Goal: Information Seeking & Learning: Learn about a topic

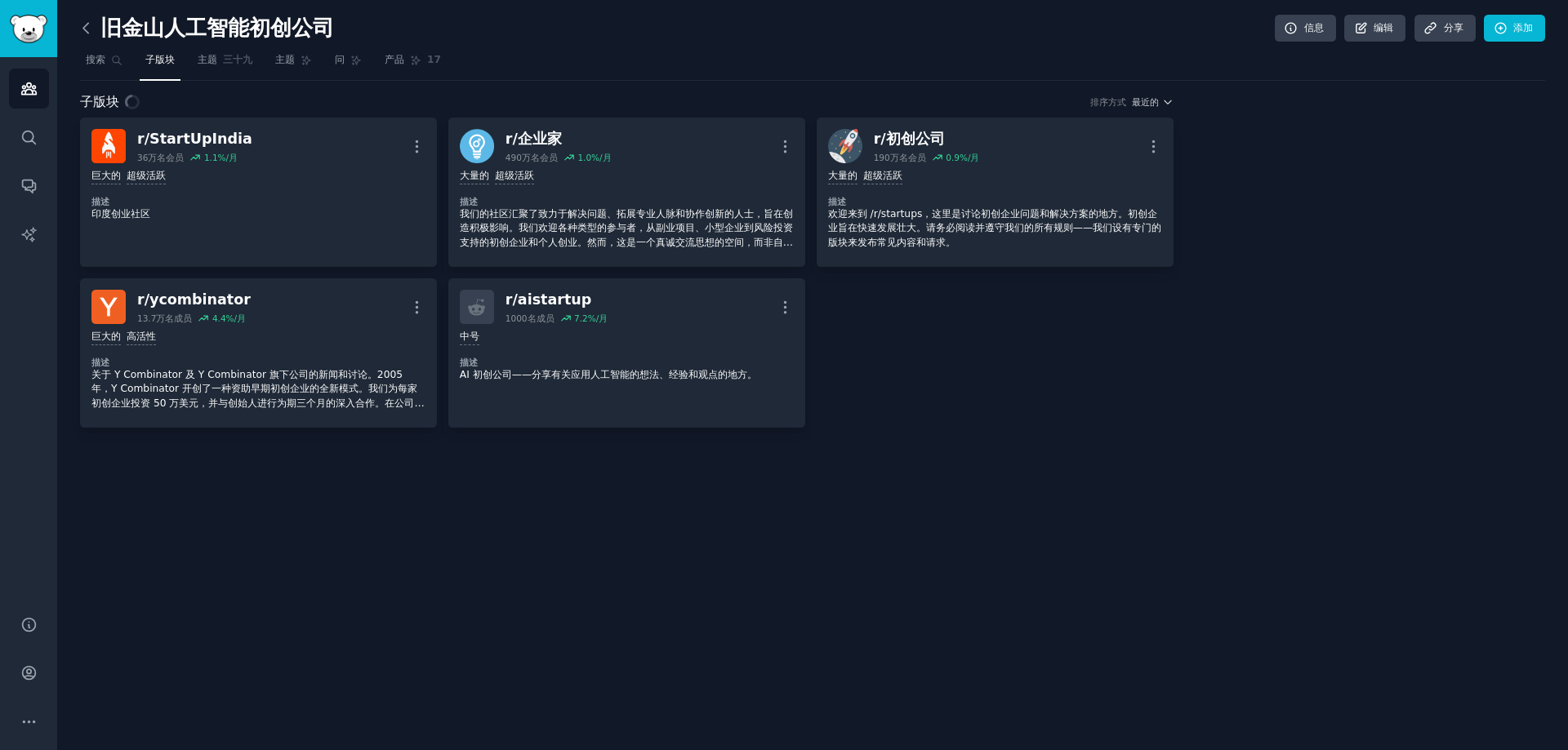
click at [83, 24] on icon at bounding box center [86, 28] width 17 height 17
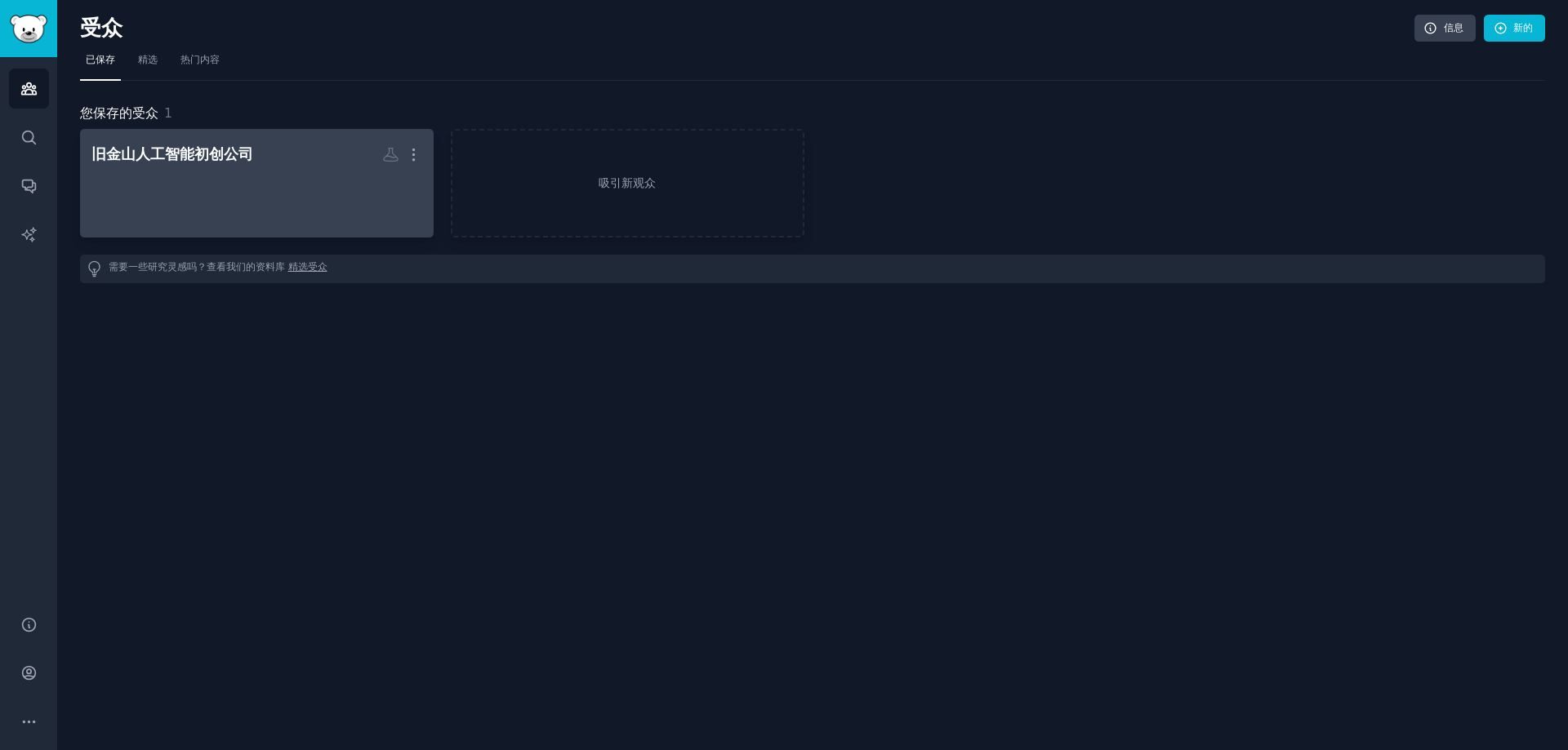
click at [256, 171] on div at bounding box center [257, 198] width 330 height 57
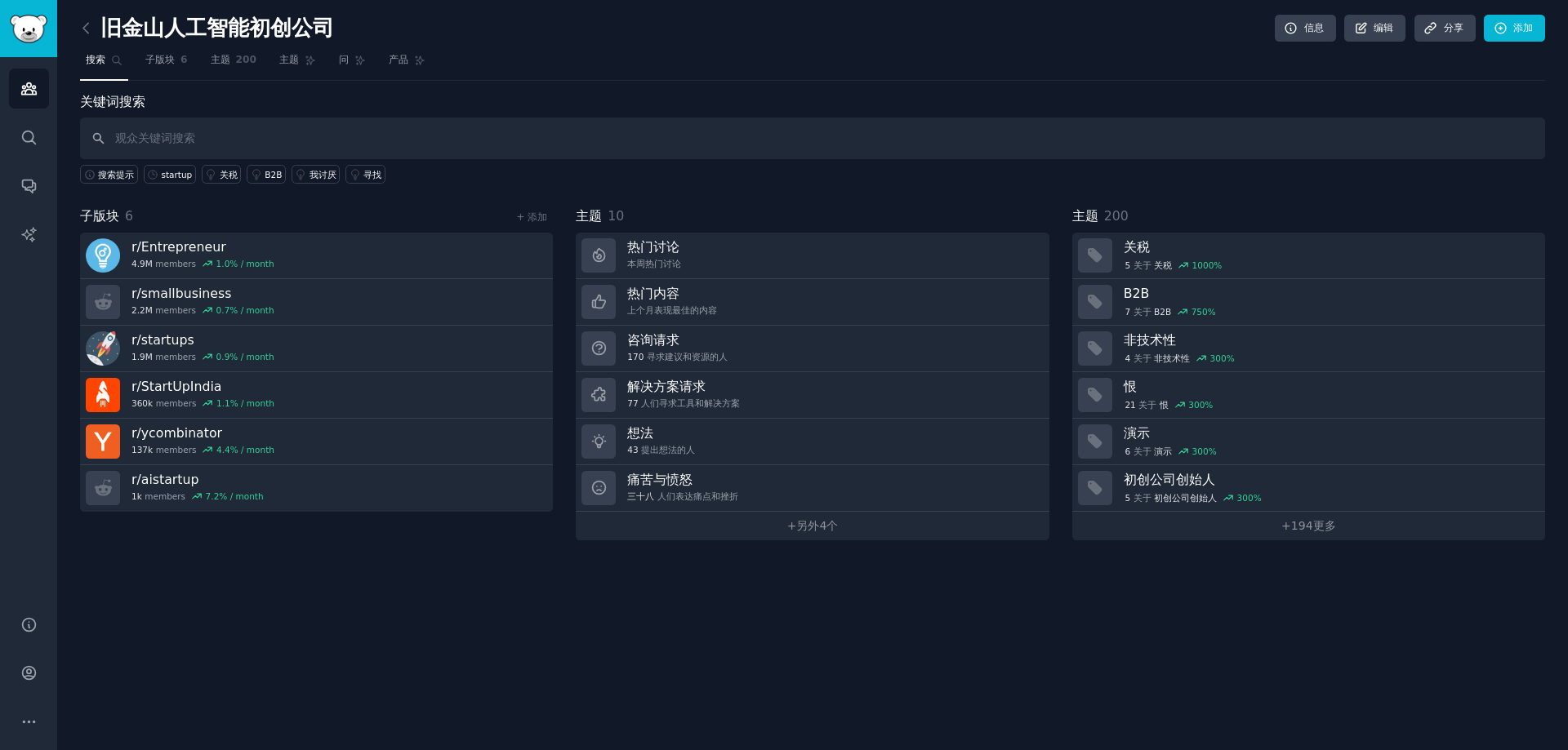
click at [259, 139] on input "text" at bounding box center [812, 139] width 1465 height 41
click at [1282, 529] on font "+" at bounding box center [1286, 525] width 10 height 13
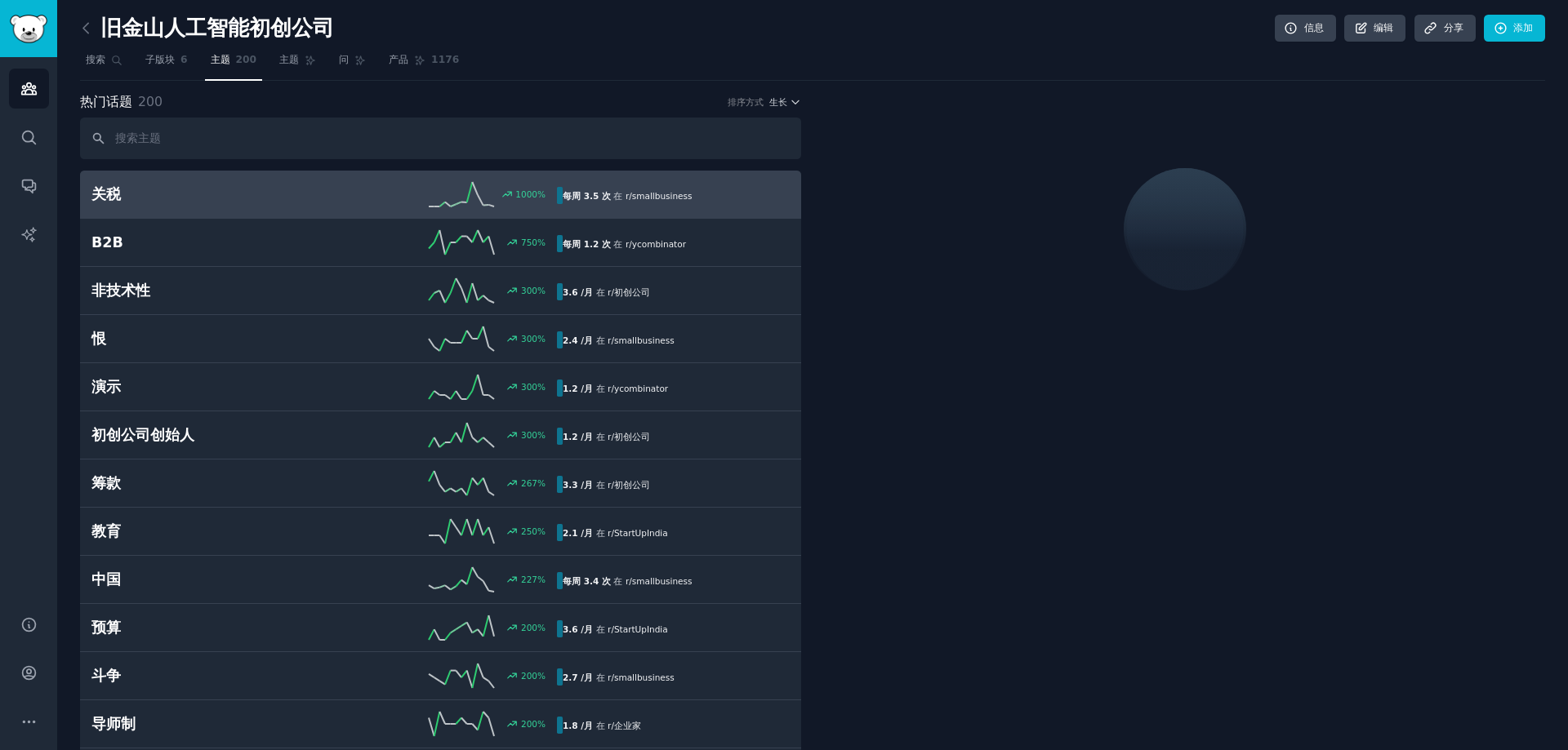
click at [309, 128] on input "text" at bounding box center [439, 139] width 721 height 41
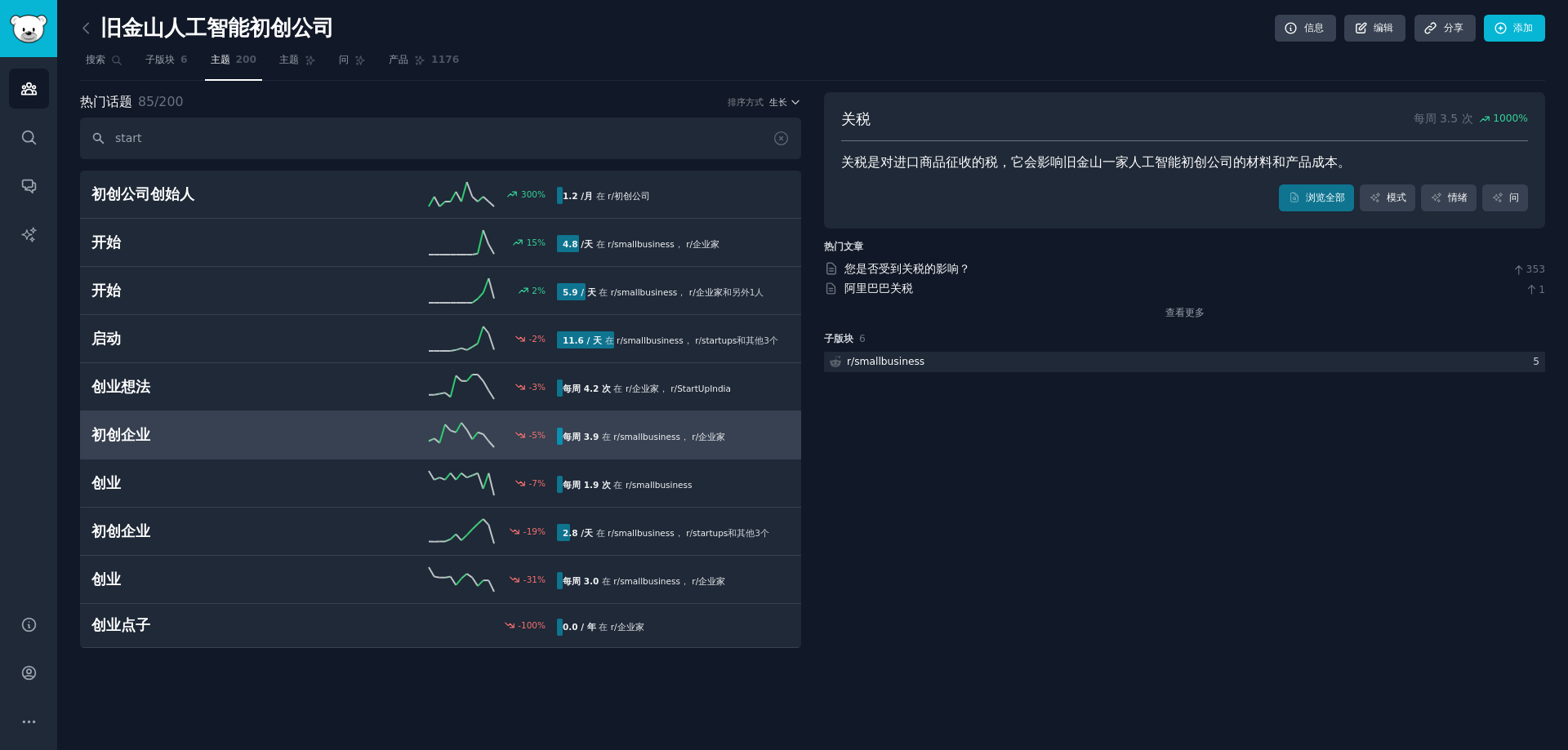
type input "start"
click at [379, 448] on link "初创企业 -5 % 每周 3.9 在 r/ smallbusiness ， r/ 企业家" at bounding box center [439, 435] width 721 height 48
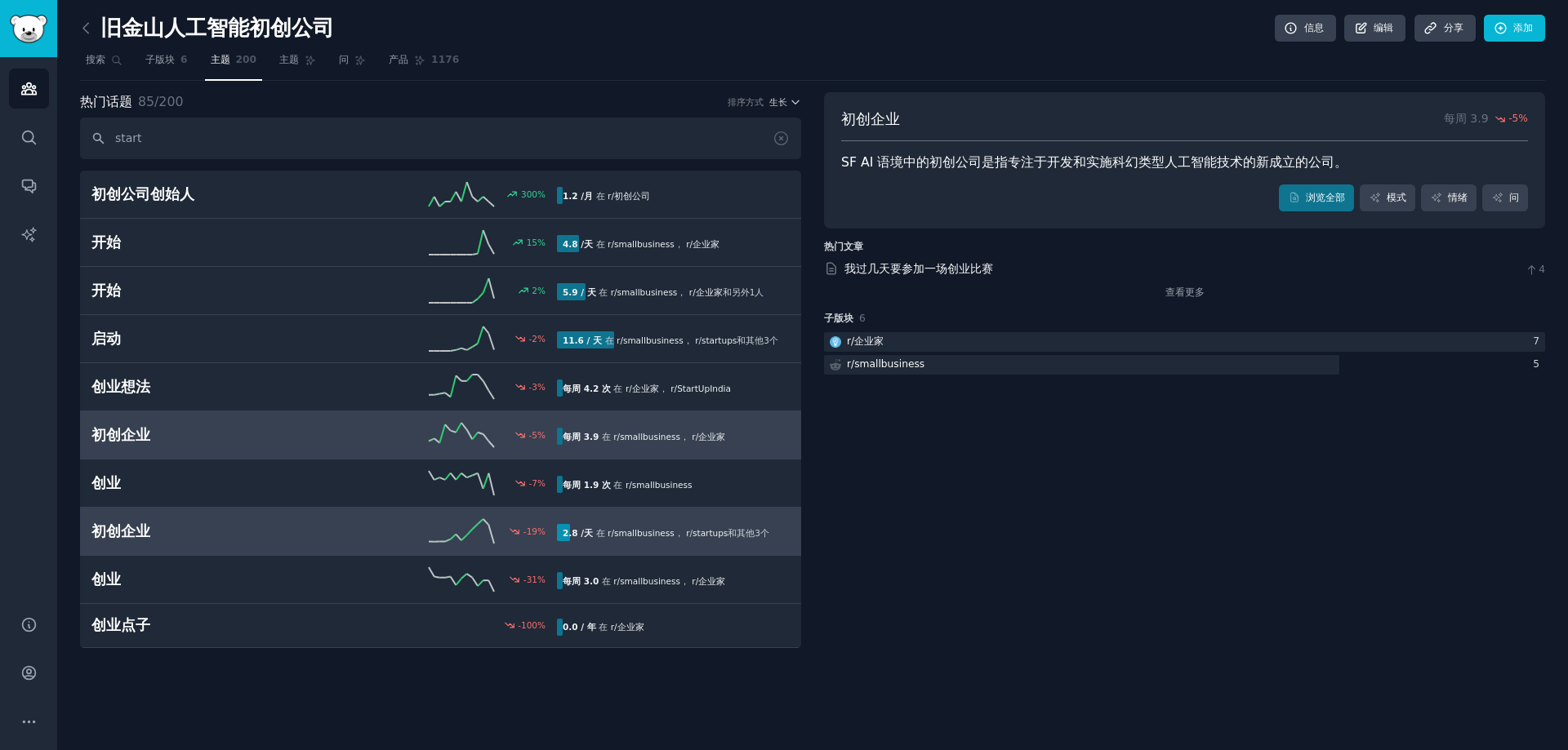
click at [248, 543] on div "初创企业 -19 % 2.8 /天 在 r/ smallbusiness ， r / startups 和 其他 3 个" at bounding box center [440, 531] width 698 height 25
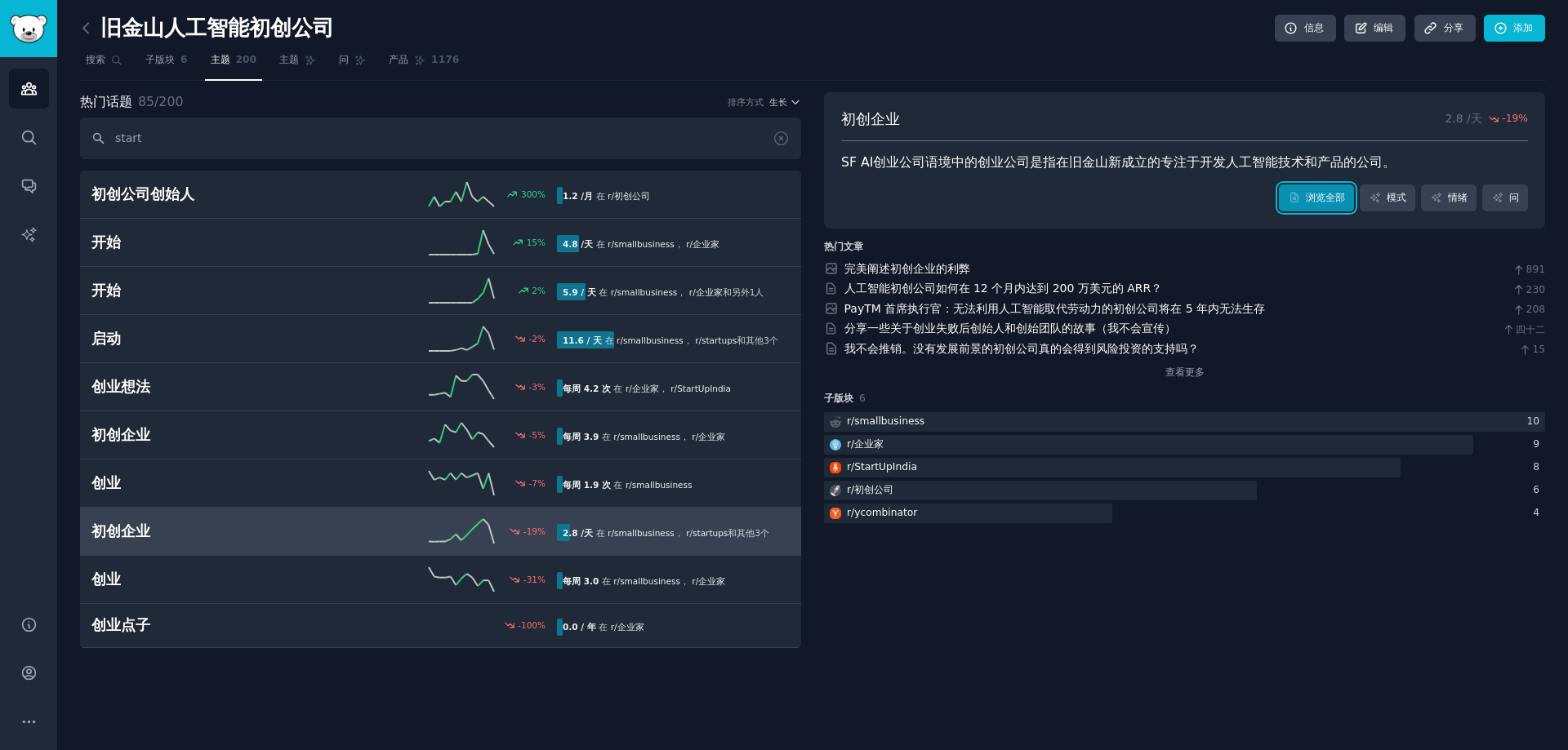
click at [1329, 194] on font "浏览全部" at bounding box center [1325, 198] width 39 height 12
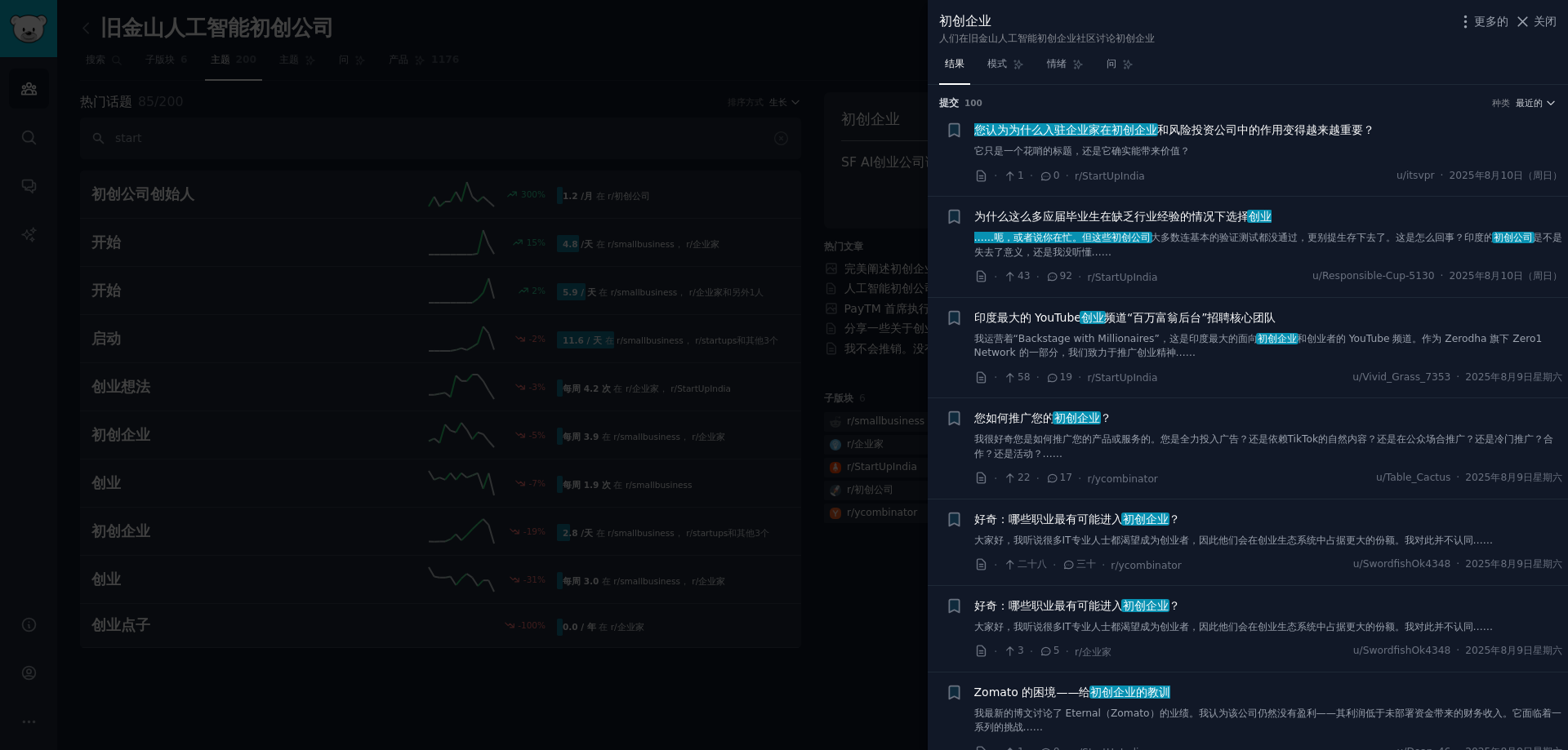
drag, startPoint x: 841, startPoint y: 164, endPoint x: 856, endPoint y: 164, distance: 15.0
click at [841, 164] on div at bounding box center [784, 375] width 1568 height 750
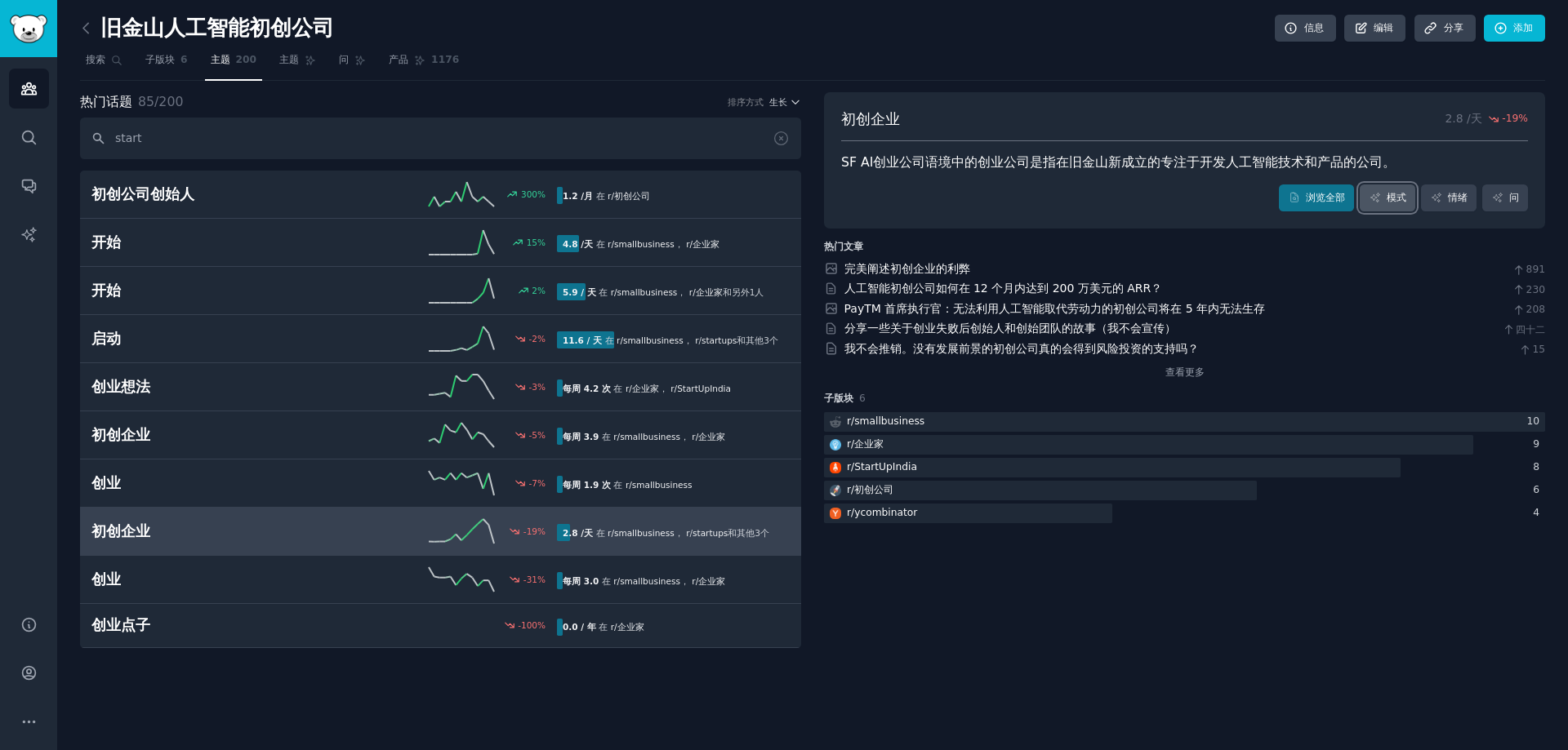
click at [1392, 201] on font "模式" at bounding box center [1396, 198] width 20 height 12
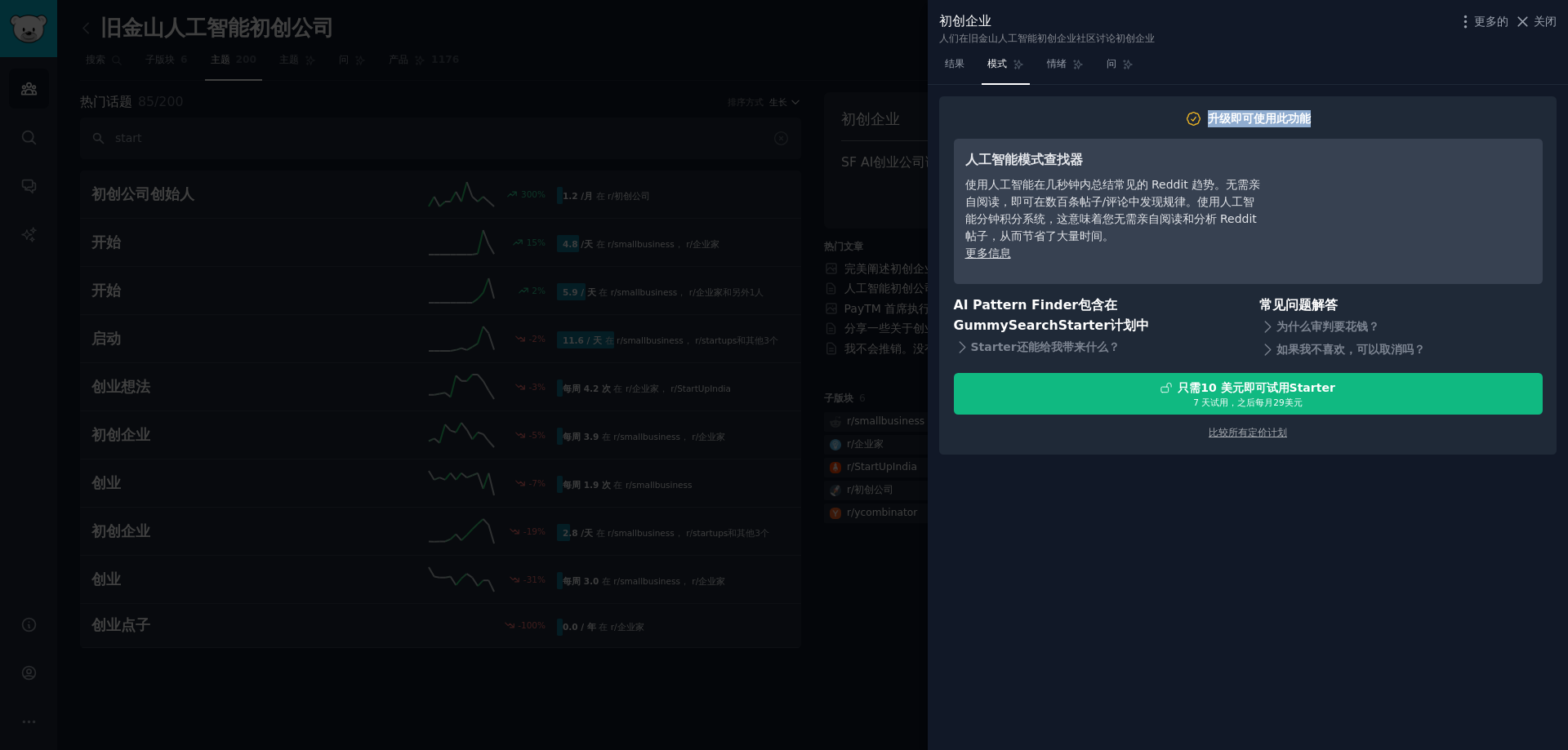
drag, startPoint x: 1191, startPoint y: 116, endPoint x: 1360, endPoint y: 123, distance: 169.1
click at [1360, 123] on h2 "升级即可使用此功能" at bounding box center [1248, 118] width 589 height 17
drag, startPoint x: 1359, startPoint y: 116, endPoint x: 1156, endPoint y: 116, distance: 203.0
click at [1156, 116] on h2 "升级即可使用此功能" at bounding box center [1248, 118] width 589 height 17
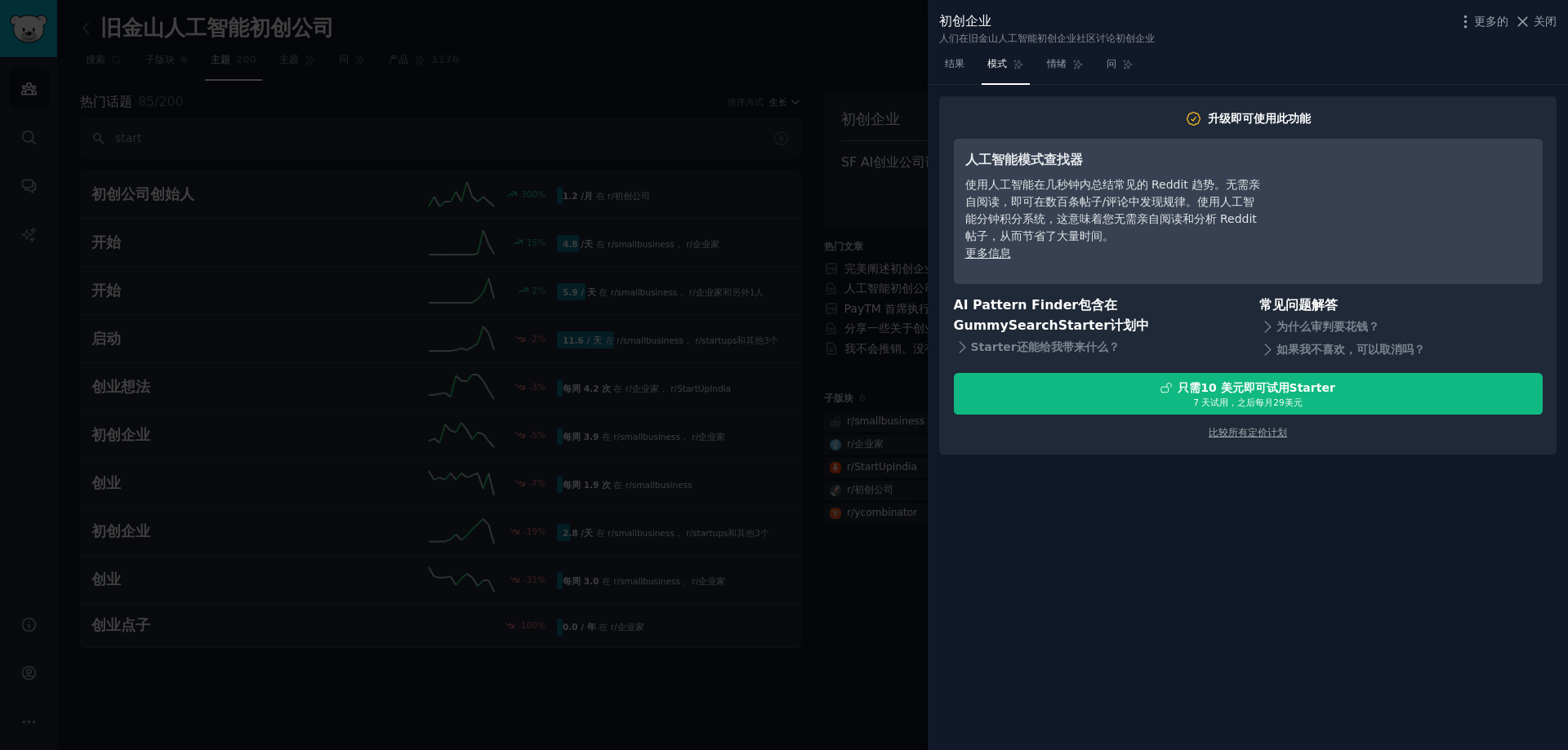
click at [1156, 116] on h2 "升级即可使用此功能" at bounding box center [1248, 118] width 589 height 17
drag, startPoint x: 1144, startPoint y: 109, endPoint x: 1361, endPoint y: 123, distance: 217.5
click at [1361, 123] on div "升级即可使用此功能 人工智能模式查找器 使用人工智能在几秒钟内总结常见的 Reddit 趋势。无需亲自阅读，即可在数百条帖子/评论中发现规律。使用人工智能分钟…" at bounding box center [1248, 275] width 617 height 359
click at [1361, 123] on h2 "升级即可使用此功能" at bounding box center [1248, 118] width 589 height 17
drag, startPoint x: 1379, startPoint y: 123, endPoint x: 1144, endPoint y: 114, distance: 235.2
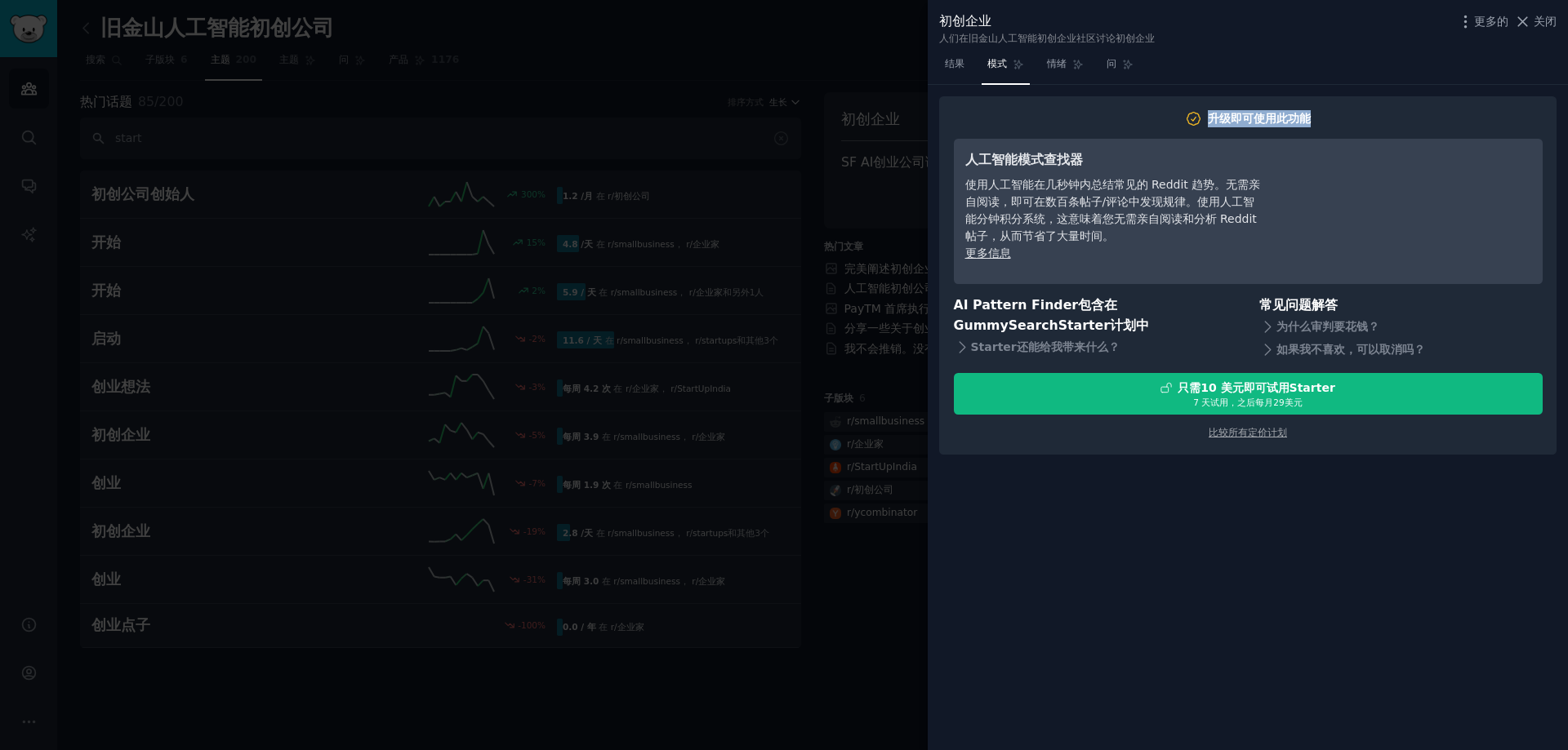
click at [1144, 114] on h2 "升级即可使用此功能" at bounding box center [1248, 118] width 589 height 17
drag, startPoint x: 1133, startPoint y: 111, endPoint x: 1333, endPoint y: 118, distance: 200.1
click at [1333, 118] on h2 "升级即可使用此功能" at bounding box center [1248, 118] width 589 height 17
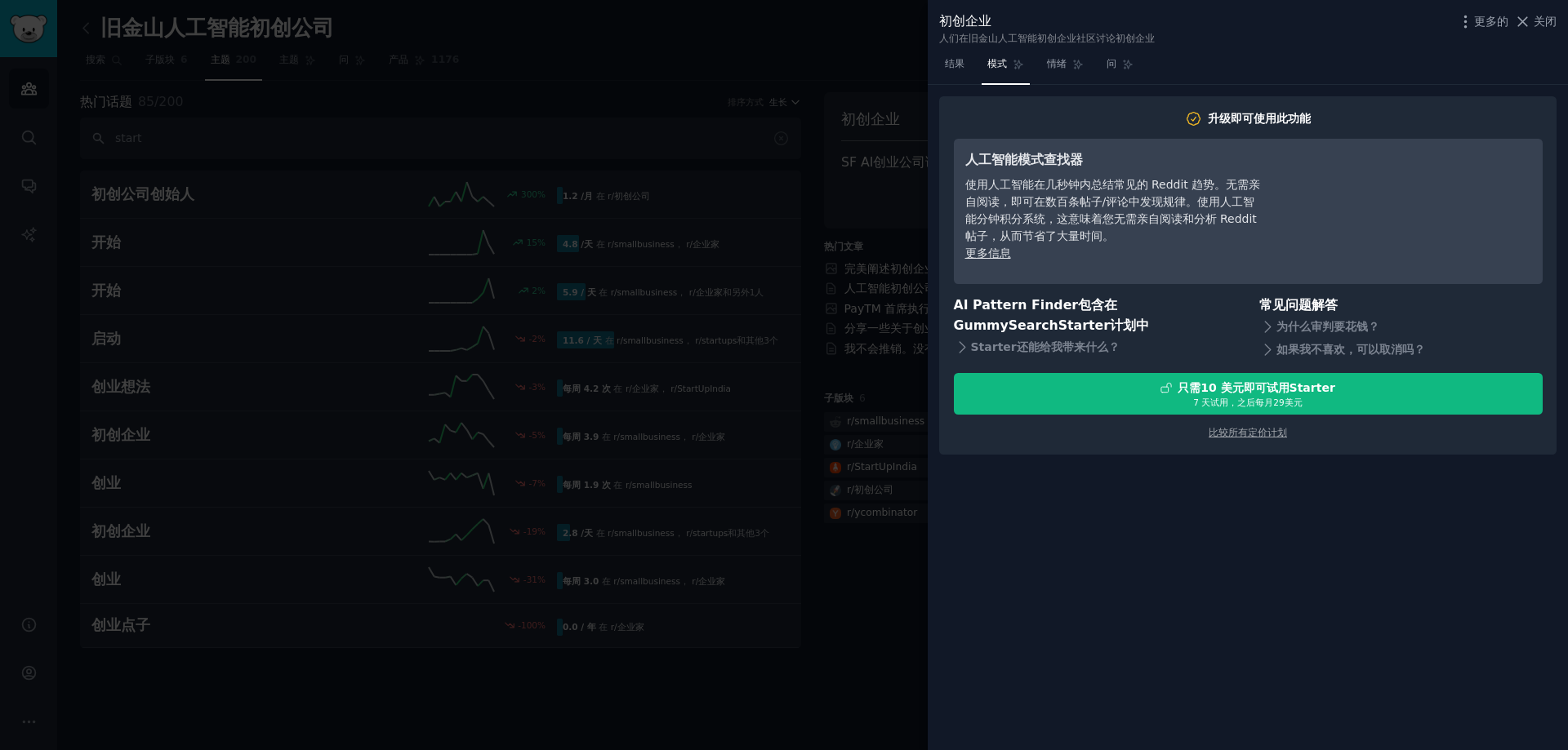
click at [1139, 712] on div "升级即可使用此功能 人工智能模式查找器 使用人工智能在几秒钟内总结常见的 Reddit 趋势。无需亲自阅读，即可在数百条帖子/评论中发现规律。使用人工智能分钟…" at bounding box center [1247, 418] width 640 height 666
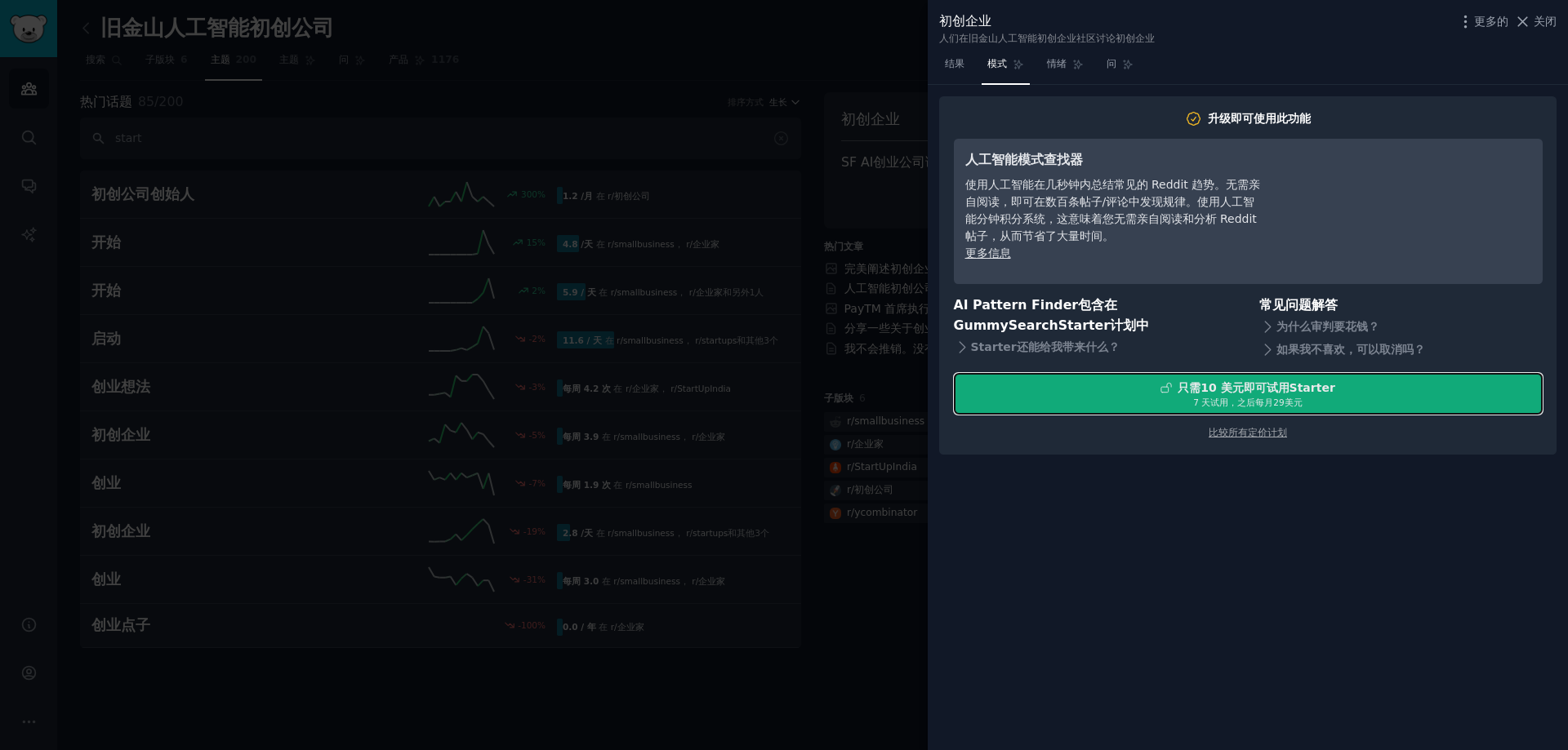
click at [1280, 392] on font "即可试用" at bounding box center [1266, 387] width 46 height 13
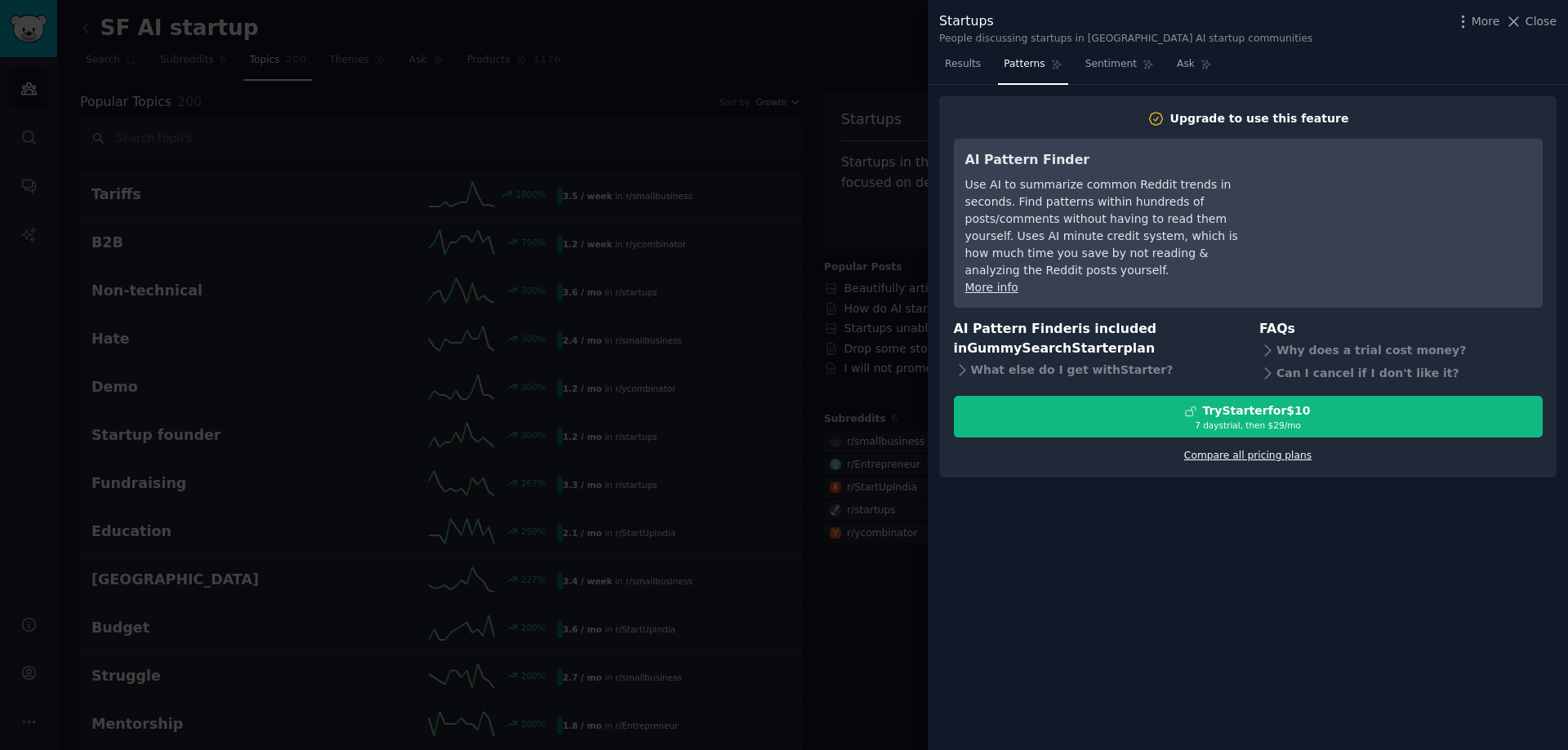
click at [1217, 461] on link "Compare all pricing plans" at bounding box center [1248, 456] width 128 height 12
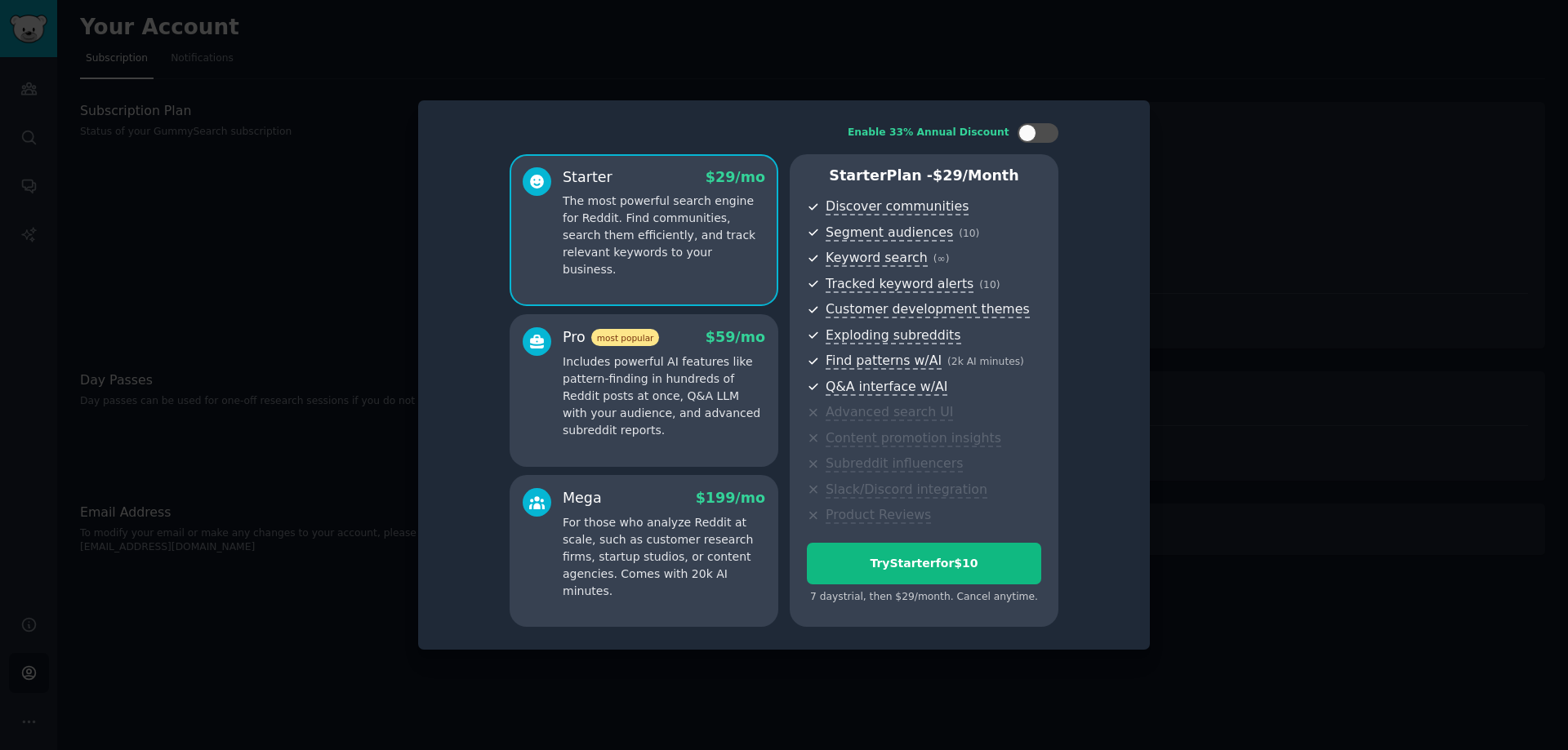
click at [676, 367] on p "Includes powerful AI features like pattern-finding in hundreds of Reddit posts …" at bounding box center [664, 396] width 203 height 86
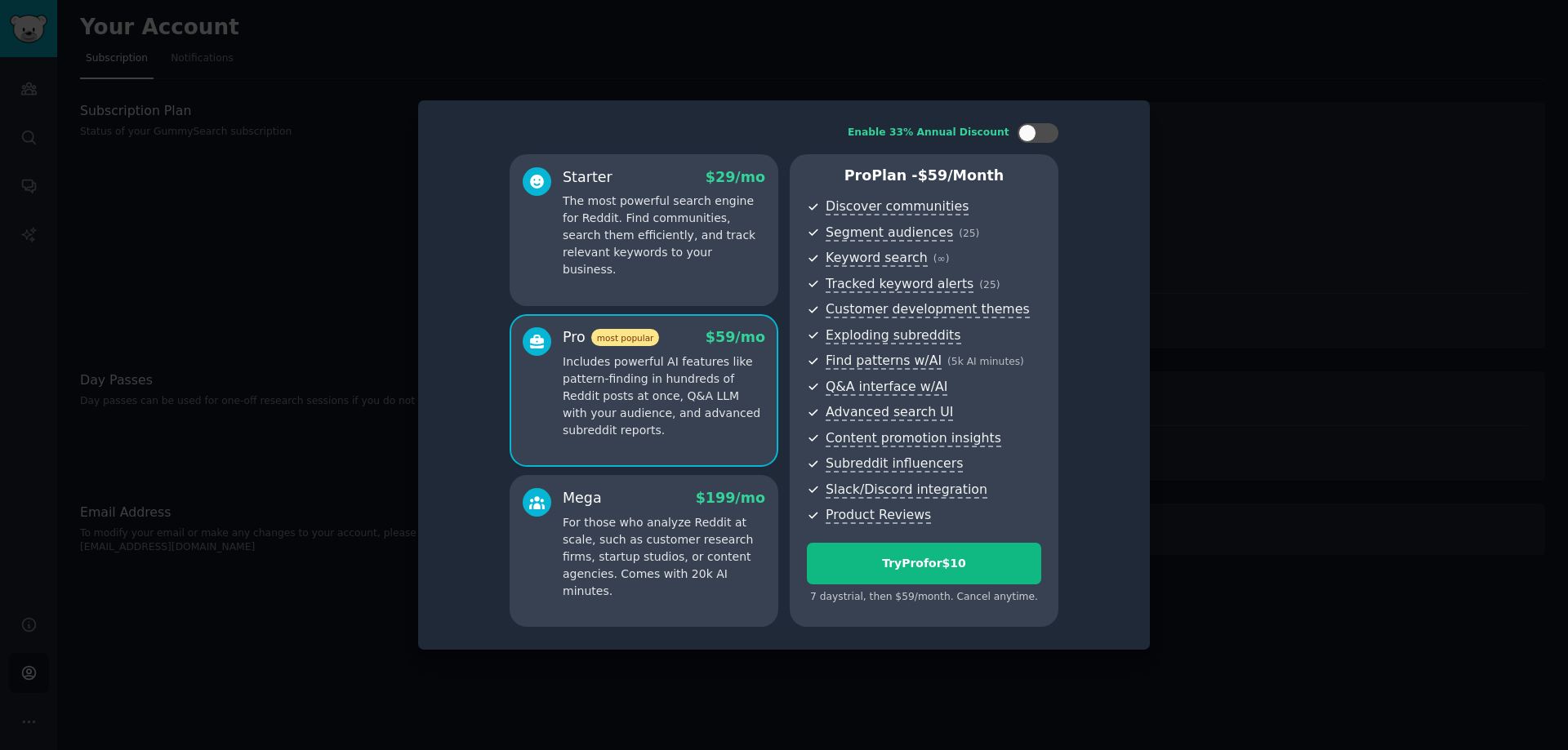
click at [689, 282] on div "Starter $ 29 /mo The most powerful search engine for Reddit. Find communities, …" at bounding box center [643, 230] width 268 height 151
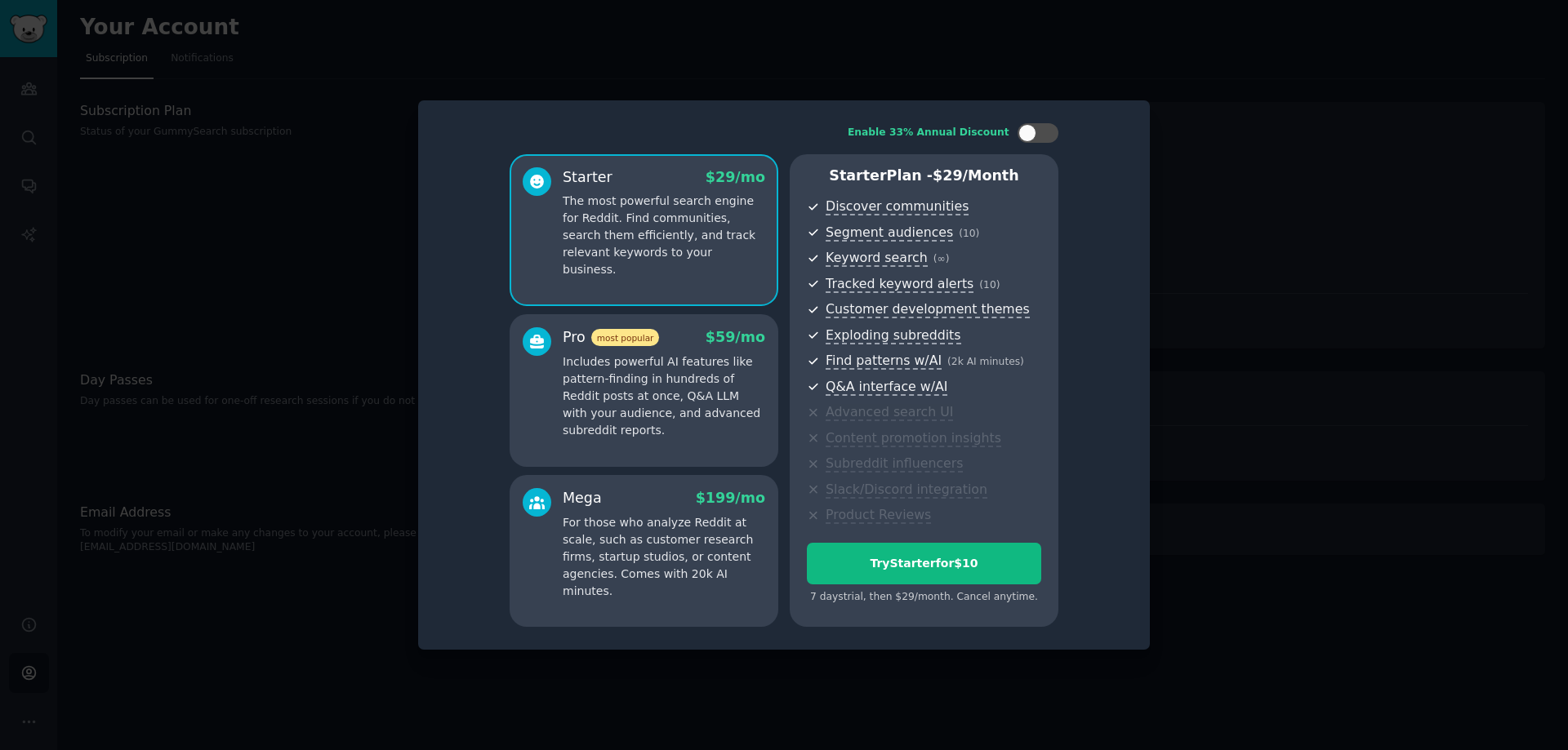
click at [712, 393] on p "Includes powerful AI features like pattern-finding in hundreds of Reddit posts …" at bounding box center [664, 396] width 203 height 86
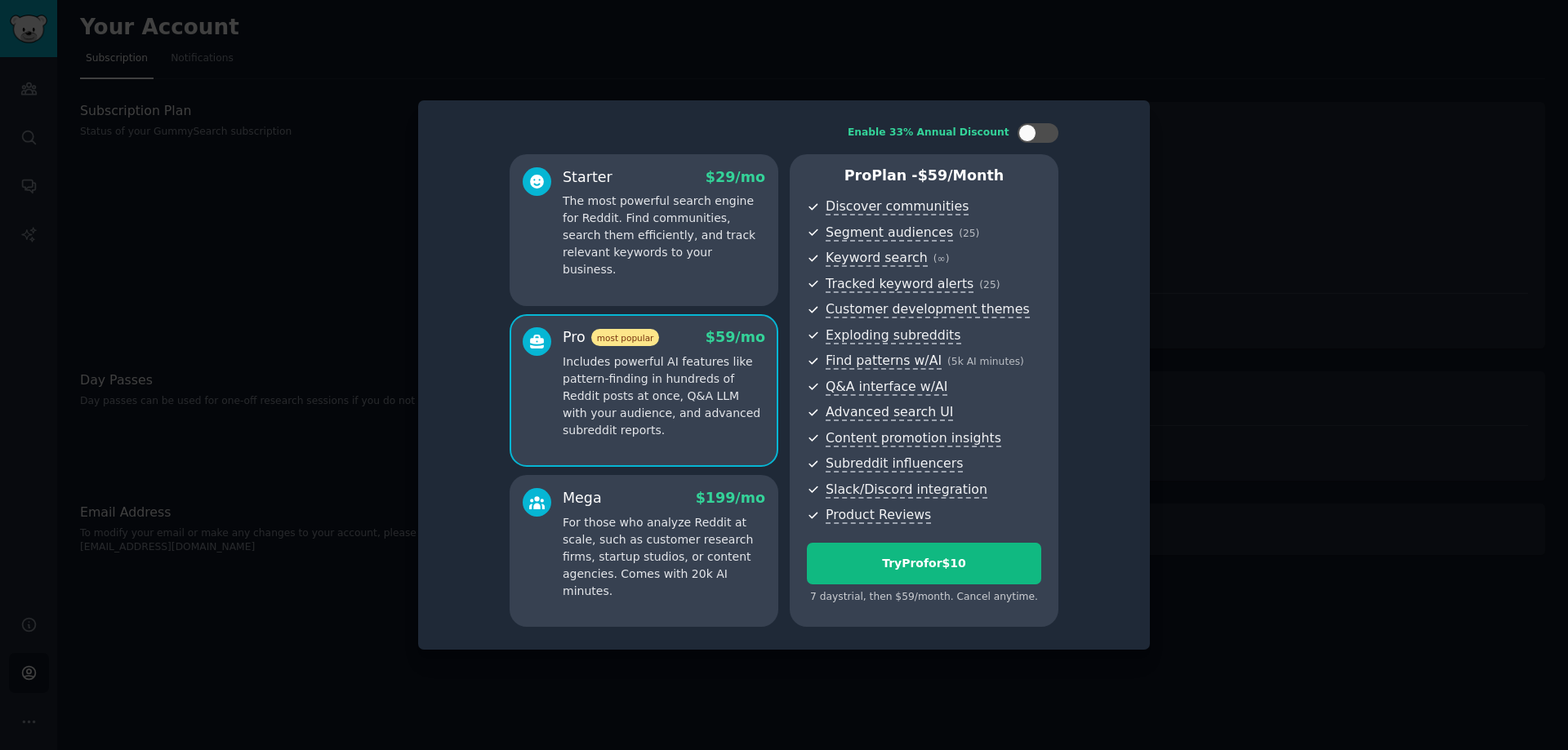
click at [627, 239] on p "The most powerful search engine for Reddit. Find communities, search them effic…" at bounding box center [664, 235] width 203 height 86
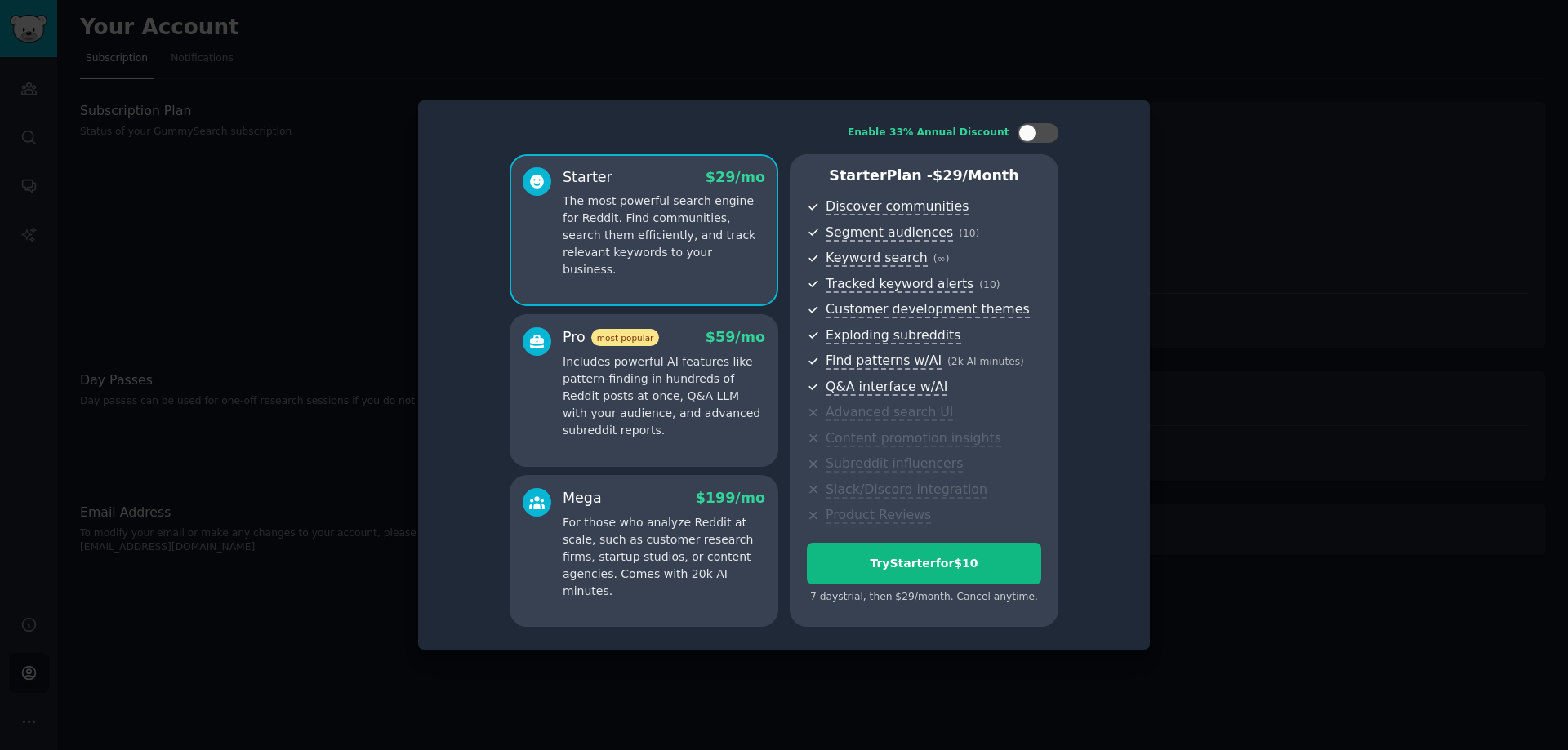
click at [1296, 426] on div at bounding box center [784, 375] width 1568 height 750
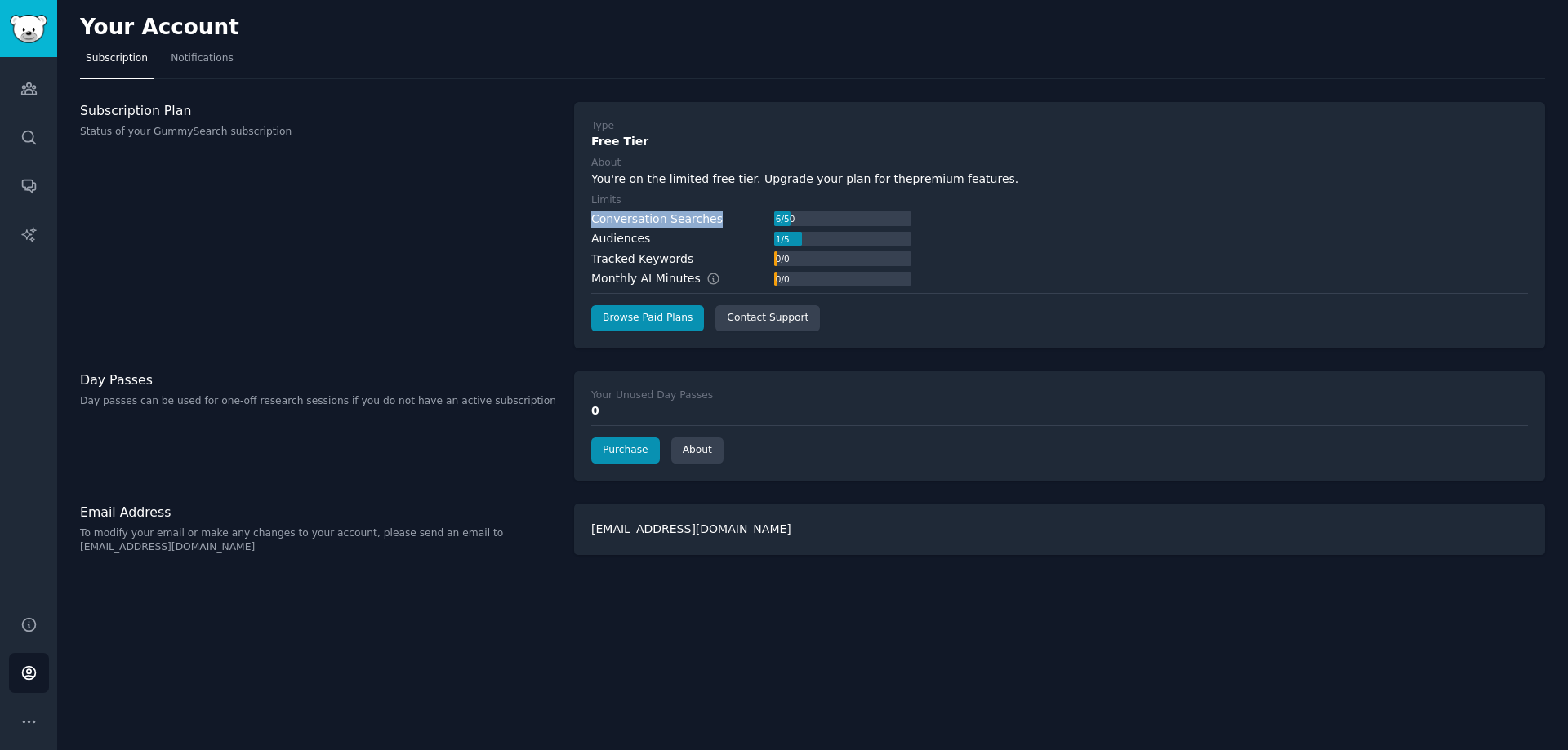
drag, startPoint x: 737, startPoint y: 219, endPoint x: 579, endPoint y: 214, distance: 158.1
click at [579, 214] on div "Type Free Tier About You're on the limited free tier. Upgrade your plan for the…" at bounding box center [1059, 225] width 970 height 247
drag, startPoint x: 586, startPoint y: 212, endPoint x: 978, endPoint y: 282, distance: 398.2
click at [978, 282] on div "Type Free Tier About You're on the limited free tier. Upgrade your plan for the…" at bounding box center [1059, 225] width 970 height 247
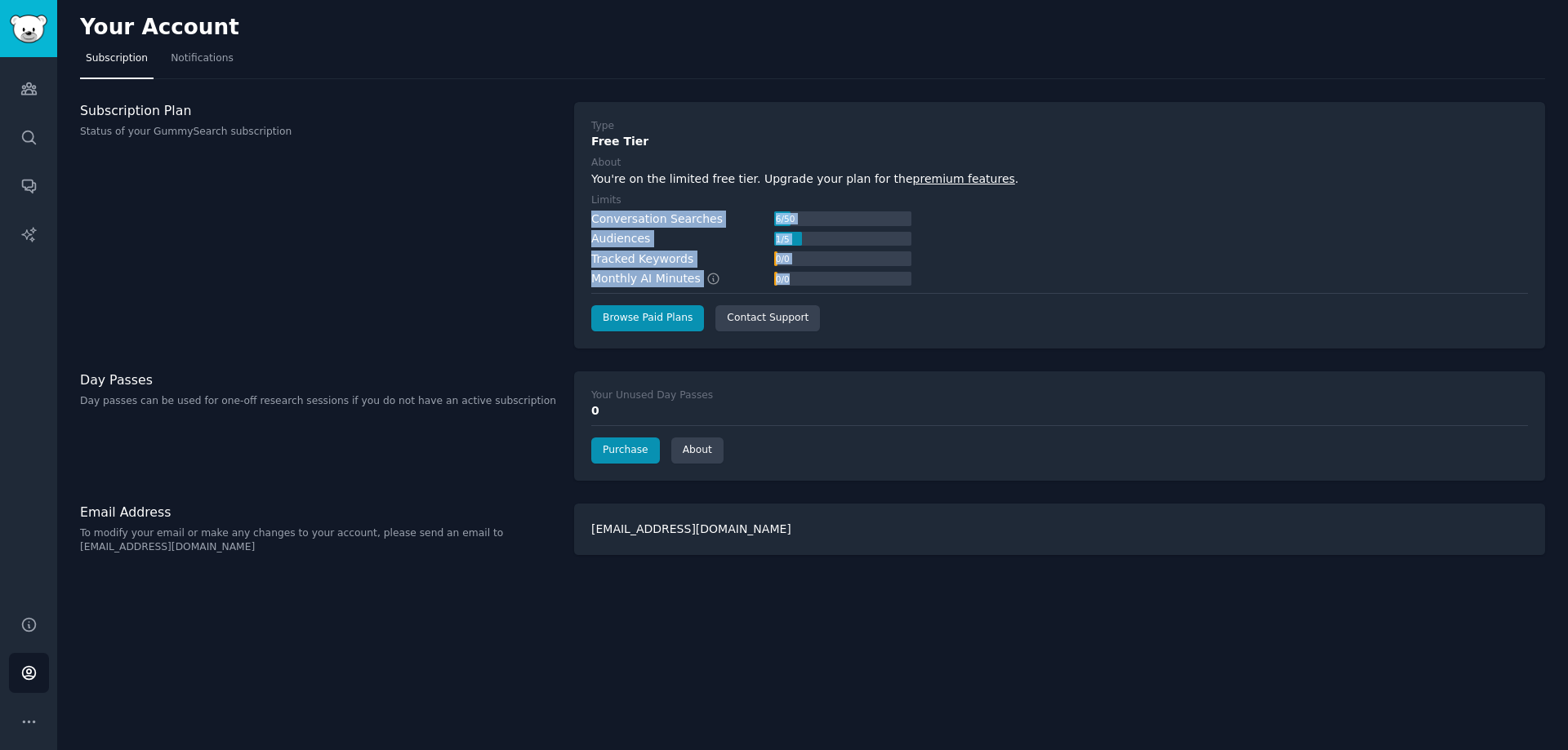
click at [978, 282] on div "Conversation Searches 6 / 50 Audiences 1 / 5 Tracked Keywords 0 / 0 Monthly AI …" at bounding box center [1059, 249] width 937 height 78
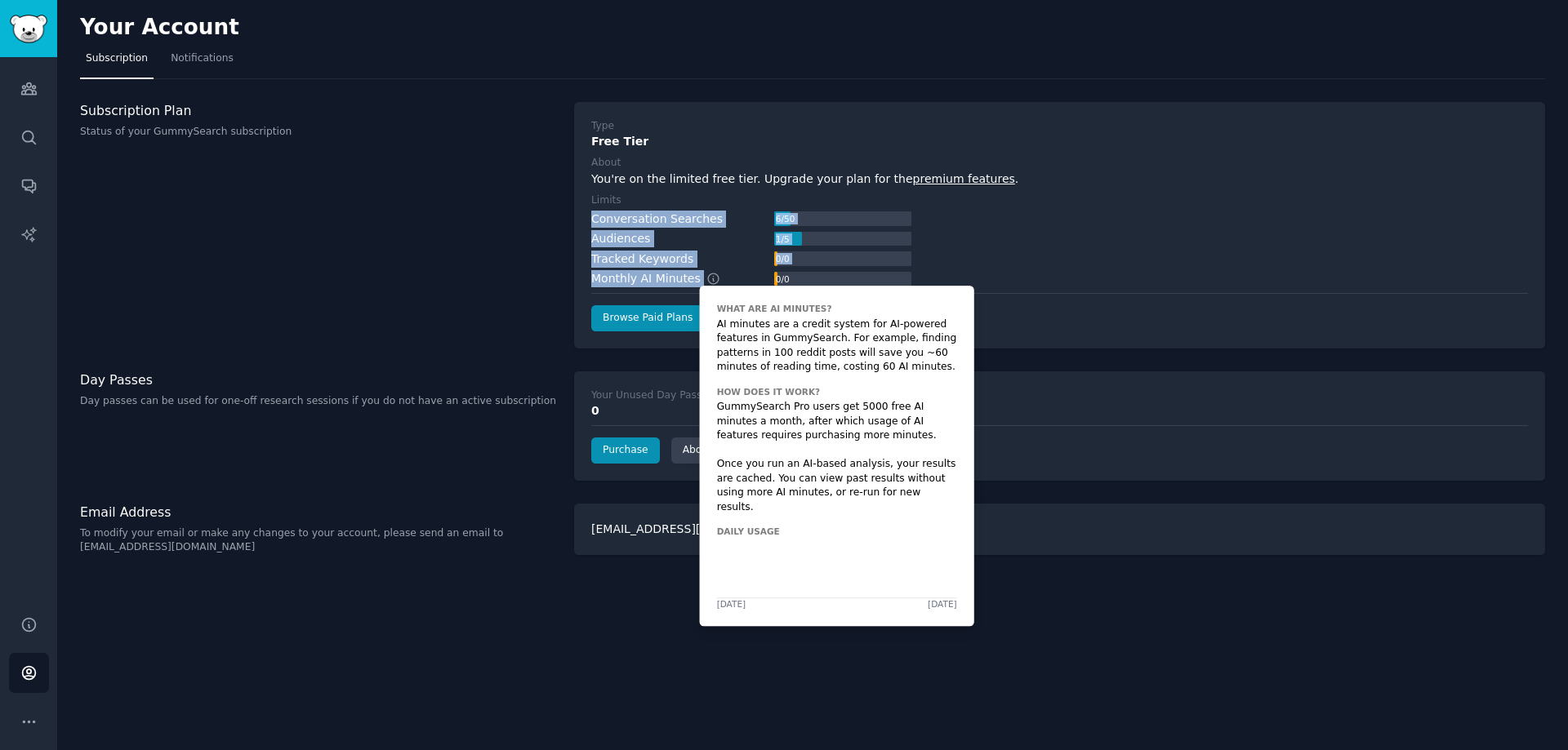
drag, startPoint x: 580, startPoint y: 212, endPoint x: 726, endPoint y: 282, distance: 161.9
click at [726, 282] on div "Type Free Tier About You're on the limited free tier. Upgrade your plan for the…" at bounding box center [1059, 225] width 970 height 247
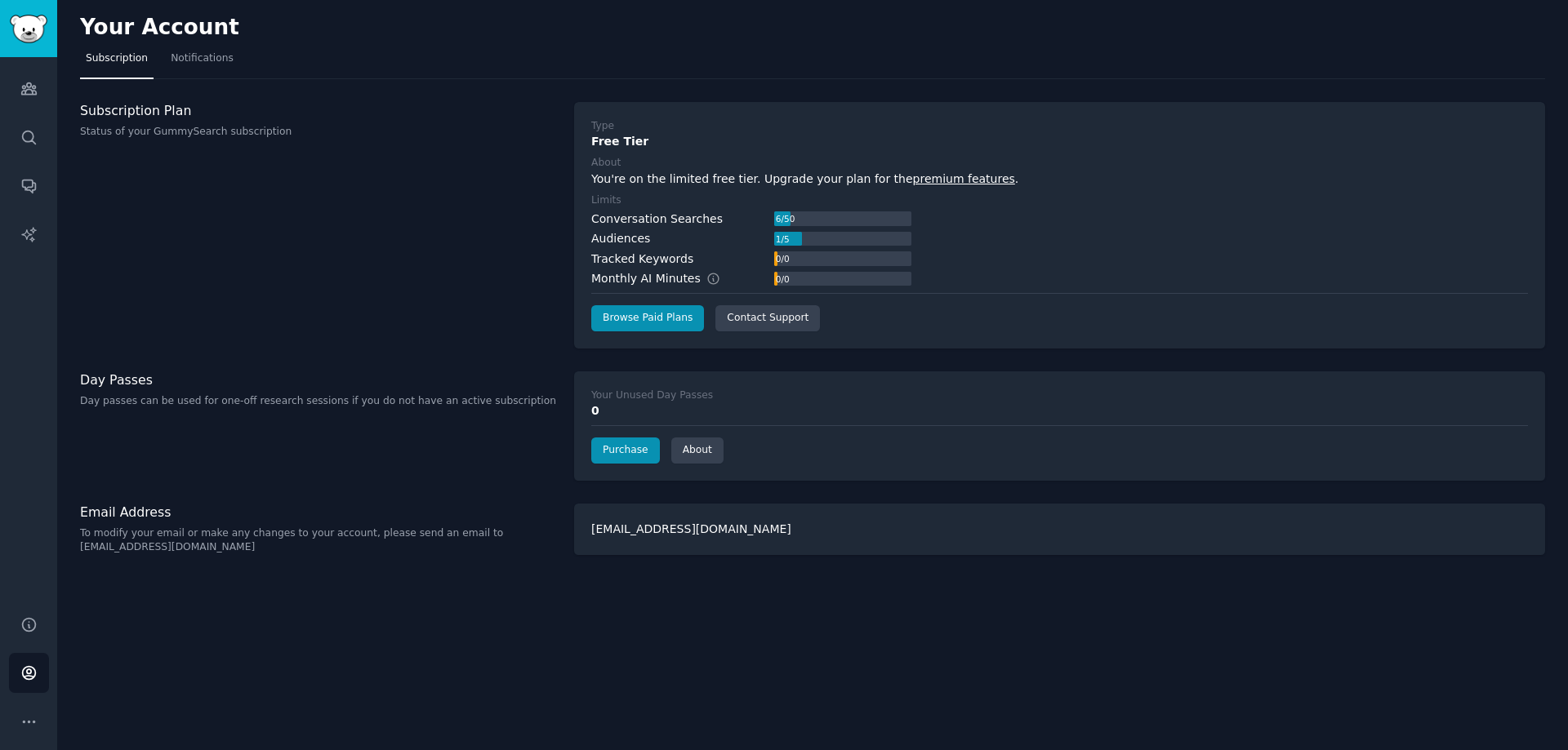
click at [590, 397] on div "Your Unused Day Passes 0 Purchase About" at bounding box center [1059, 426] width 970 height 109
click at [540, 287] on div "Subscription Plan Status of your GummySearch subscription" at bounding box center [318, 225] width 477 height 247
click at [606, 245] on div "Audiences" at bounding box center [620, 238] width 59 height 17
click at [635, 327] on link "Browse Paid Plans" at bounding box center [647, 318] width 113 height 27
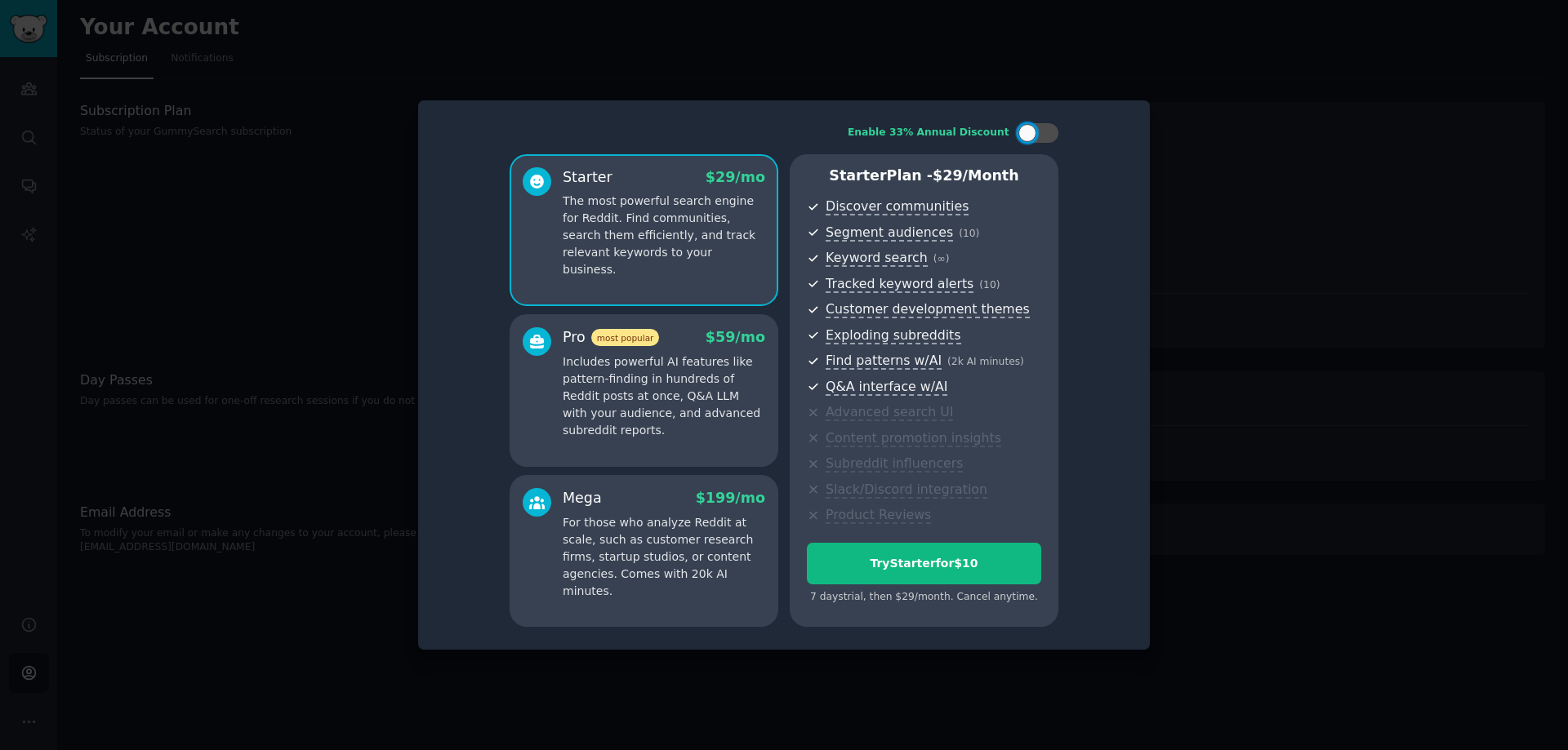
click at [576, 407] on p "Includes powerful AI features like pattern-finding in hundreds of Reddit posts …" at bounding box center [664, 396] width 203 height 86
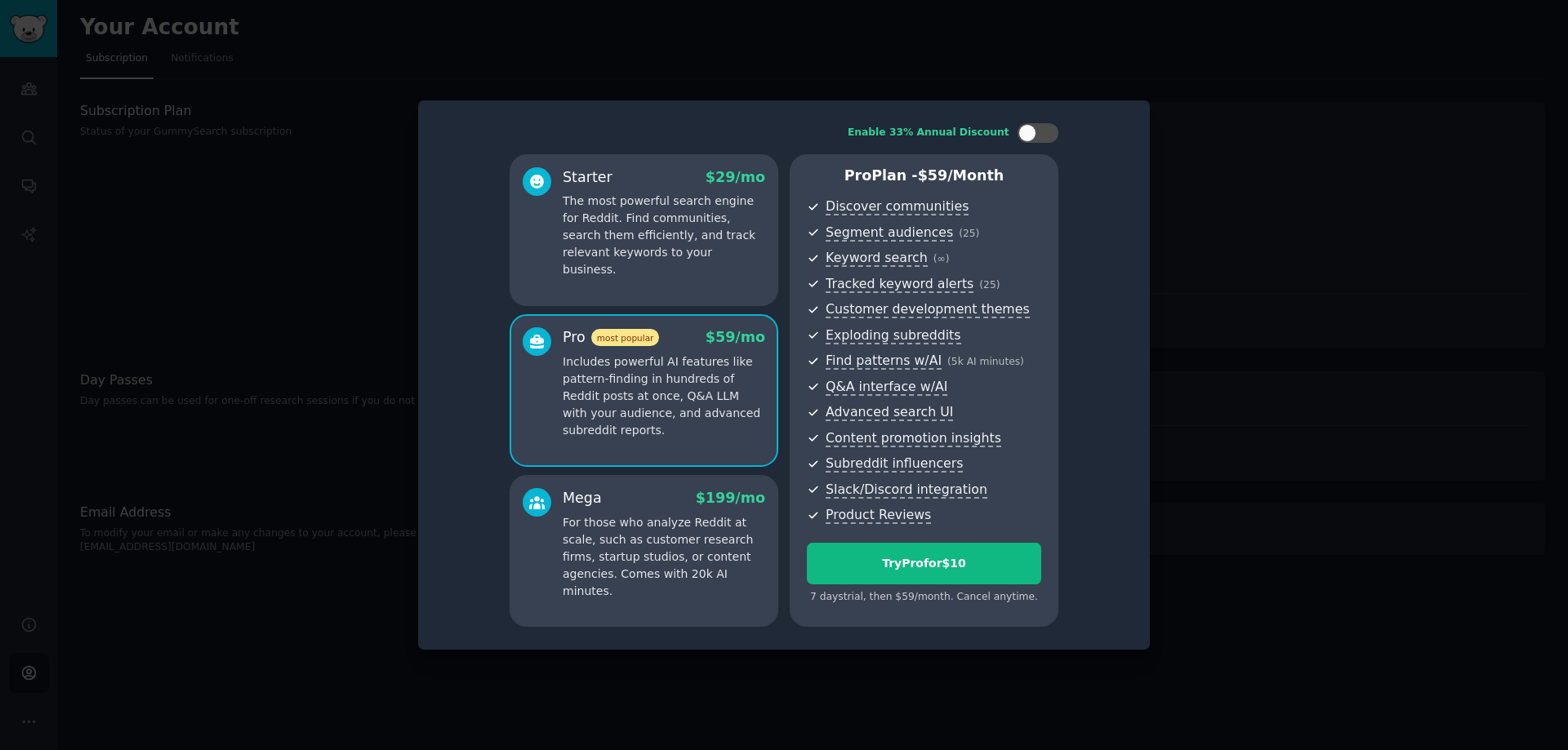
click at [682, 273] on div "Starter $ 29 /mo The most powerful search engine for Reddit. Find communities, …" at bounding box center [643, 230] width 268 height 151
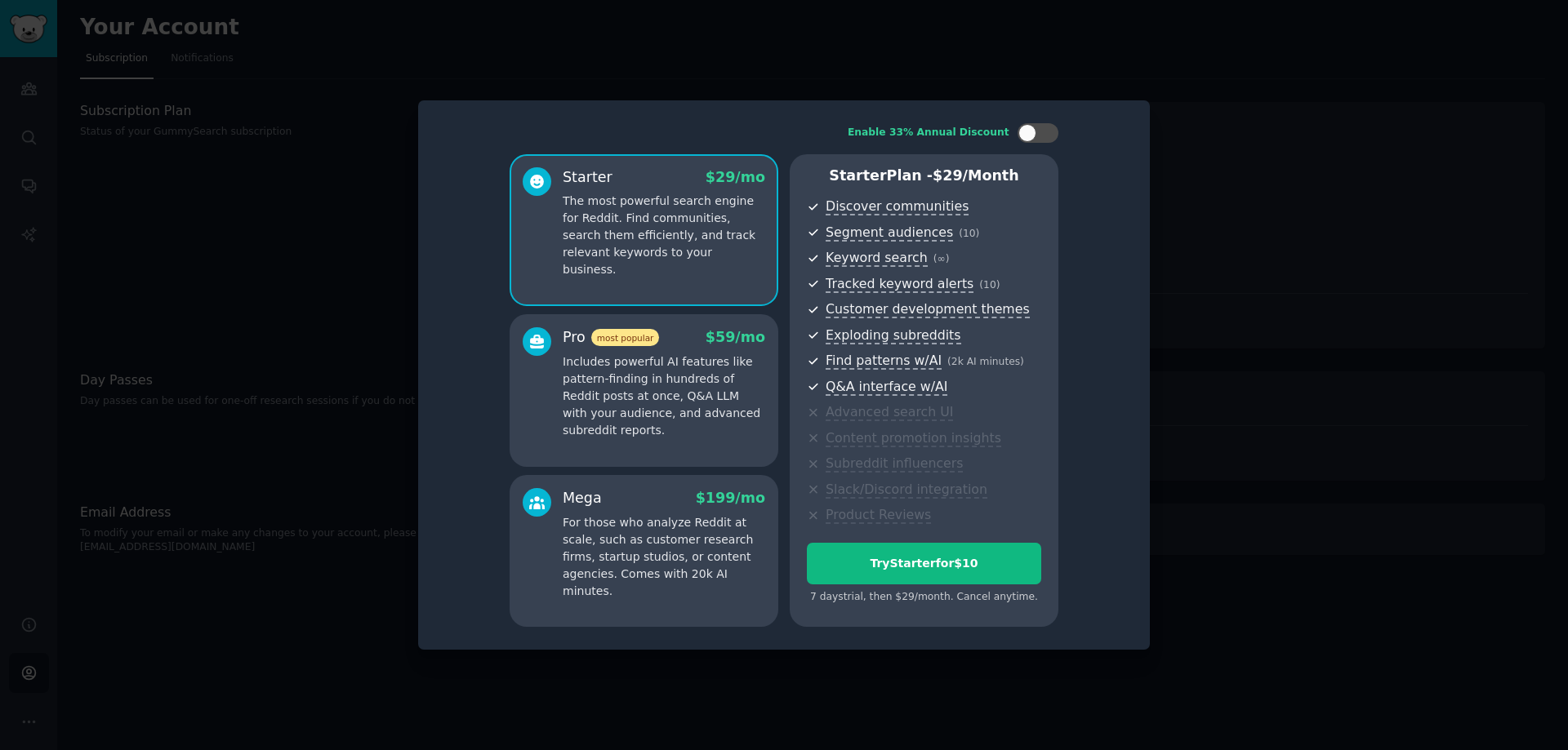
click at [716, 559] on p "For those who analyze Reddit at scale, such as customer research firms, startup…" at bounding box center [664, 556] width 203 height 86
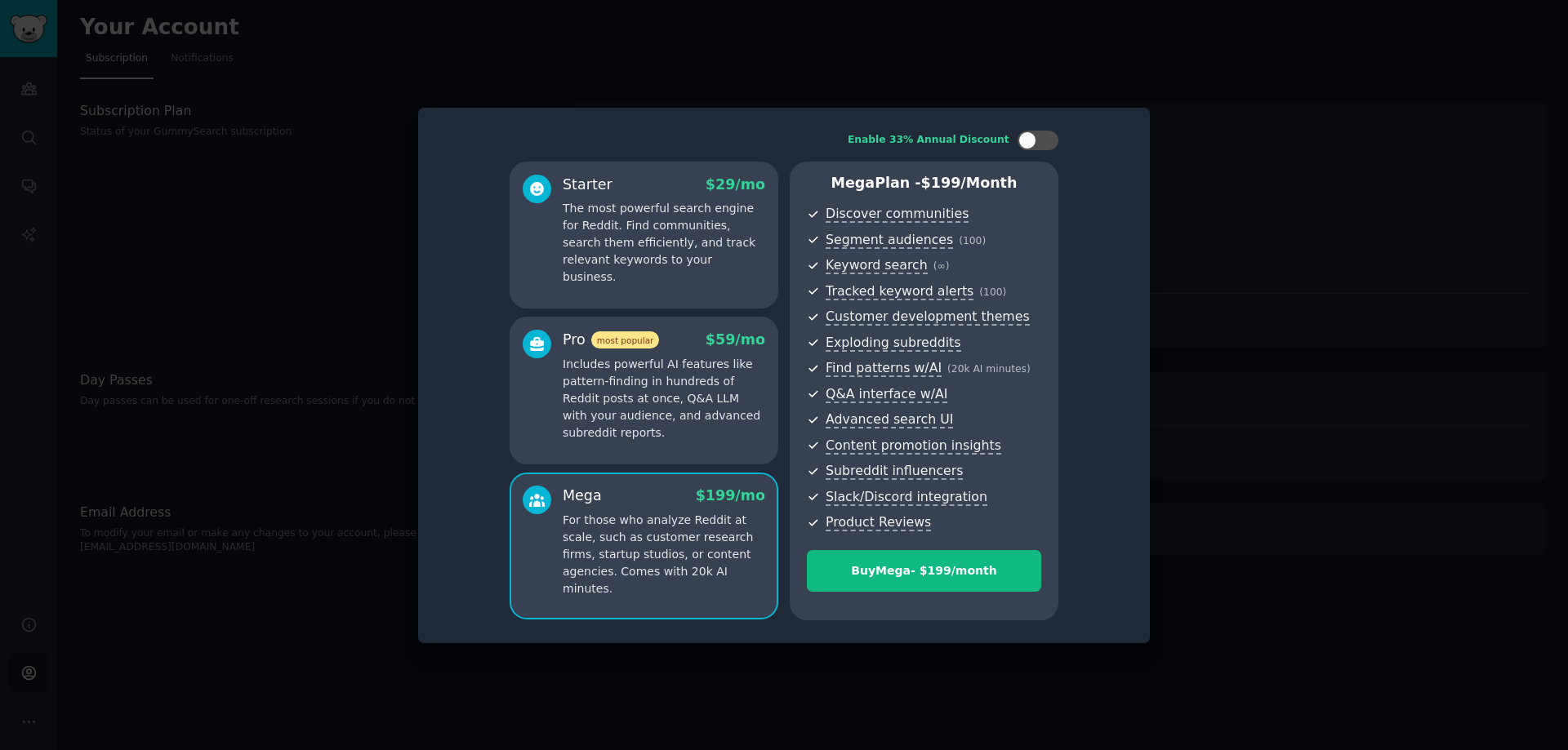
click at [632, 424] on p "Includes powerful AI features like pattern-finding in hundreds of Reddit posts …" at bounding box center [664, 398] width 203 height 86
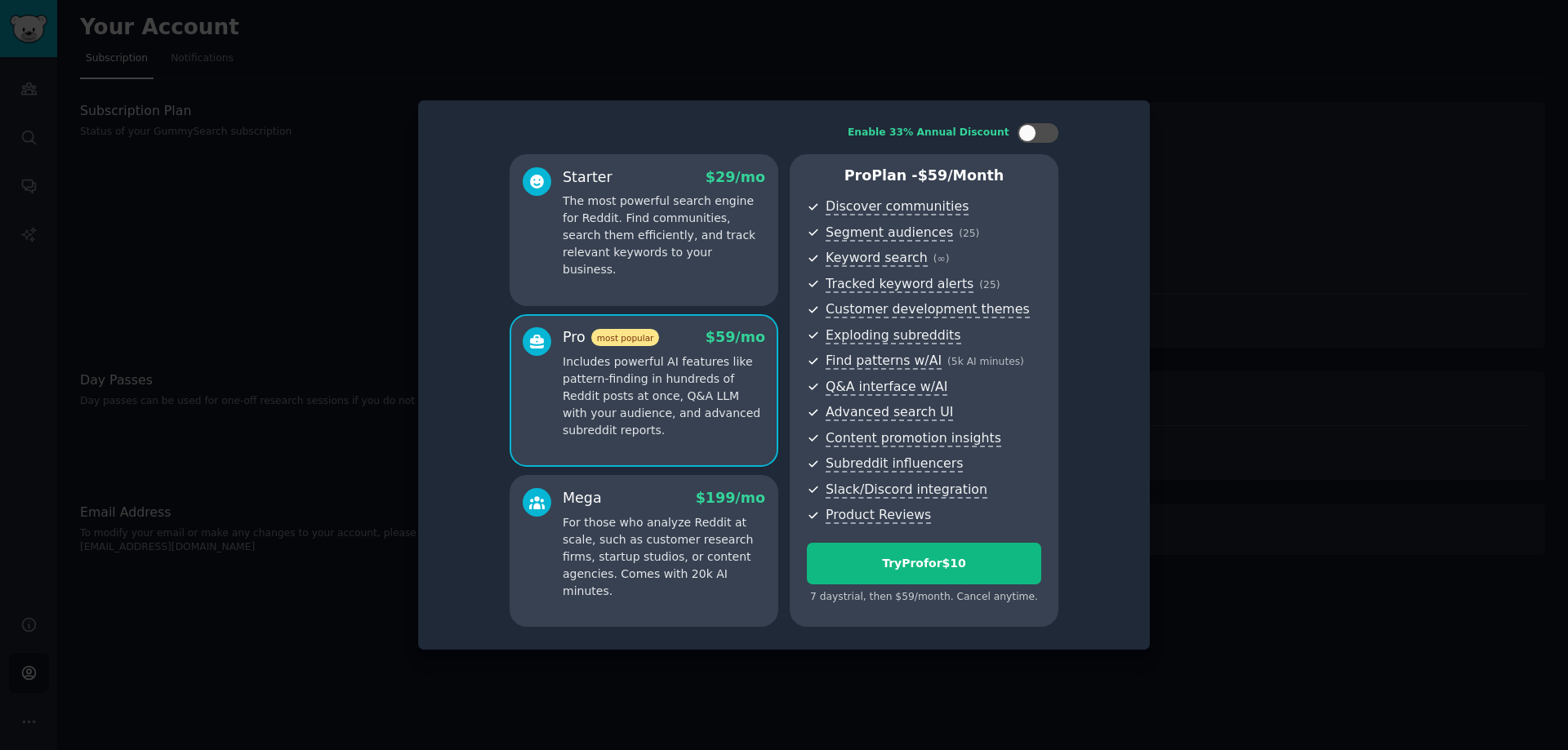
click at [677, 258] on p "The most powerful search engine for Reddit. Find communities, search them effic…" at bounding box center [664, 235] width 203 height 86
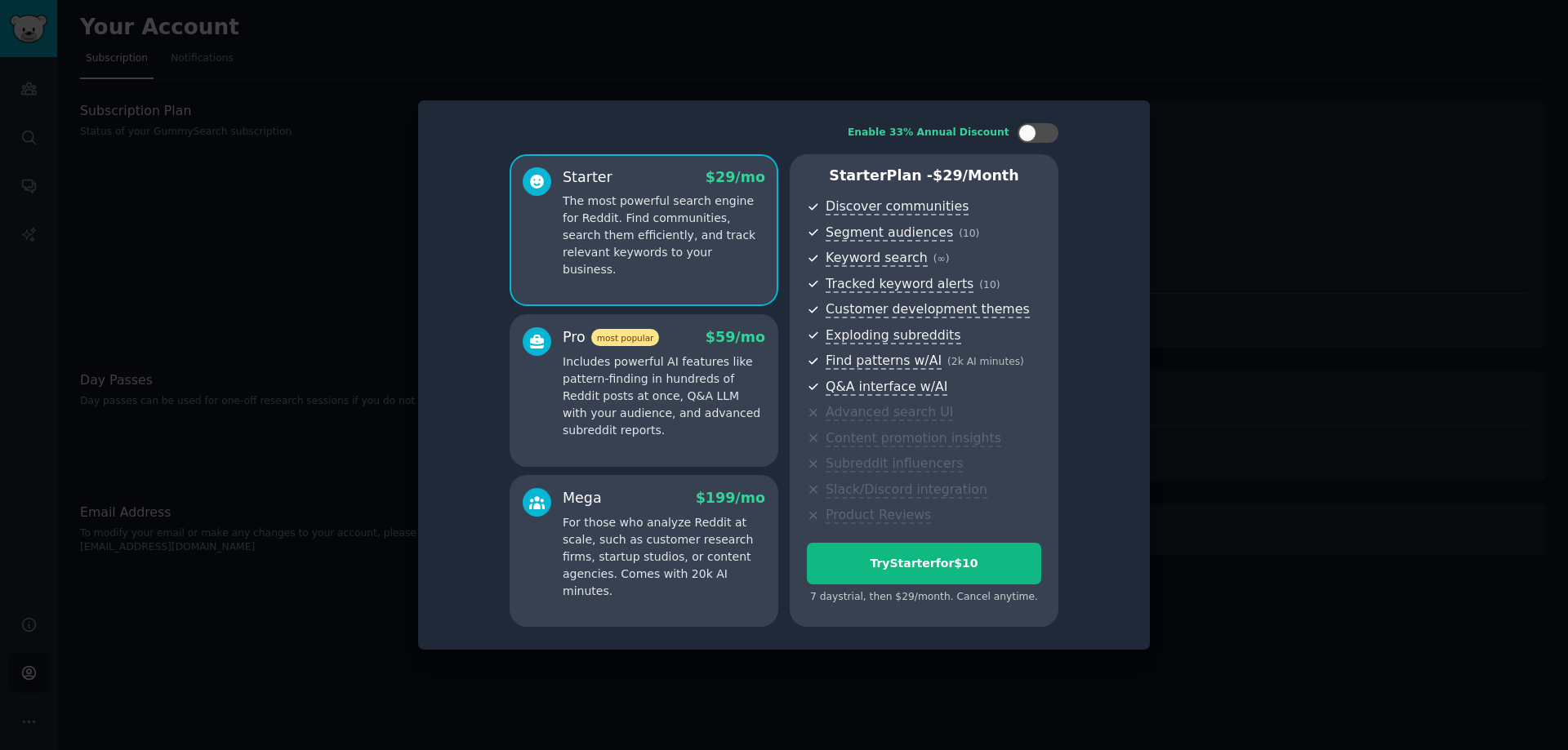
click at [663, 470] on div "Starter $ 29 /mo The most powerful search engine for Reddit. Find communities, …" at bounding box center [643, 391] width 268 height 474
click at [663, 532] on p "For those who analyze Reddit at scale, such as customer research firms, startup…" at bounding box center [664, 556] width 203 height 86
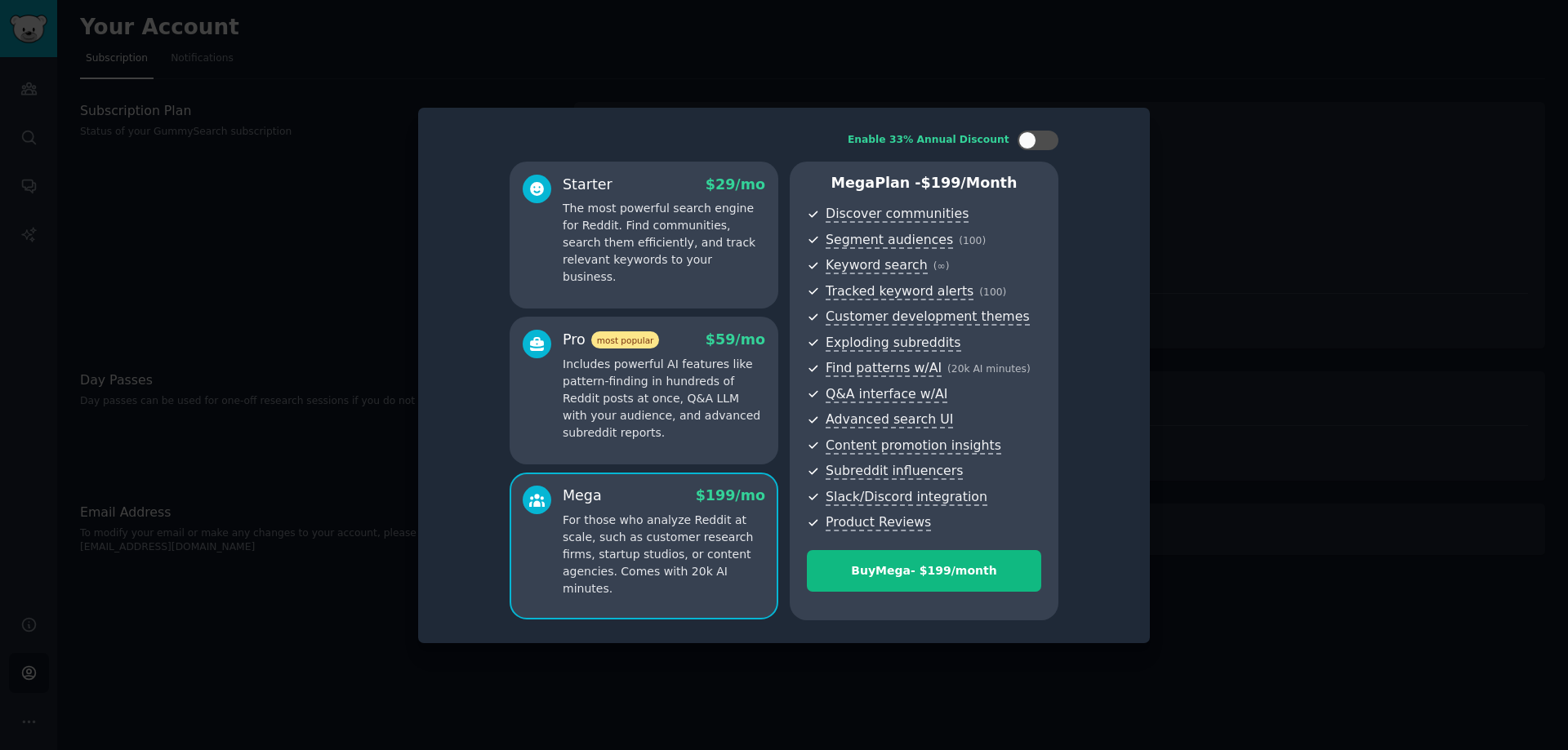
click at [687, 407] on p "Includes powerful AI features like pattern-finding in hundreds of Reddit posts …" at bounding box center [664, 398] width 203 height 86
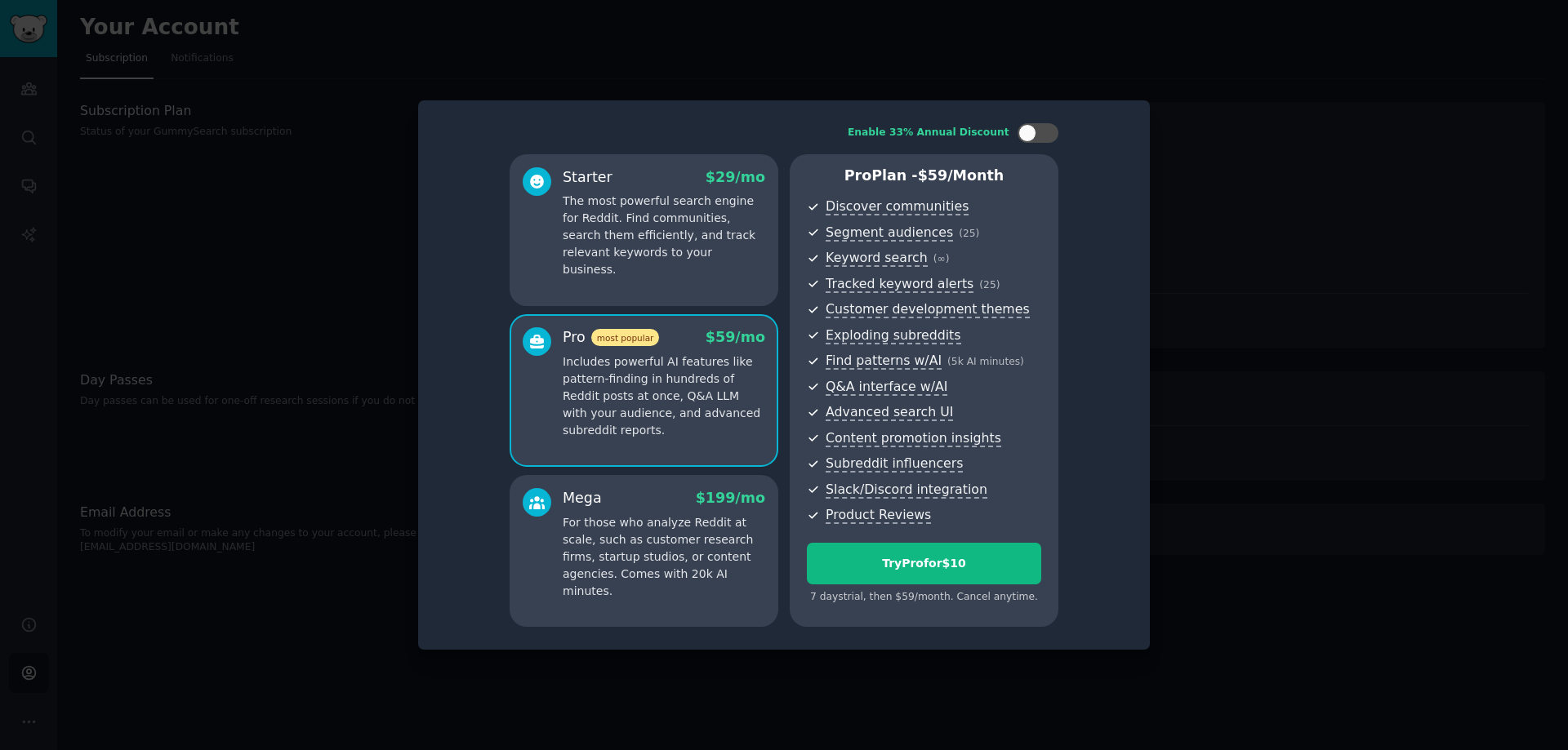
click at [367, 297] on div at bounding box center [784, 375] width 1568 height 750
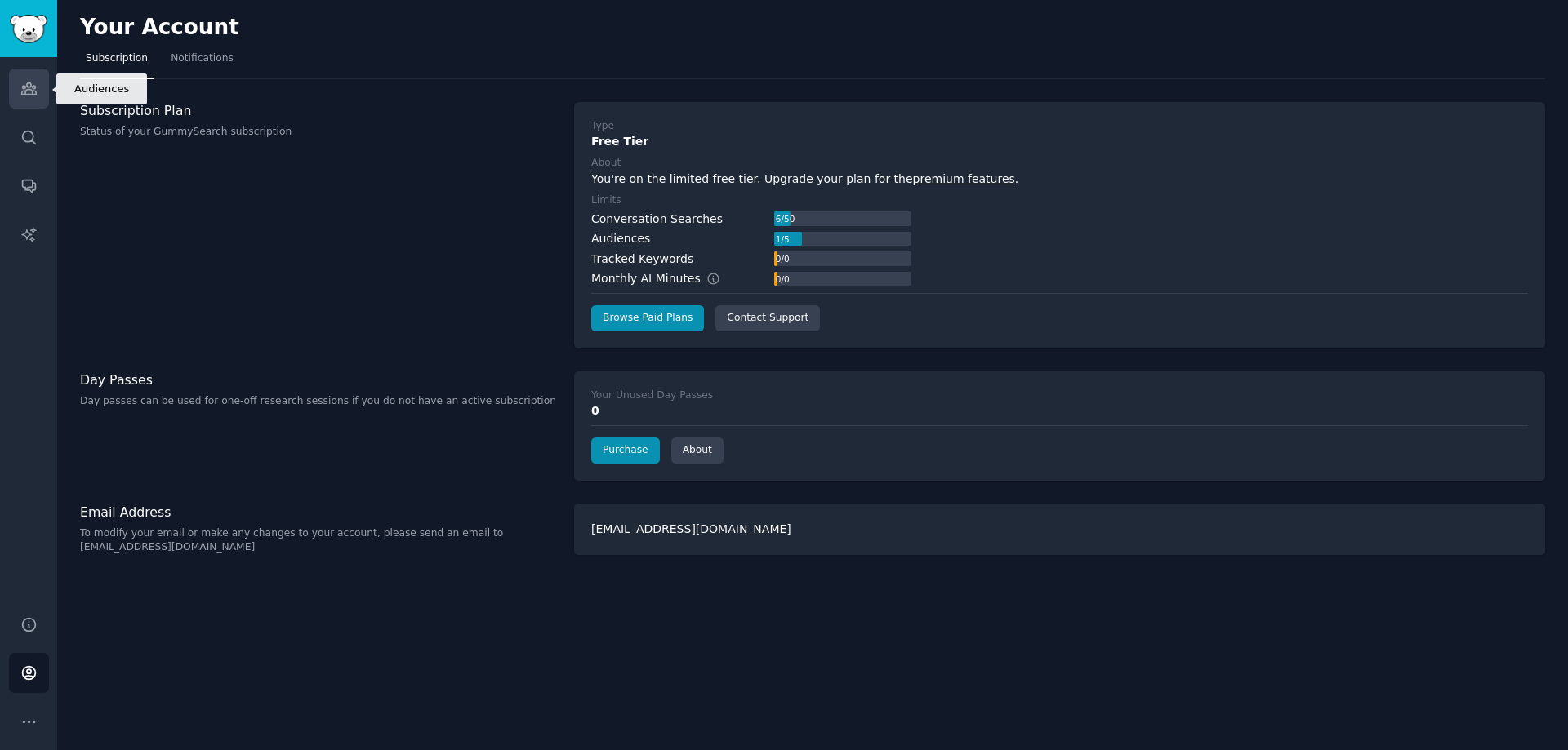
click at [27, 94] on icon "Sidebar" at bounding box center [29, 89] width 15 height 12
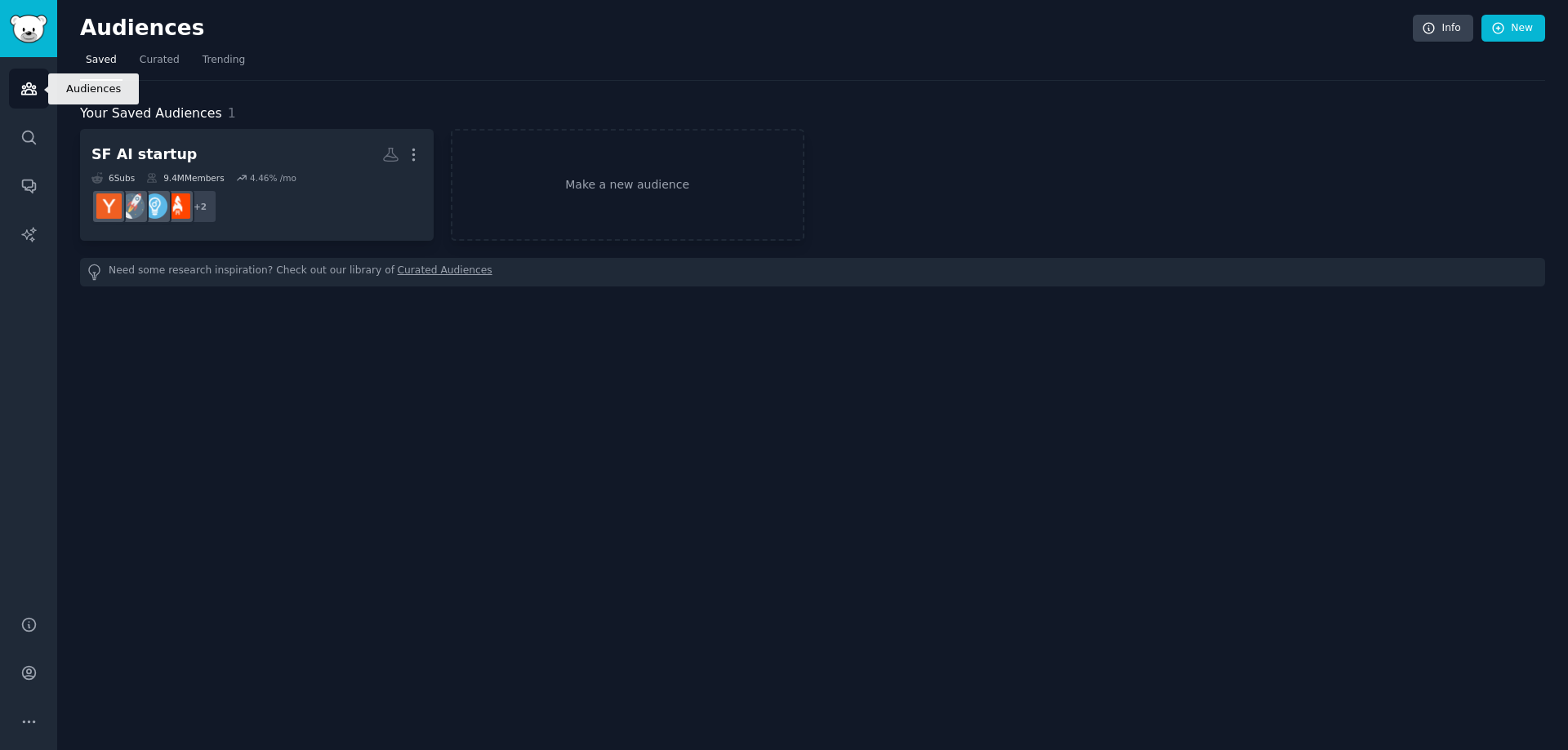
click at [30, 93] on icon "Sidebar" at bounding box center [29, 87] width 17 height 17
click at [156, 56] on span "Curated" at bounding box center [159, 60] width 40 height 15
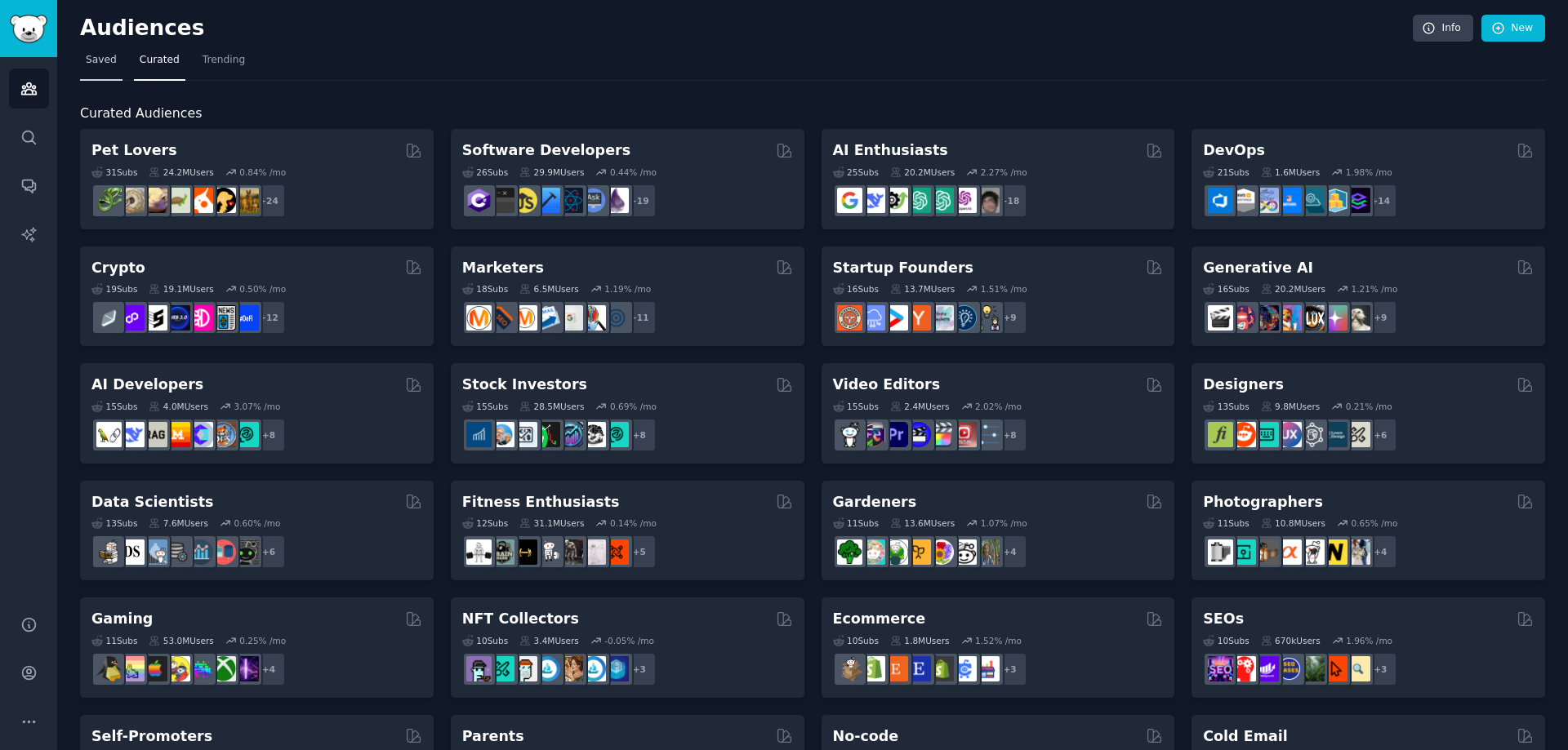
click at [100, 60] on span "Saved" at bounding box center [101, 60] width 31 height 15
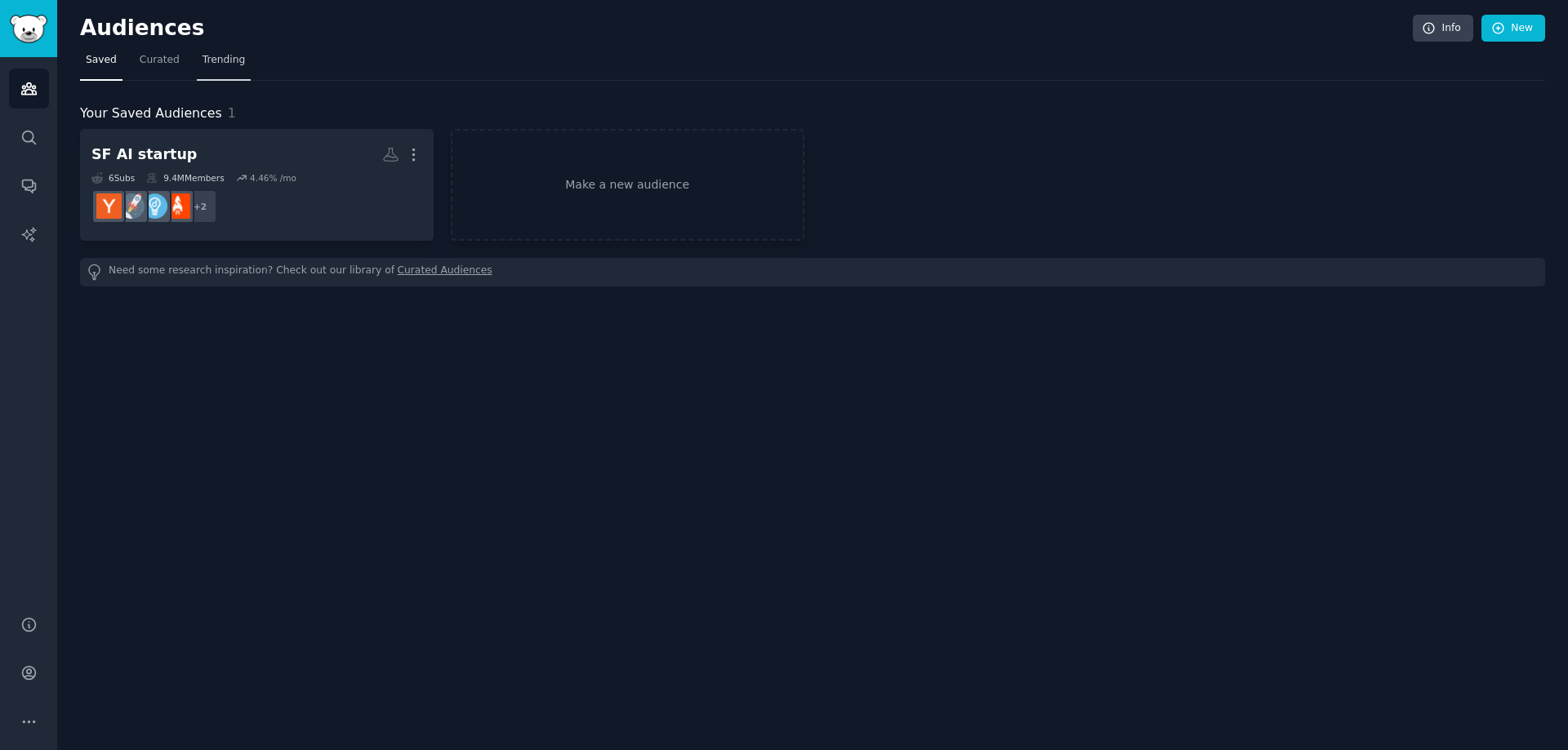
click at [203, 61] on span "Trending" at bounding box center [223, 60] width 42 height 15
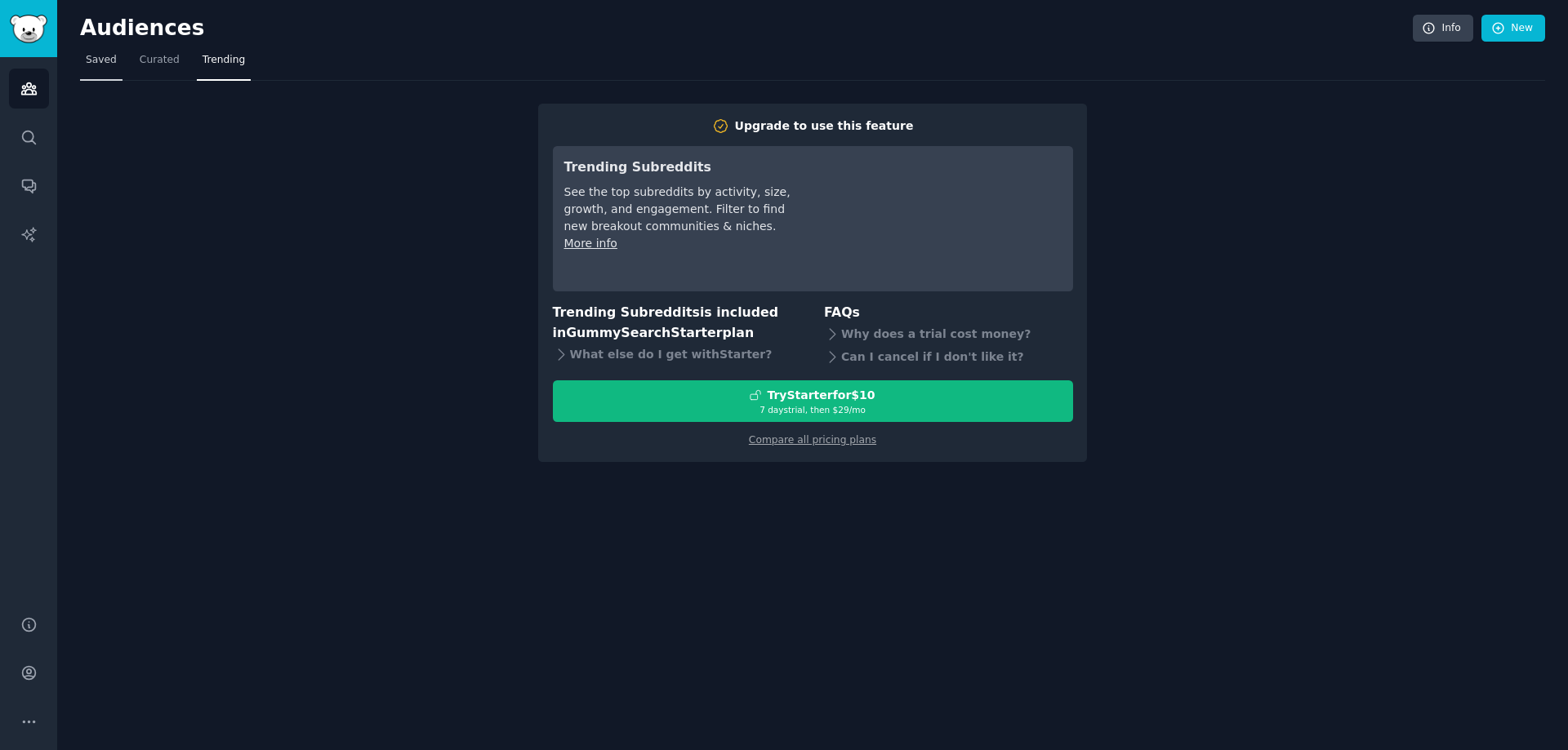
click at [113, 59] on span "Saved" at bounding box center [101, 60] width 31 height 15
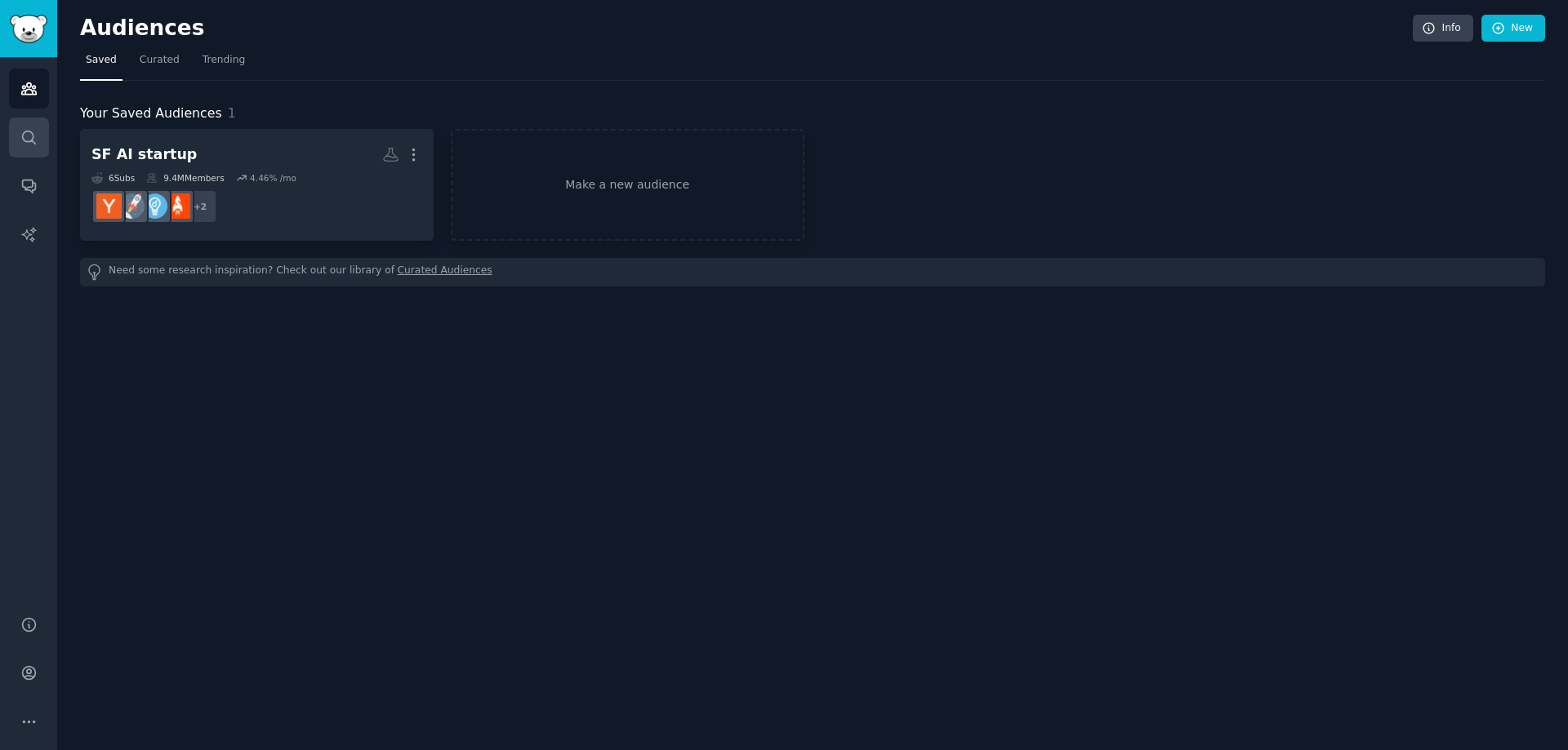
click at [41, 126] on link "Search" at bounding box center [29, 138] width 40 height 40
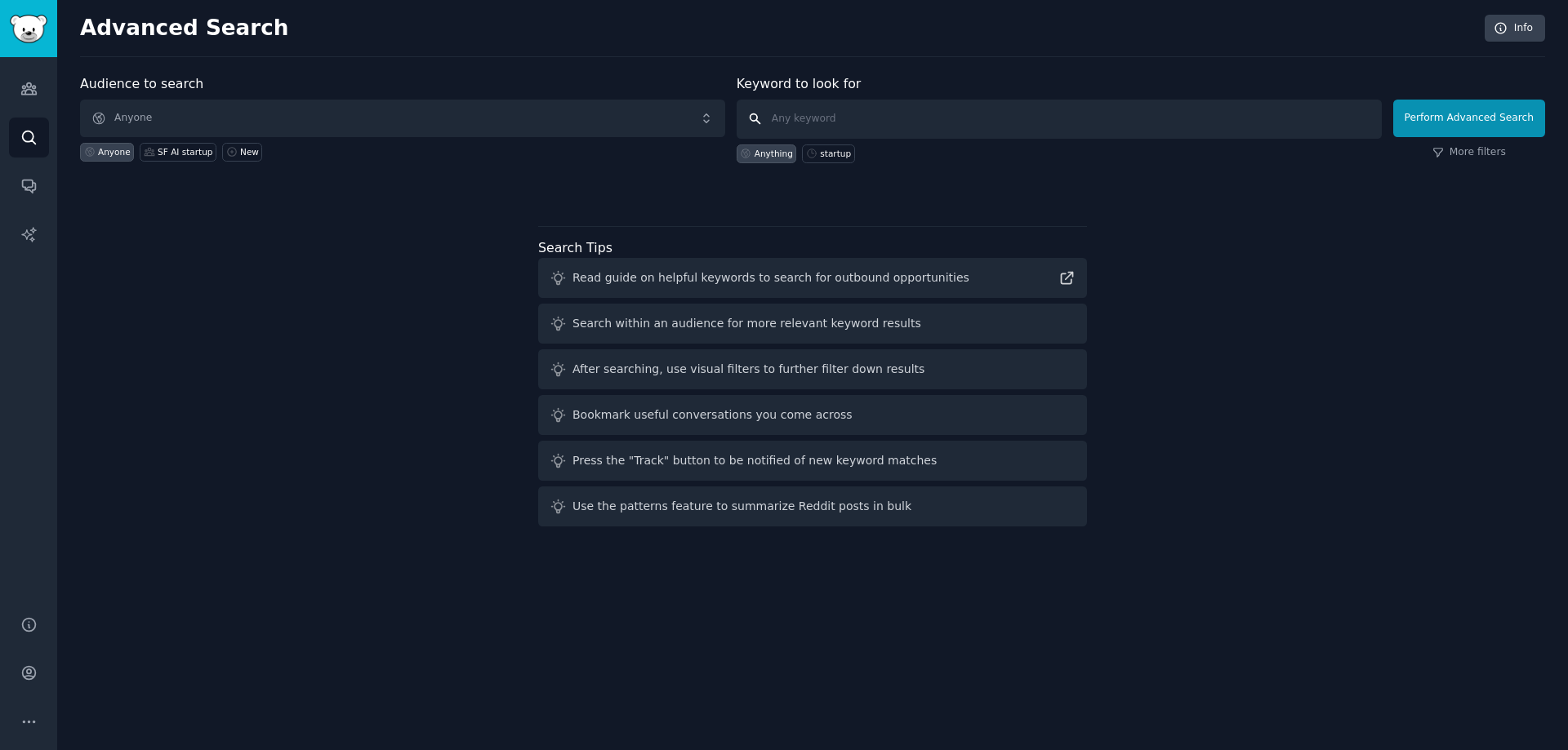
click at [827, 121] on input "text" at bounding box center [1059, 119] width 645 height 39
click at [0, 55] on link "Sidebar" at bounding box center [29, 29] width 57 height 57
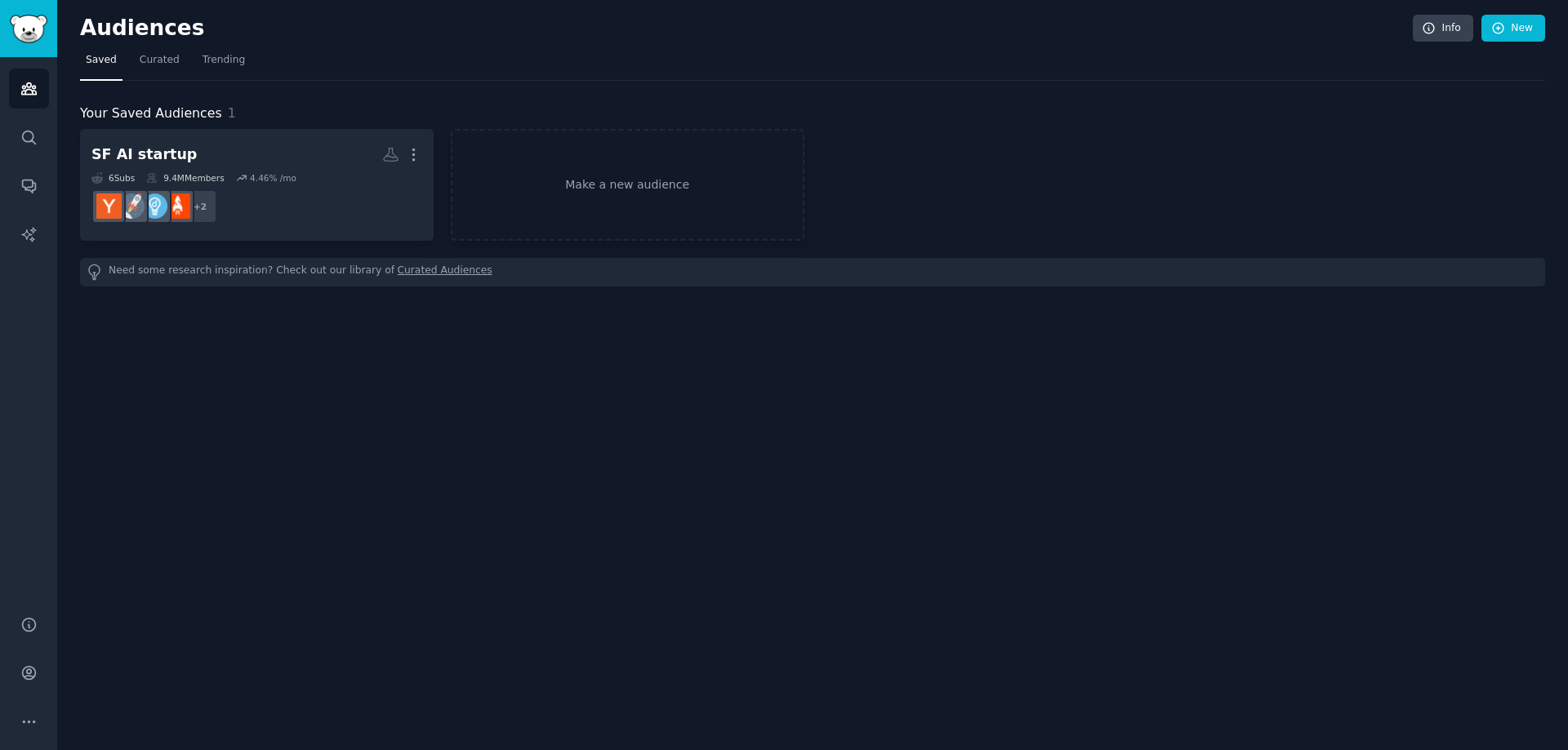
click at [23, 83] on icon "Sidebar" at bounding box center [29, 87] width 17 height 17
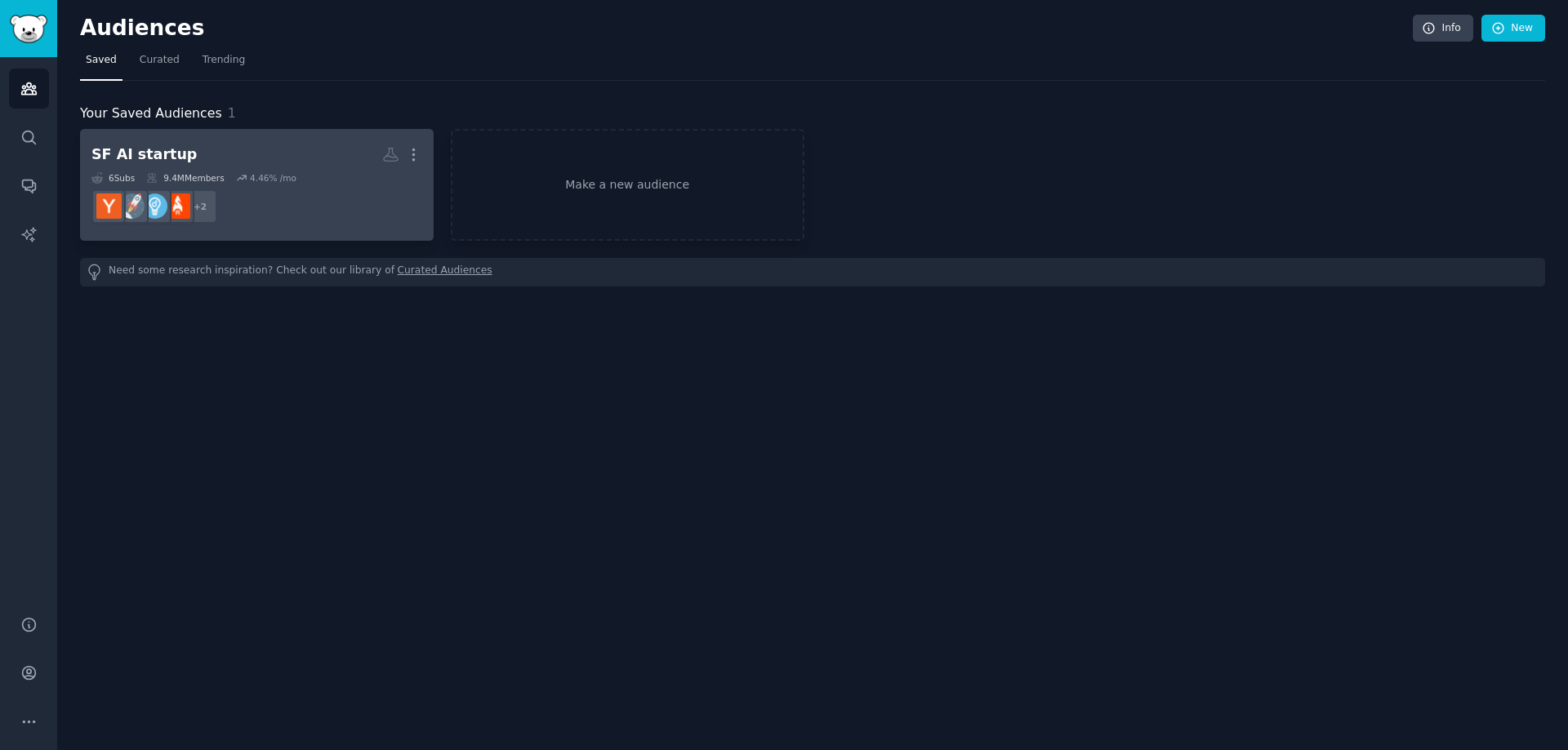
click at [211, 182] on div "9.4M Members" at bounding box center [185, 178] width 78 height 12
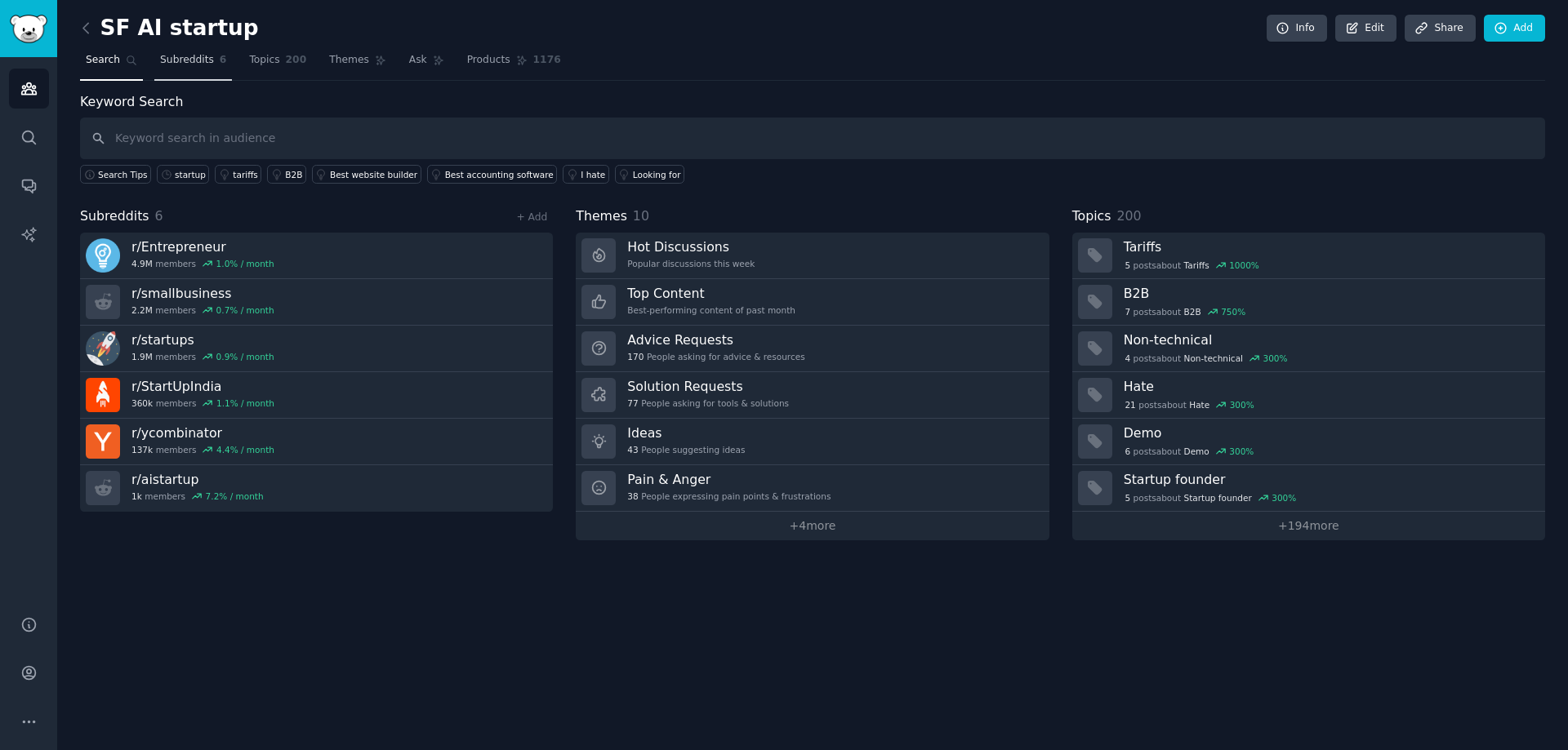
click at [184, 66] on span "Subreddits" at bounding box center [187, 60] width 54 height 15
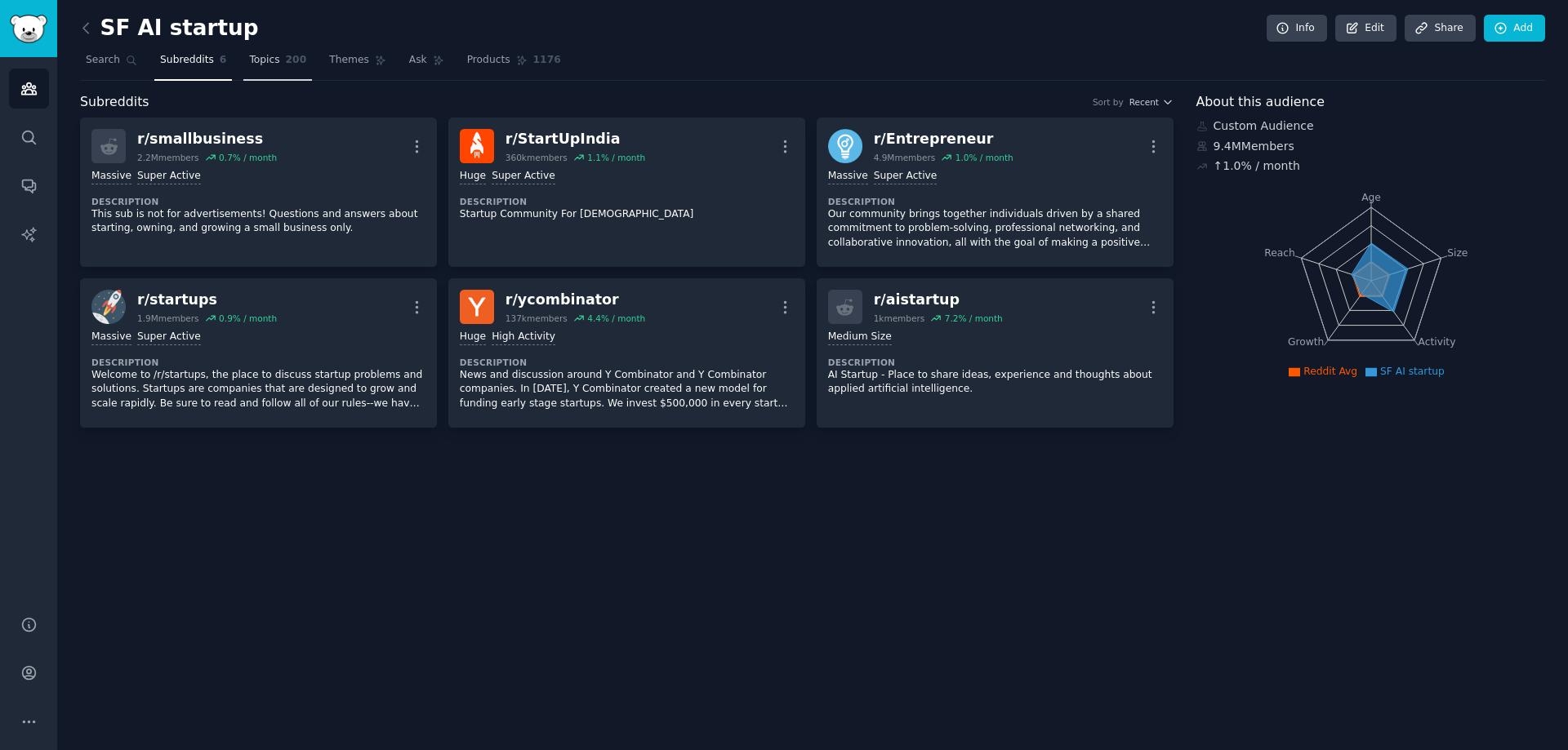
click at [251, 70] on link "Topics 200" at bounding box center [277, 64] width 69 height 33
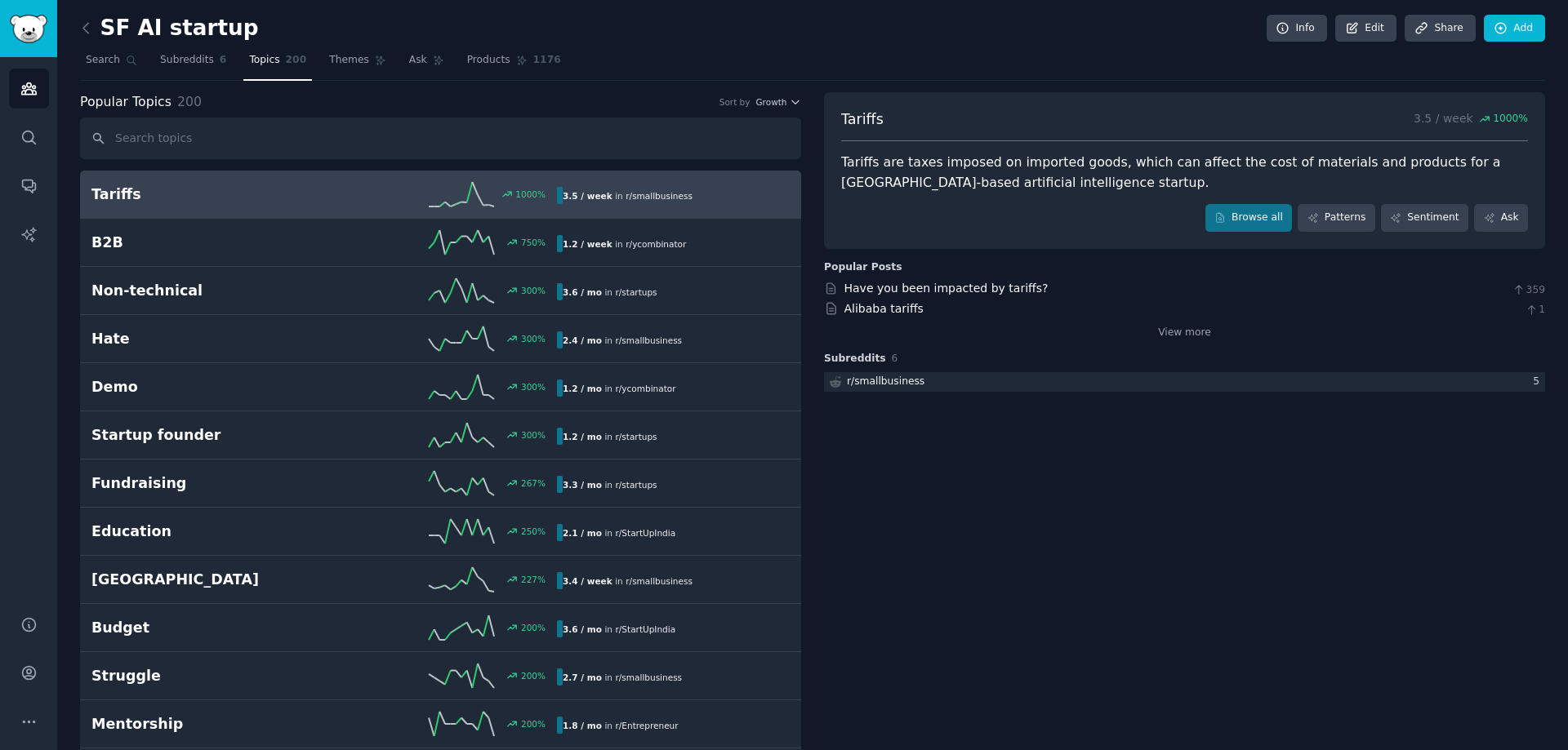
drag, startPoint x: 893, startPoint y: 225, endPoint x: 898, endPoint y: 166, distance: 59.2
click at [898, 166] on div "Tariffs are taxes imposed on imported goods, which can affect the cost of mater…" at bounding box center [1184, 172] width 686 height 40
click at [300, 149] on input "text" at bounding box center [439, 139] width 721 height 41
click at [370, 126] on input "text" at bounding box center [439, 139] width 721 height 41
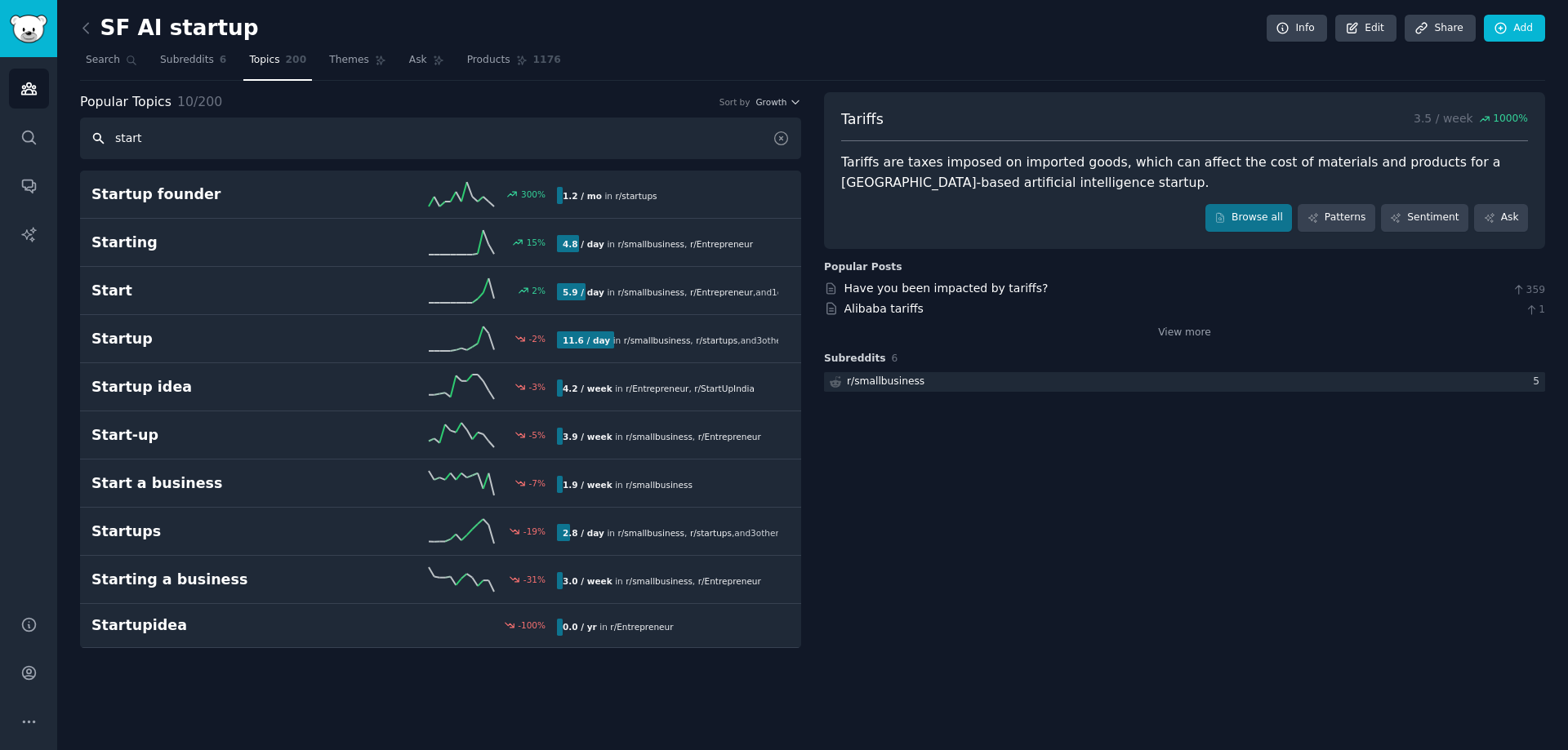
type input "start"
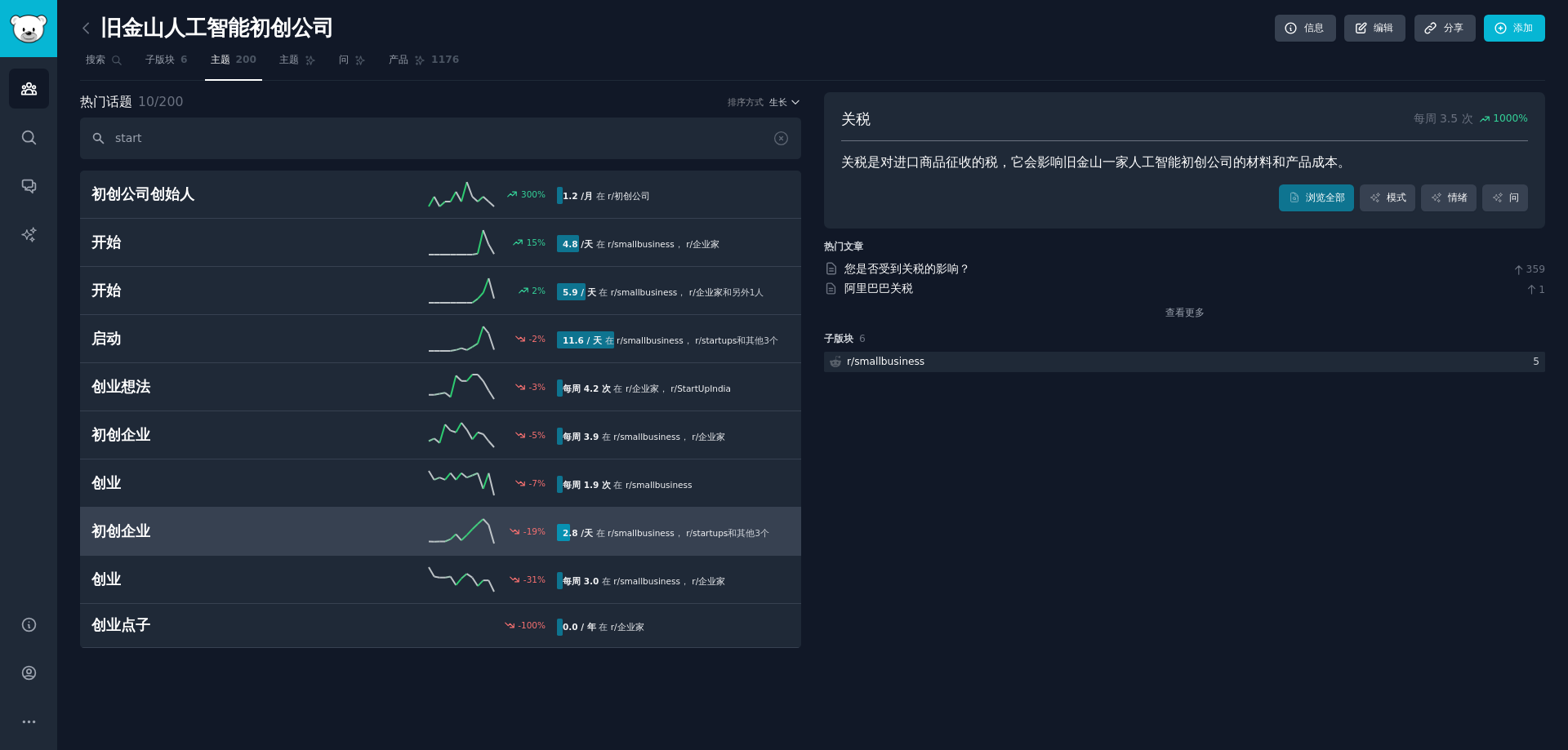
click at [617, 550] on link "初创企业 -19 % 2.8 /天 在 r/ smallbusiness ， r / startups 和 其他 3 个" at bounding box center [439, 532] width 721 height 48
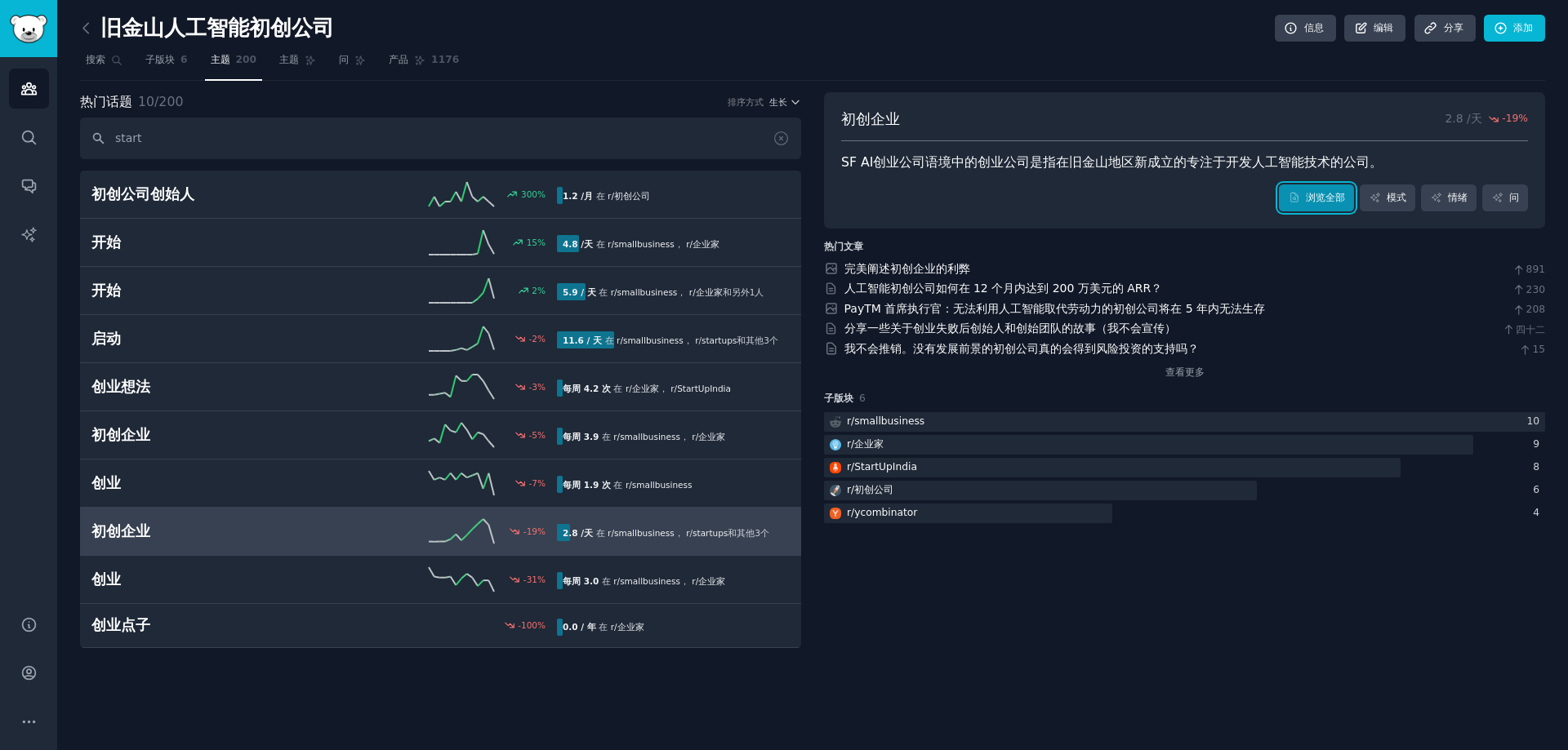
click at [1333, 200] on font "浏览全部" at bounding box center [1325, 198] width 39 height 12
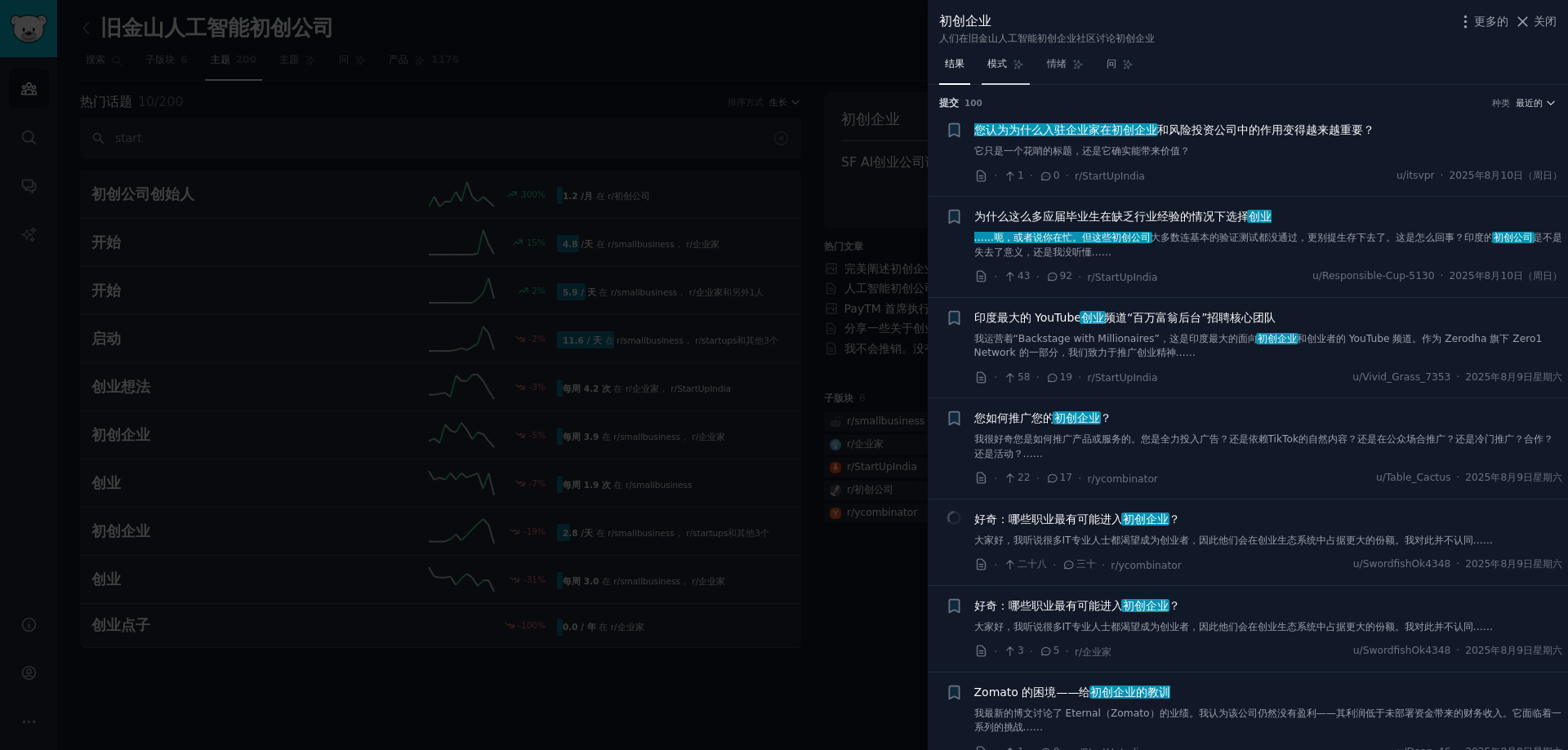
click at [1004, 57] on span "模式" at bounding box center [997, 64] width 20 height 15
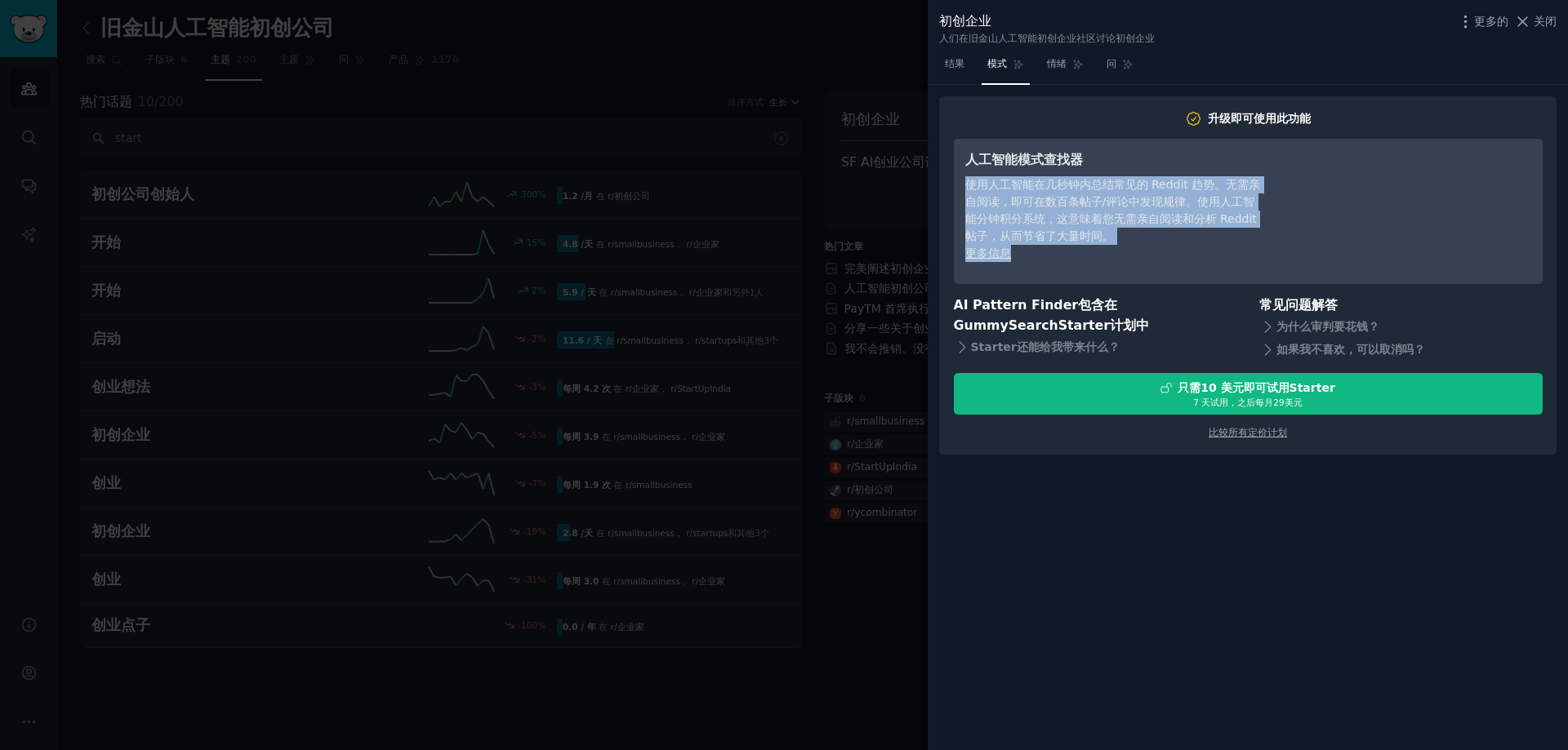
drag, startPoint x: 1128, startPoint y: 191, endPoint x: 1135, endPoint y: 257, distance: 66.4
click at [1135, 257] on div "人工智能模式查找器 使用人工智能在几秒钟内总结常见的 Reddit 趋势。无需亲自阅读，即可在数百条帖子/评论中发现规律。使用人工智能分钟积分系统，这意味着您…" at bounding box center [1114, 211] width 298 height 123
click at [1135, 257] on div "更多信息" at bounding box center [1114, 253] width 298 height 17
drag, startPoint x: 1130, startPoint y: 259, endPoint x: 1135, endPoint y: 155, distance: 104.1
click at [1135, 155] on div "人工智能模式查找器 使用人工智能在几秒钟内总结常见的 Reddit 趋势。无需亲自阅读，即可在数百条帖子/评论中发现规律。使用人工智能分钟积分系统，这意味着您…" at bounding box center [1114, 211] width 298 height 123
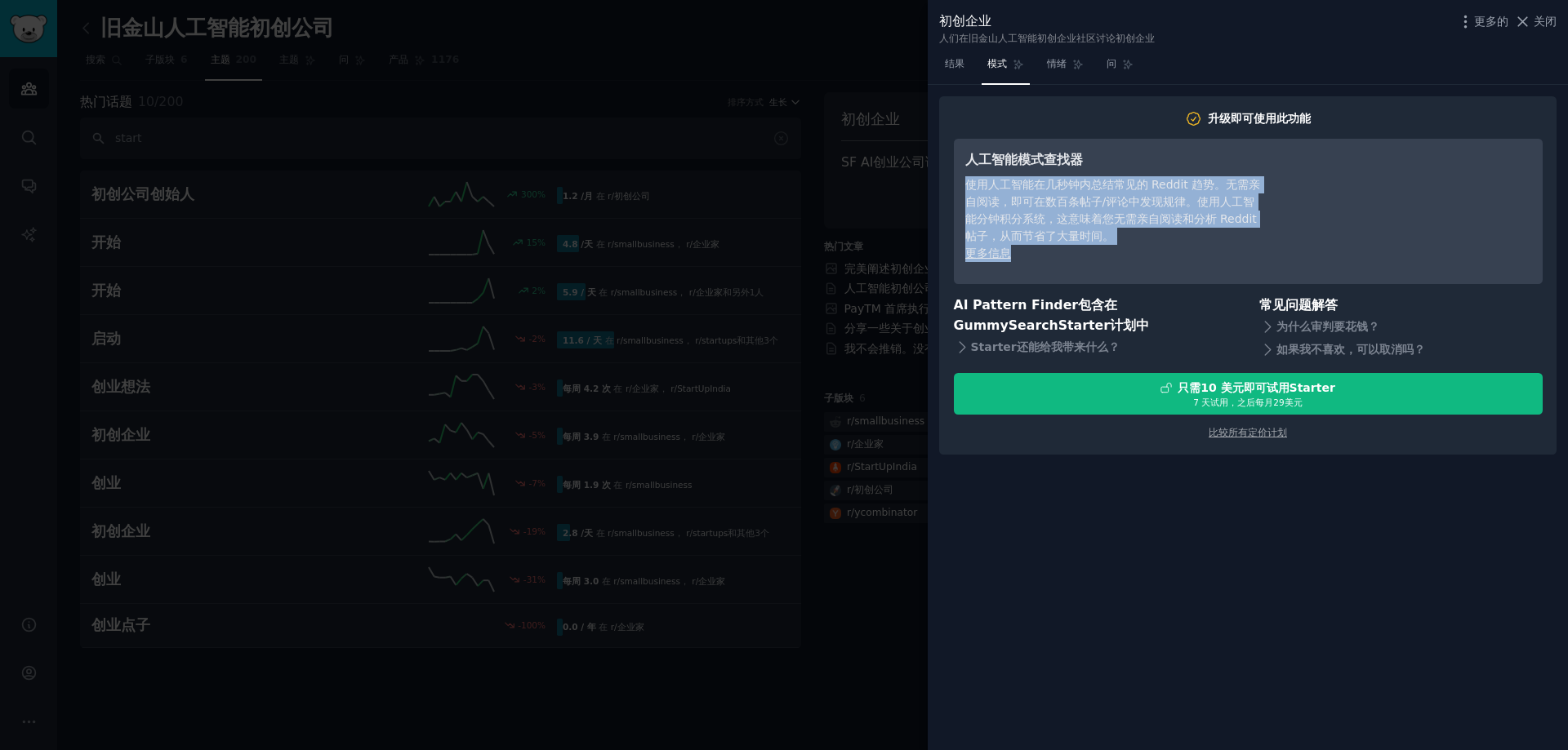
click at [1135, 155] on h3 "人工智能模式查找器" at bounding box center [1114, 160] width 298 height 21
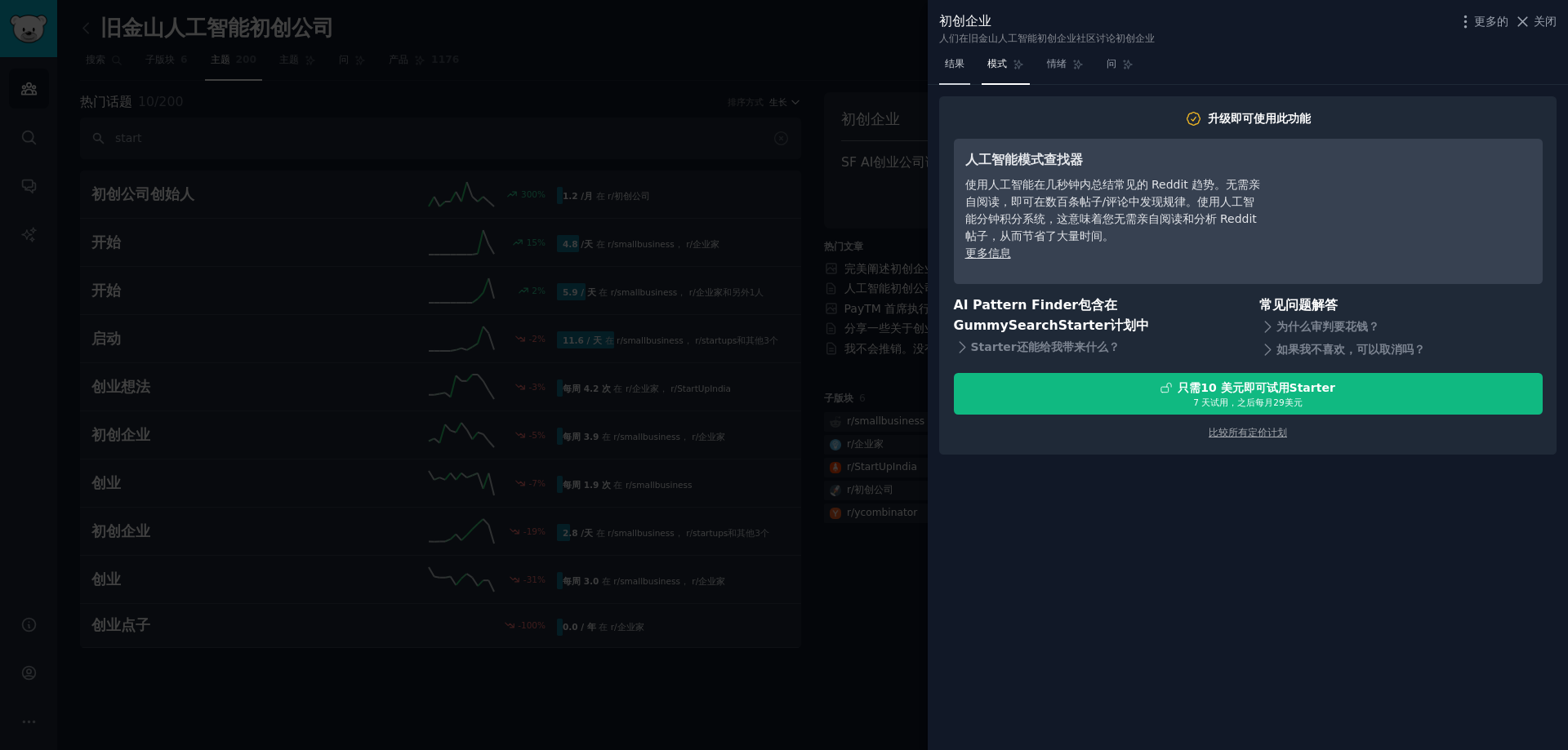
click at [953, 74] on link "结果" at bounding box center [955, 68] width 31 height 33
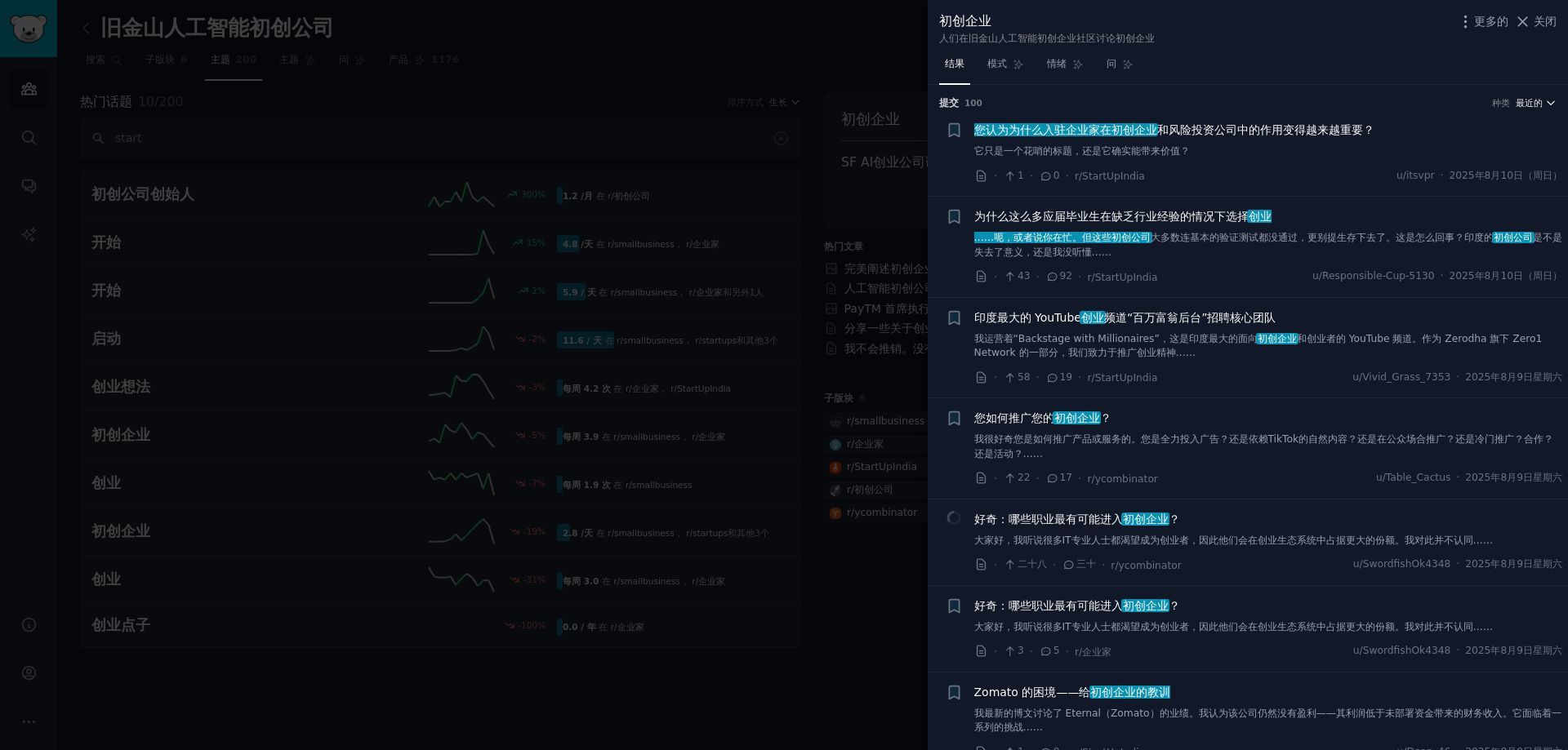
click at [1525, 101] on font "最近的" at bounding box center [1528, 103] width 27 height 10
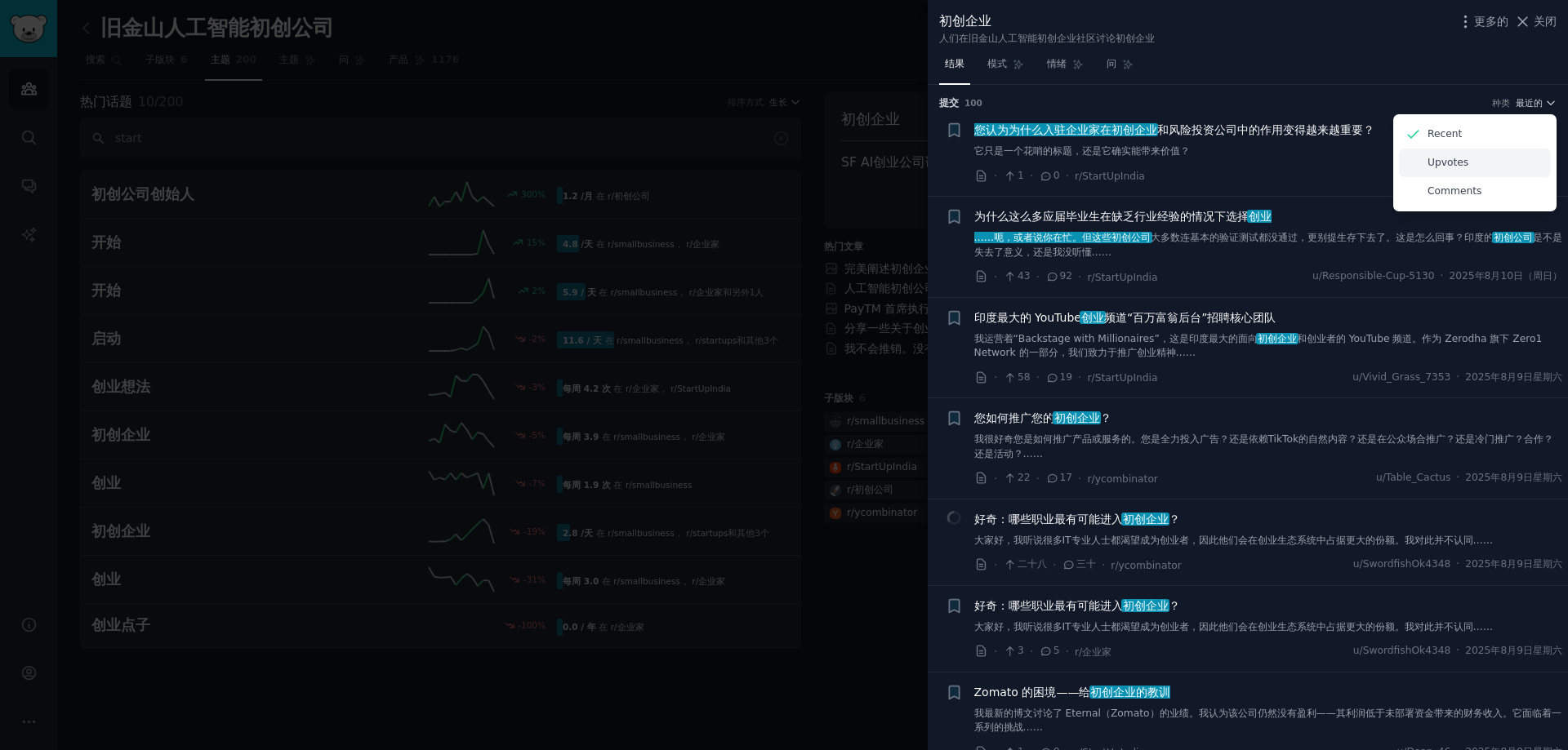
click at [1496, 171] on div "Upvotes" at bounding box center [1475, 162] width 151 height 29
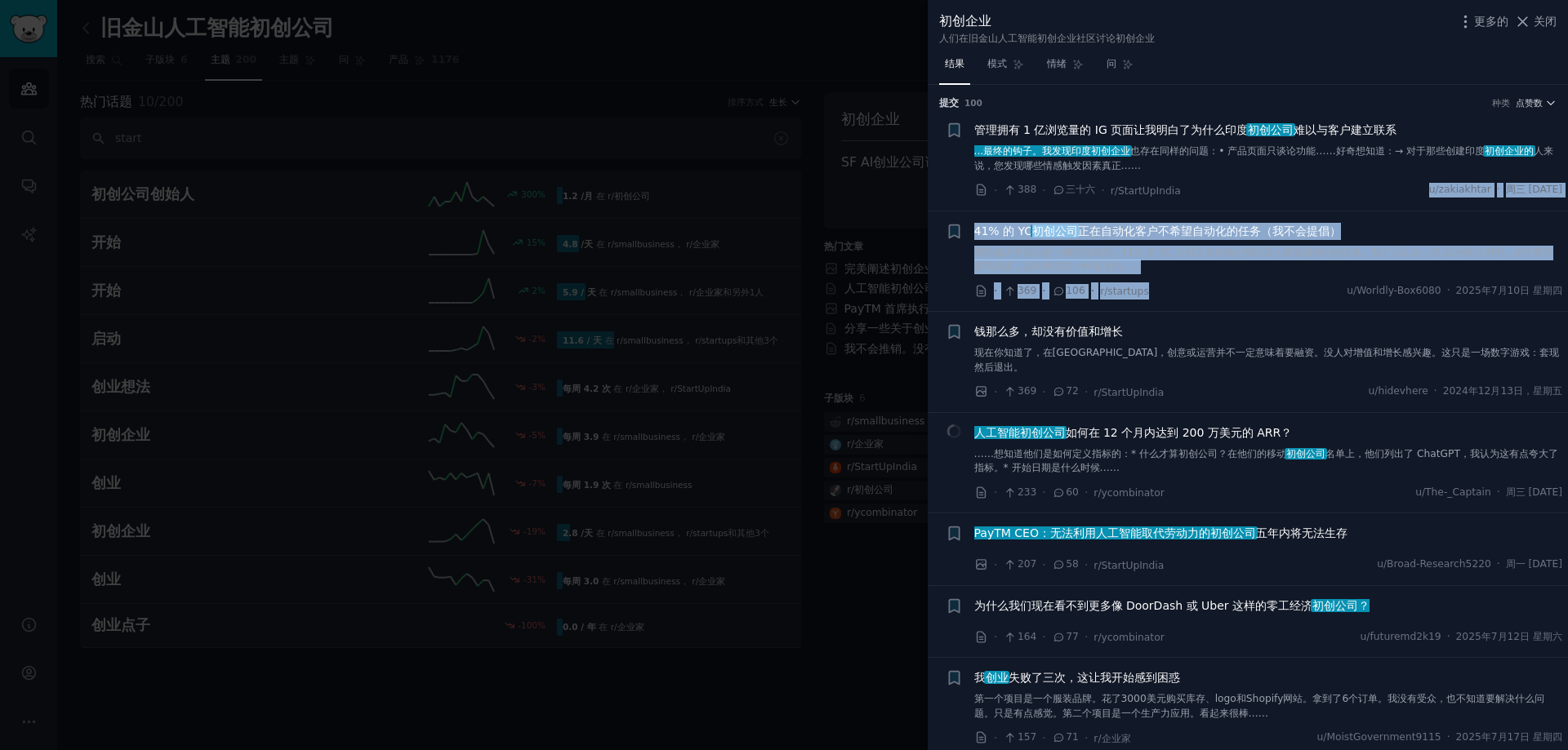
drag, startPoint x: 1202, startPoint y: 200, endPoint x: 1211, endPoint y: 285, distance: 85.5
click at [1211, 285] on div "· 369 · 106 · r/startups u/Worldly-Box6080 · 2025年7月10日 星期四" at bounding box center [1268, 290] width 589 height 17
drag, startPoint x: 1219, startPoint y: 306, endPoint x: 958, endPoint y: 219, distance: 275.1
click at [958, 219] on li "+ 41% 的 YC 初创公司 正在自动化客户不希望自动化的任务（我不会提倡） 斯坦福大学最近的一项研究表明，41% 的 YC 公司正在自动化那些没人希望自动…" at bounding box center [1247, 261] width 640 height 100
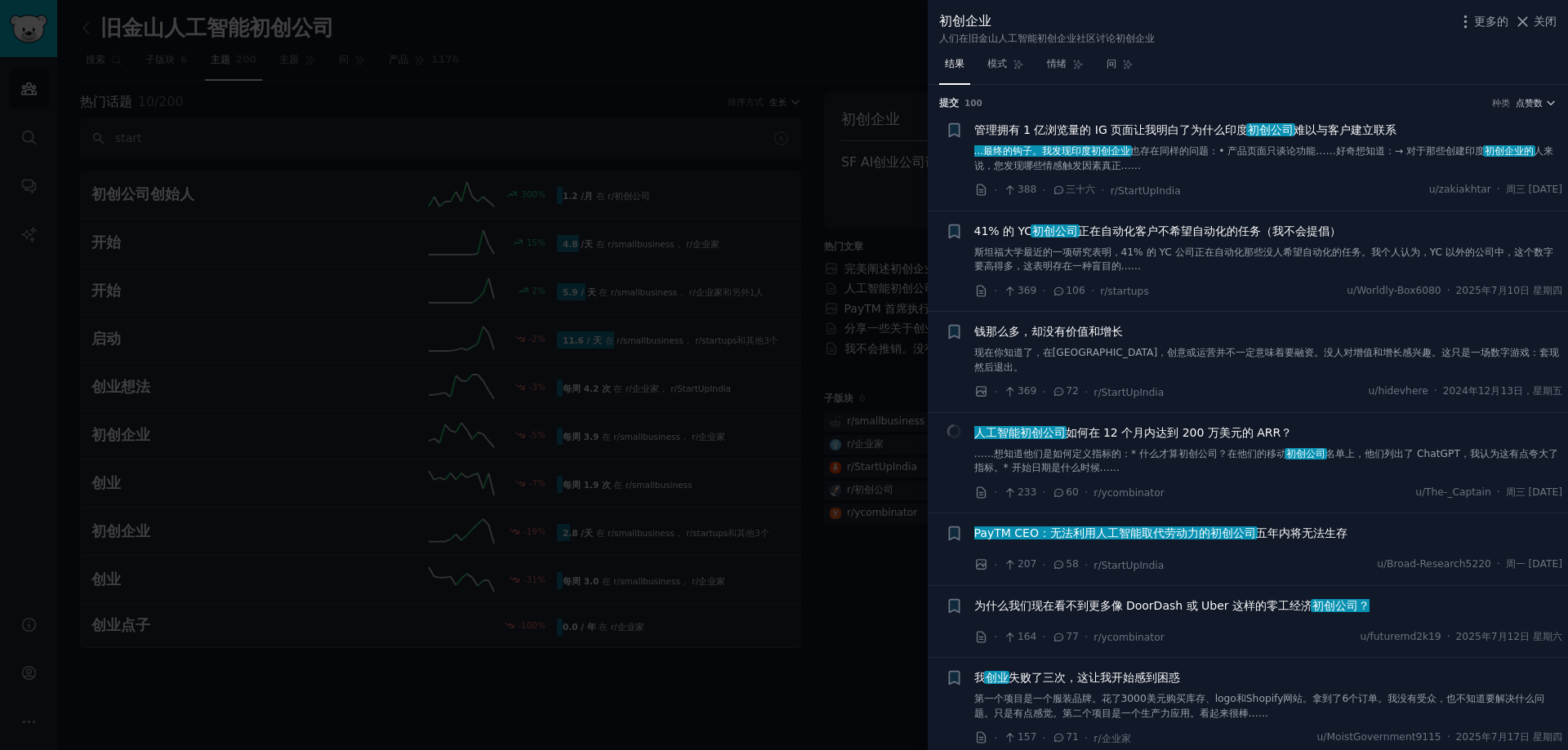
click at [958, 219] on li "+ 41% 的 YC 初创公司 正在自动化客户不希望自动化的任务（我不会提倡） 斯坦福大学最近的一项研究表明，41% 的 YC 公司正在自动化那些没人希望自动…" at bounding box center [1247, 261] width 640 height 100
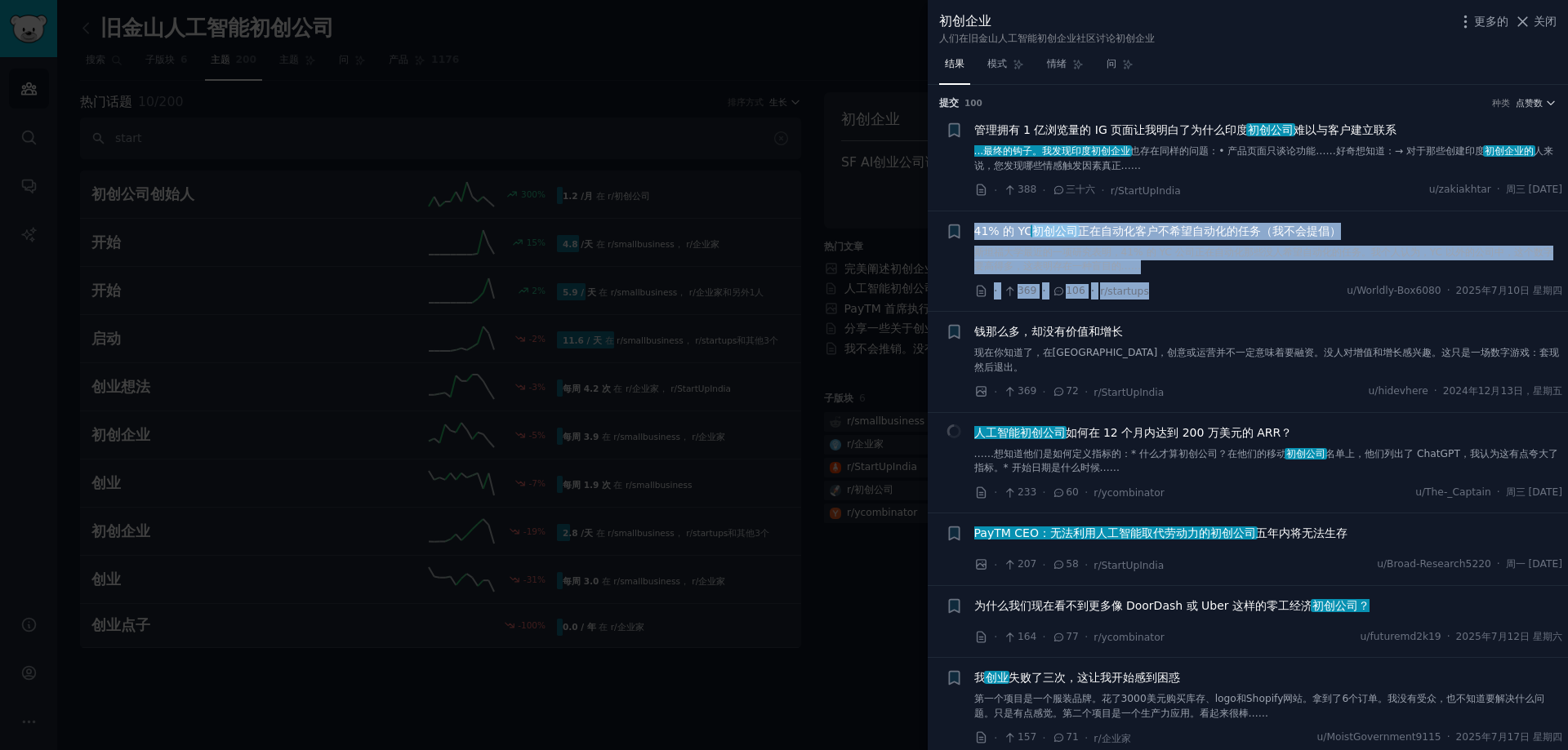
drag, startPoint x: 951, startPoint y: 219, endPoint x: 1238, endPoint y: 293, distance: 296.4
click at [1238, 293] on li "+ 41% 的 YC 初创公司 正在自动化客户不希望自动化的任务（我不会提倡） 斯坦福大学最近的一项研究表明，41% 的 YC 公司正在自动化那些没人希望自动…" at bounding box center [1247, 261] width 640 height 100
click at [1238, 293] on div "· 369 · 106 · r/startups u/Worldly-Box6080 · 2025年7月10日 星期四" at bounding box center [1268, 290] width 589 height 17
drag, startPoint x: 1250, startPoint y: 298, endPoint x: 940, endPoint y: 231, distance: 317.2
click at [940, 231] on li "收藏此对话 + 41% 的 YC 初创公司 正在自动化客户不希望自动化的任务（我不会提倡） 斯坦福大学最近的一项研究表明，41% 的 YC 公司正在自动化那些…" at bounding box center [1247, 261] width 640 height 100
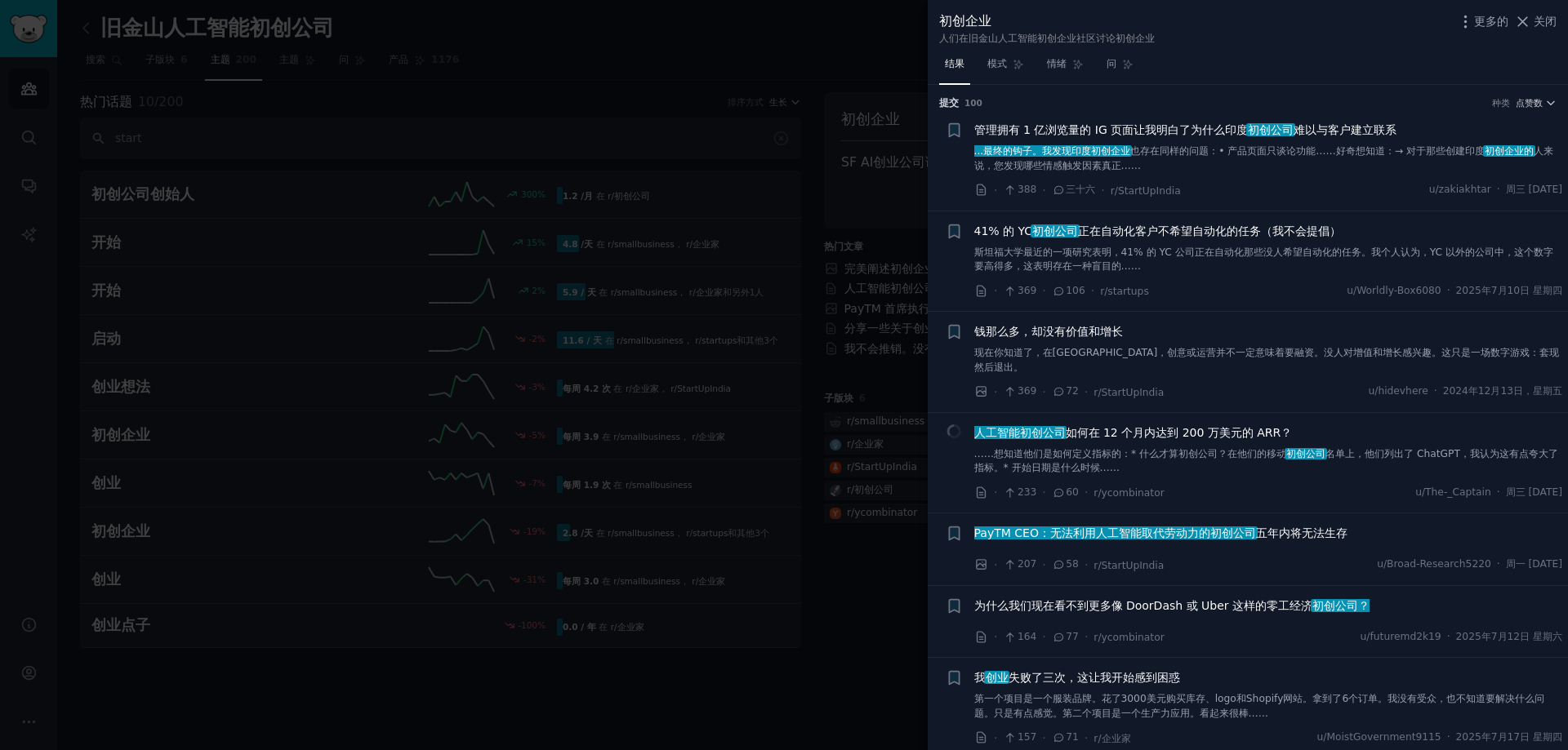
click at [940, 231] on li "收藏此对话 + 41% 的 YC 初创公司 正在自动化客户不希望自动化的任务（我不会提倡） 斯坦福大学最近的一项研究表明，41% 的 YC 公司正在自动化那些…" at bounding box center [1247, 261] width 640 height 100
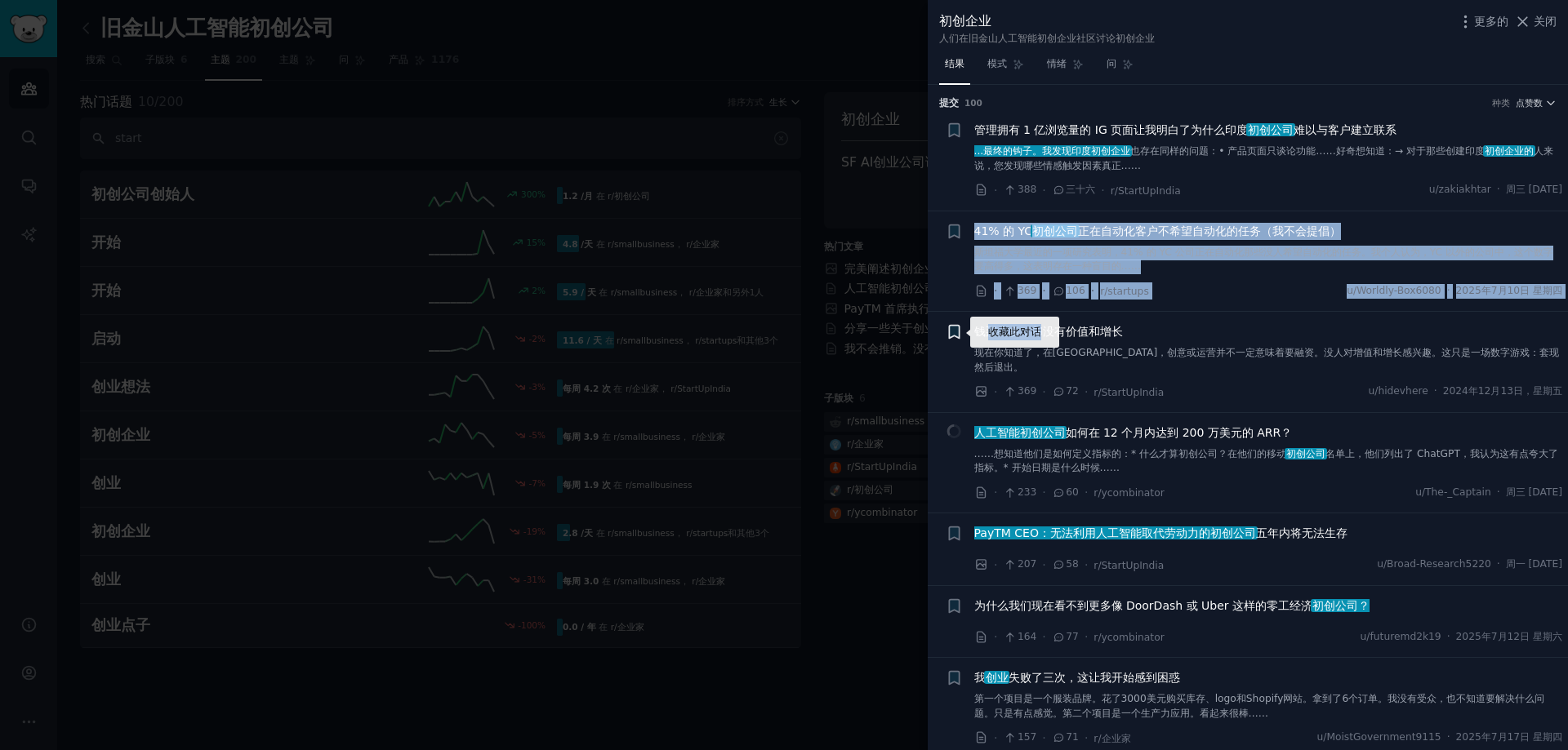
drag, startPoint x: 937, startPoint y: 223, endPoint x: 946, endPoint y: 333, distance: 110.4
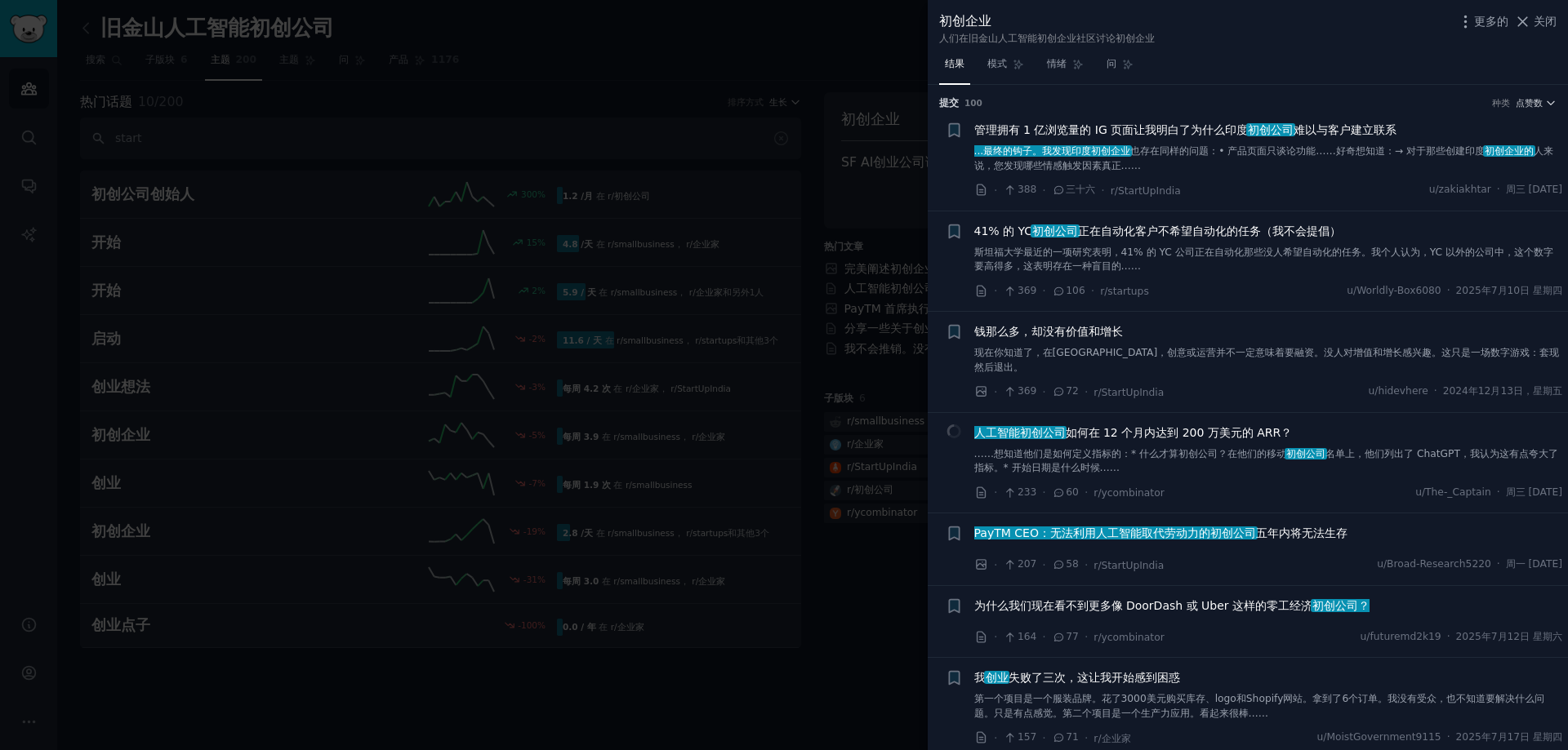
click at [948, 267] on div "收藏此对话 +" at bounding box center [954, 261] width 17 height 78
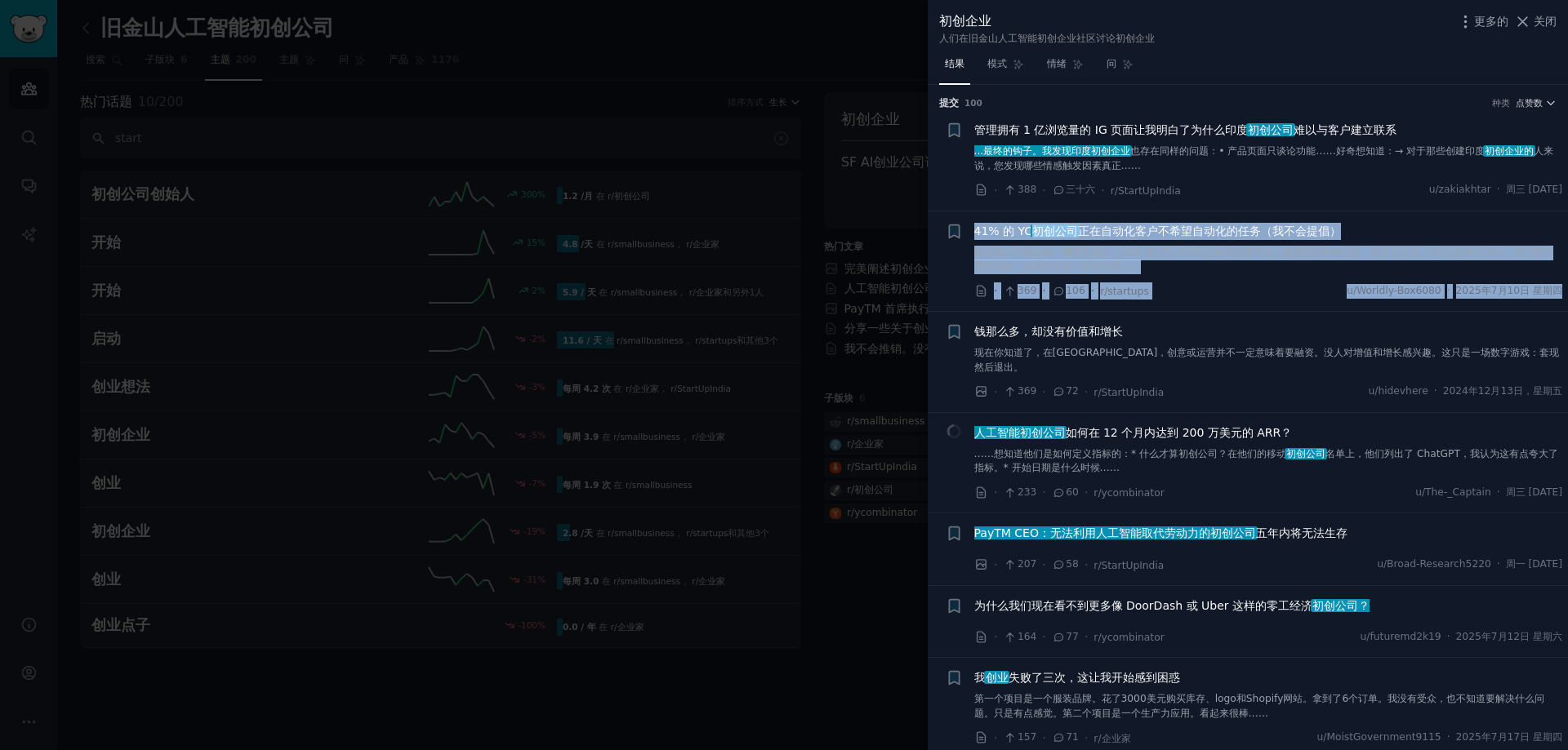
drag, startPoint x: 944, startPoint y: 229, endPoint x: 958, endPoint y: 320, distance: 92.1
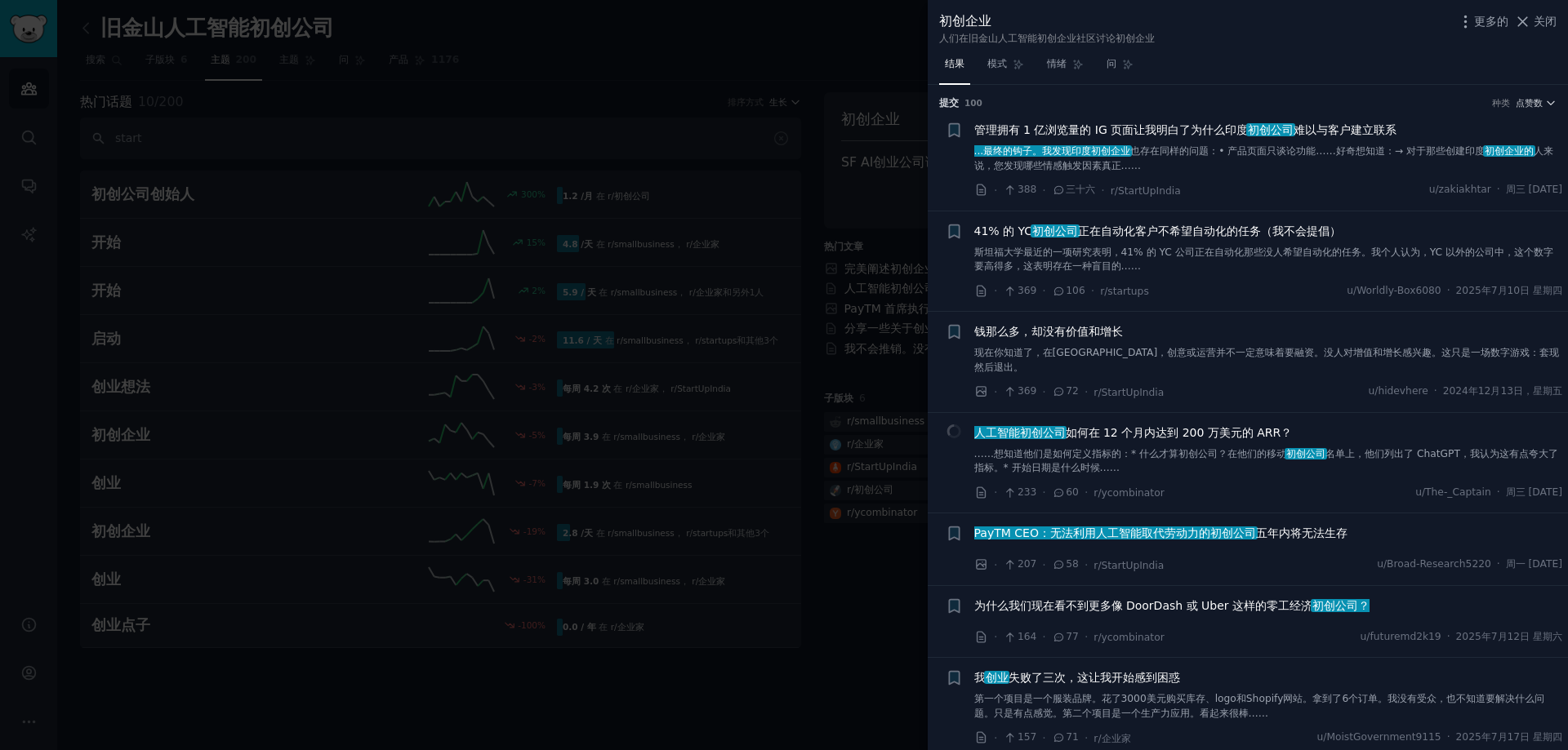
click at [953, 287] on div "收藏此对话 +" at bounding box center [954, 261] width 17 height 78
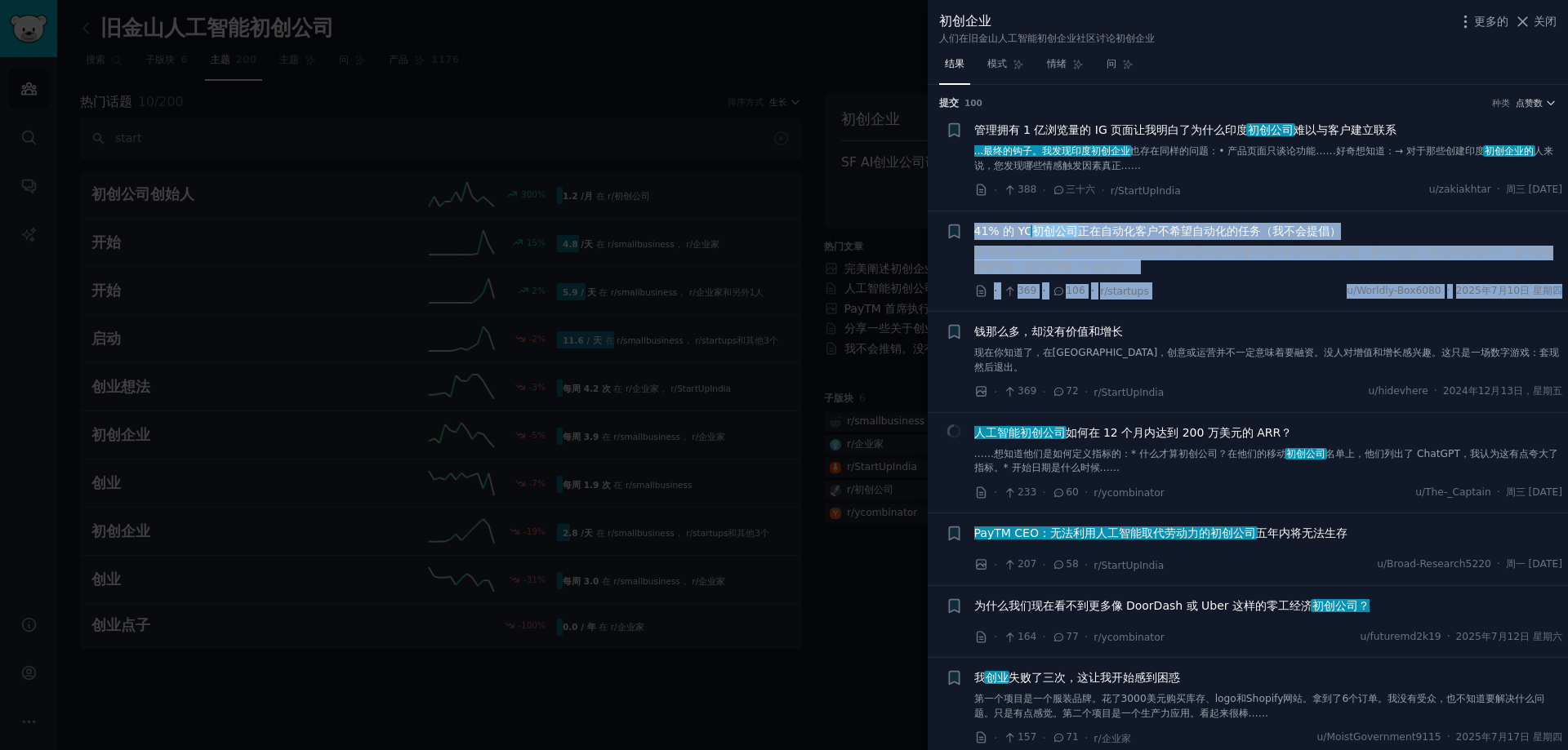
drag, startPoint x: 937, startPoint y: 222, endPoint x: 952, endPoint y: 316, distance: 95.2
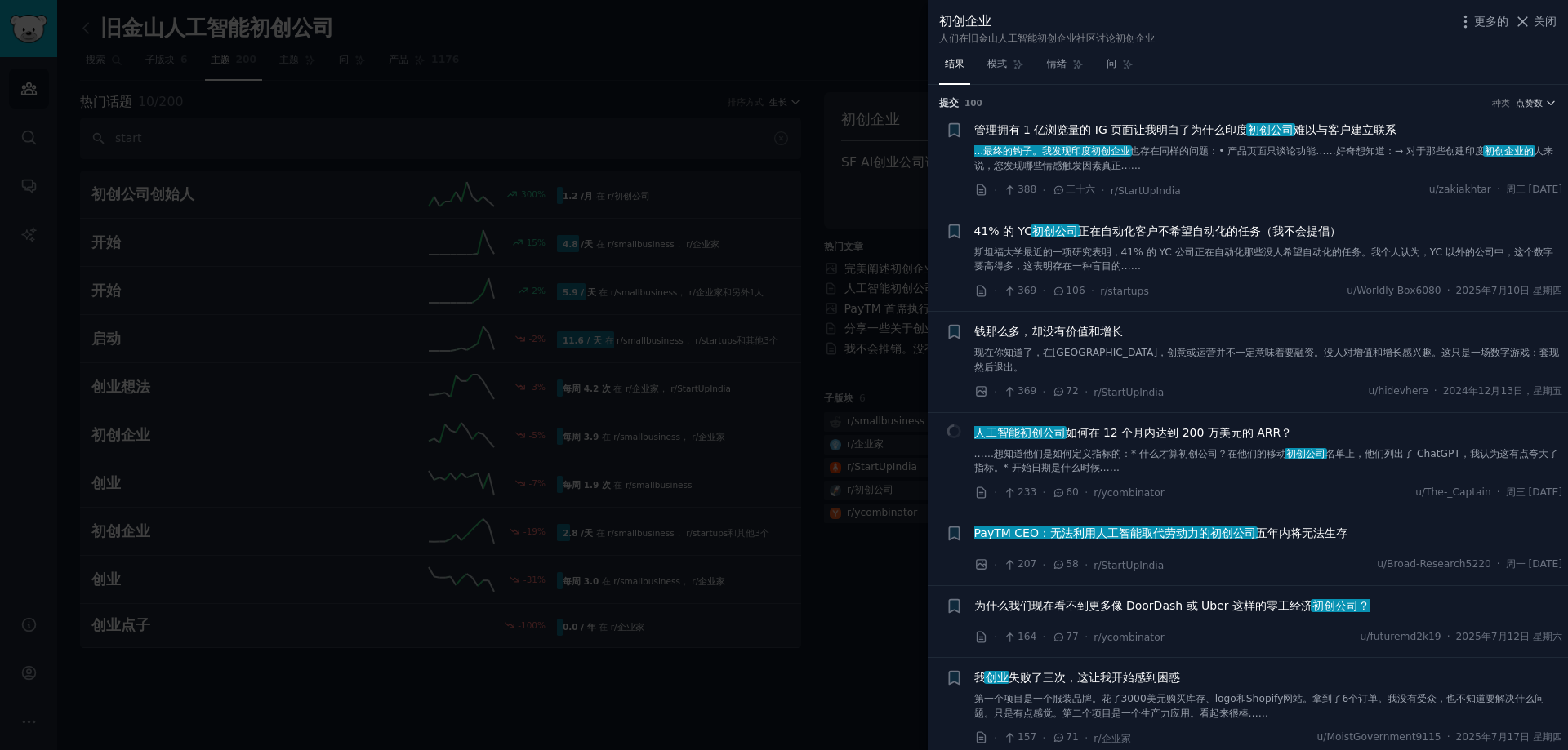
click at [948, 304] on li "收藏此对话 + 41% 的 YC 初创公司 正在自动化客户不希望自动化的任务（我不会提倡） 斯坦福大学最近的一项研究表明，41% 的 YC 公司正在自动化那些…" at bounding box center [1247, 261] width 640 height 100
click at [808, 236] on div at bounding box center [784, 375] width 1568 height 750
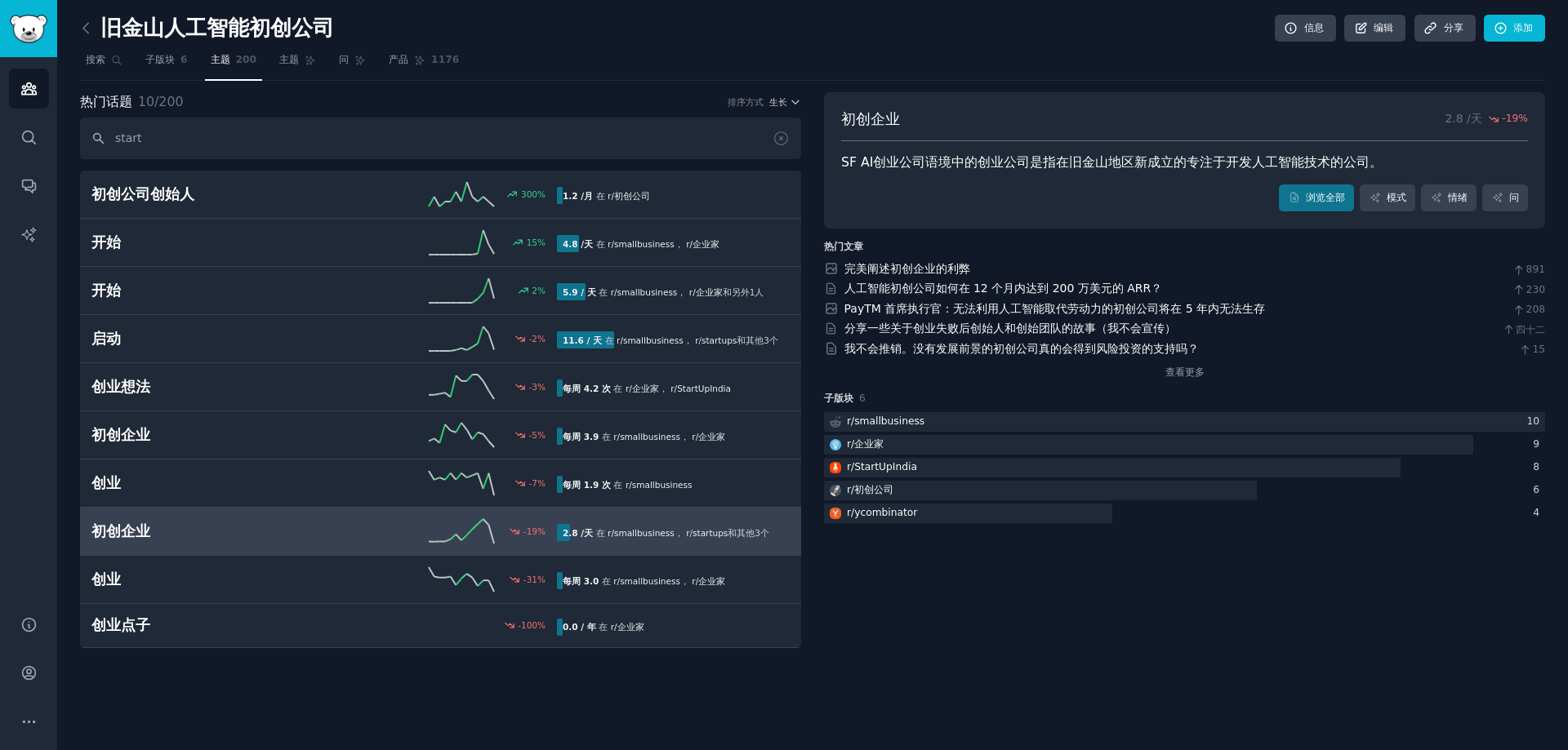
drag, startPoint x: 887, startPoint y: 267, endPoint x: 900, endPoint y: 237, distance: 32.7
click at [900, 240] on div "初创企业 2.8 /天 -19 % SF AI创业公司语境中的创业公司是指在旧金山地区新成立的专注于开发人工智能技术的公司。 浏览全部 模式 情绪 问 热门文…" at bounding box center [1184, 310] width 721 height 141
click at [30, 38] on img "侧边栏" at bounding box center [29, 29] width 37 height 29
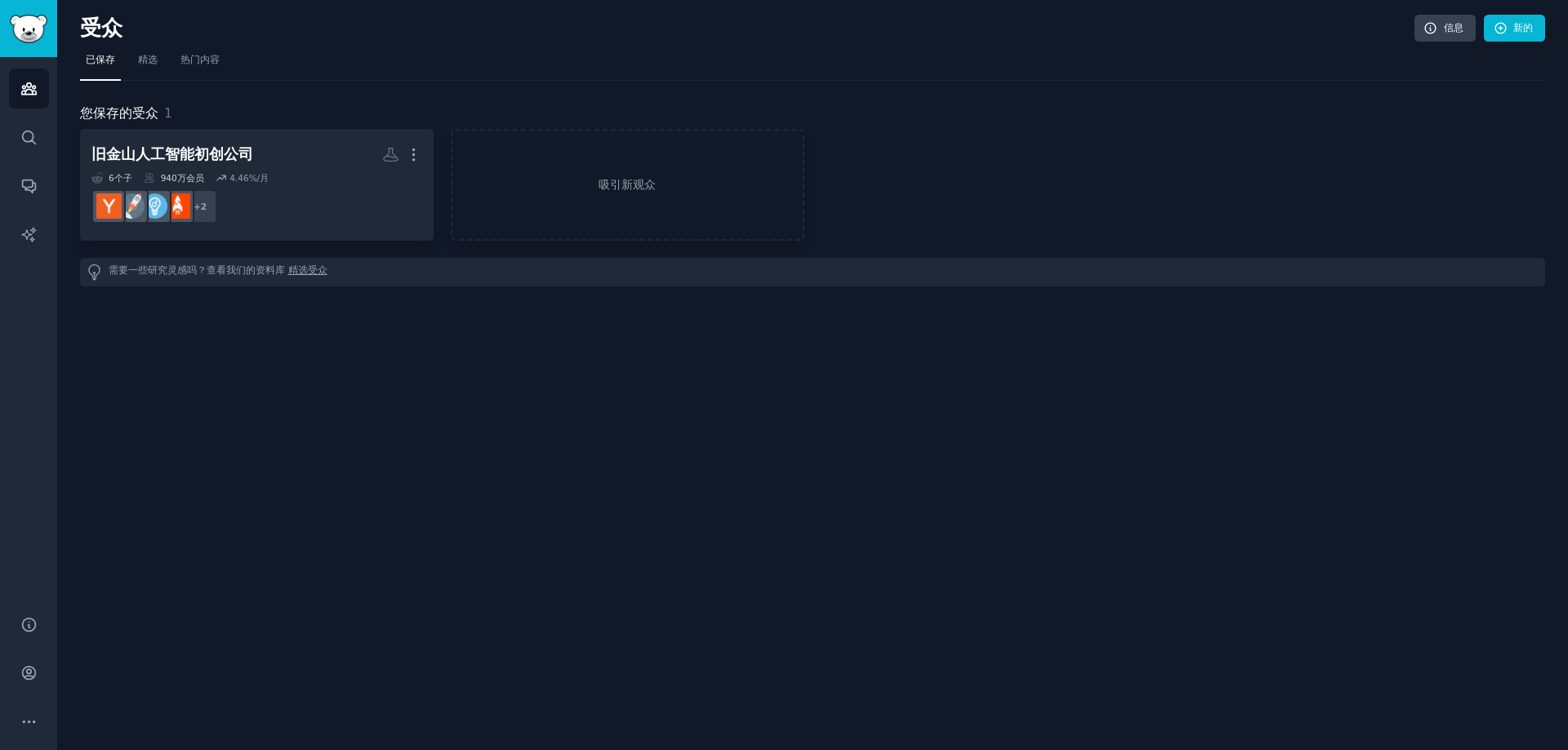
click at [29, 102] on link "受众" at bounding box center [29, 88] width 40 height 40
click at [30, 140] on icon "侧边栏" at bounding box center [29, 137] width 17 height 17
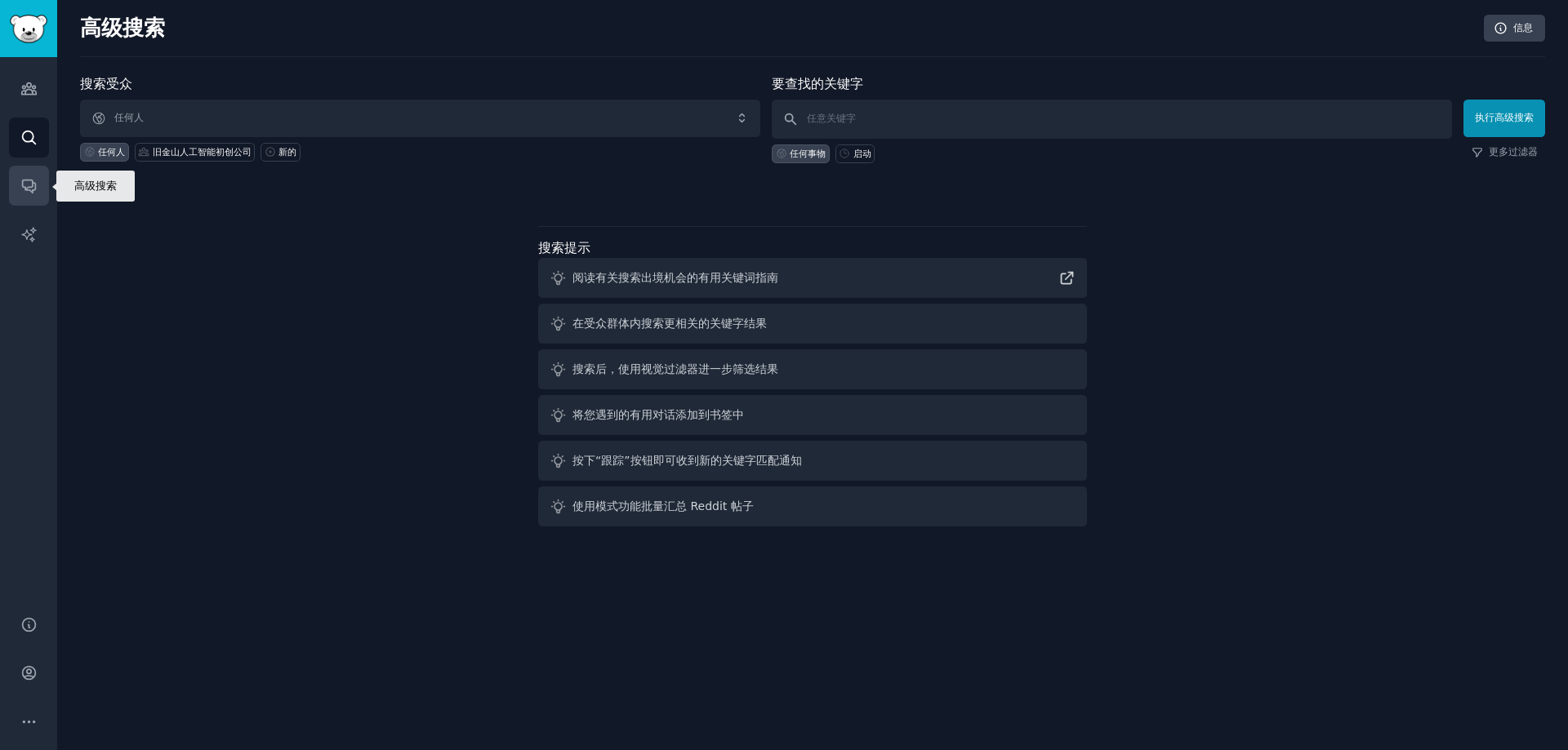
click at [31, 187] on icon "侧边栏" at bounding box center [28, 187] width 13 height 13
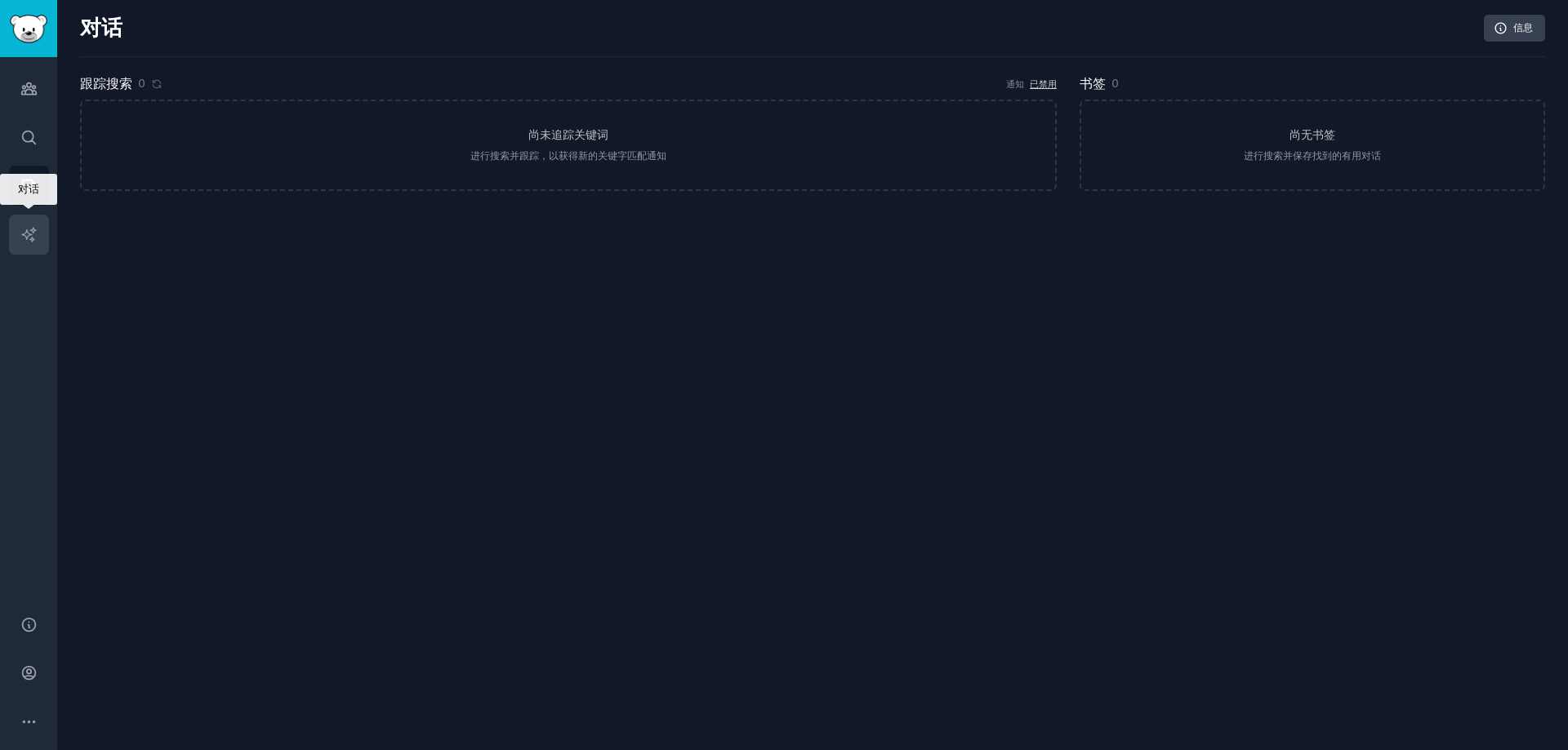
click at [32, 230] on icon "侧边栏" at bounding box center [29, 234] width 17 height 17
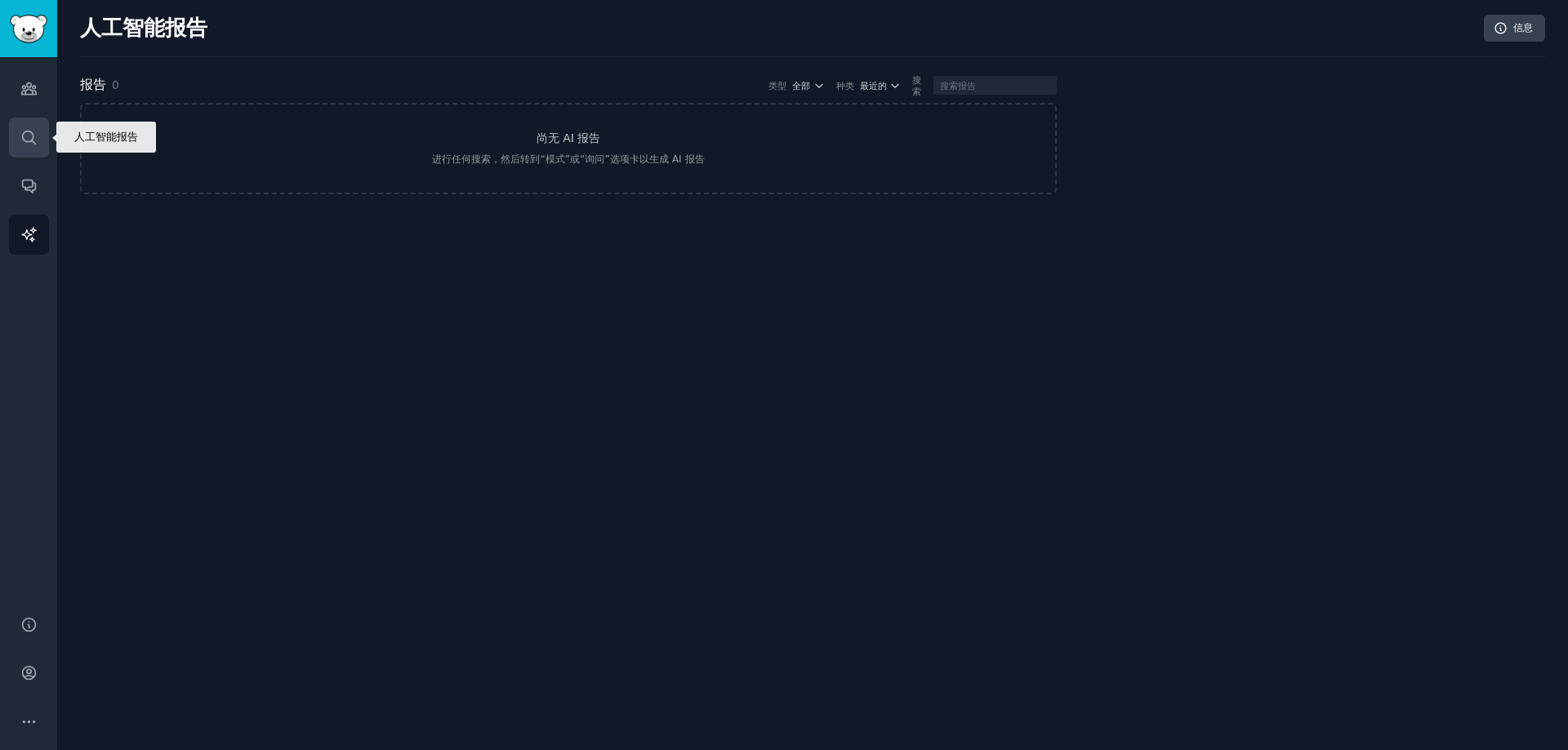
click at [28, 147] on link "搜索" at bounding box center [29, 138] width 40 height 40
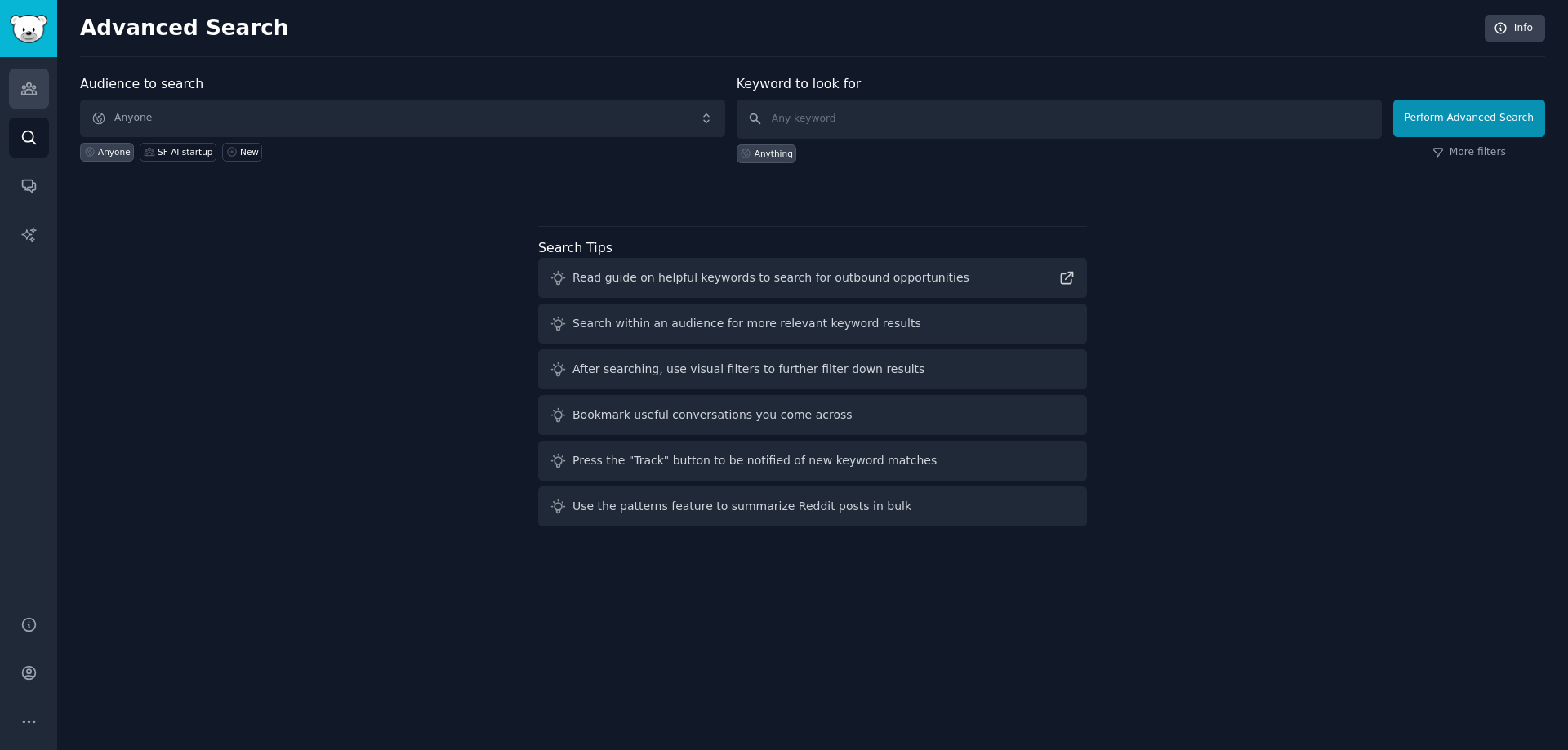
click at [31, 75] on link "Audiences" at bounding box center [29, 88] width 40 height 40
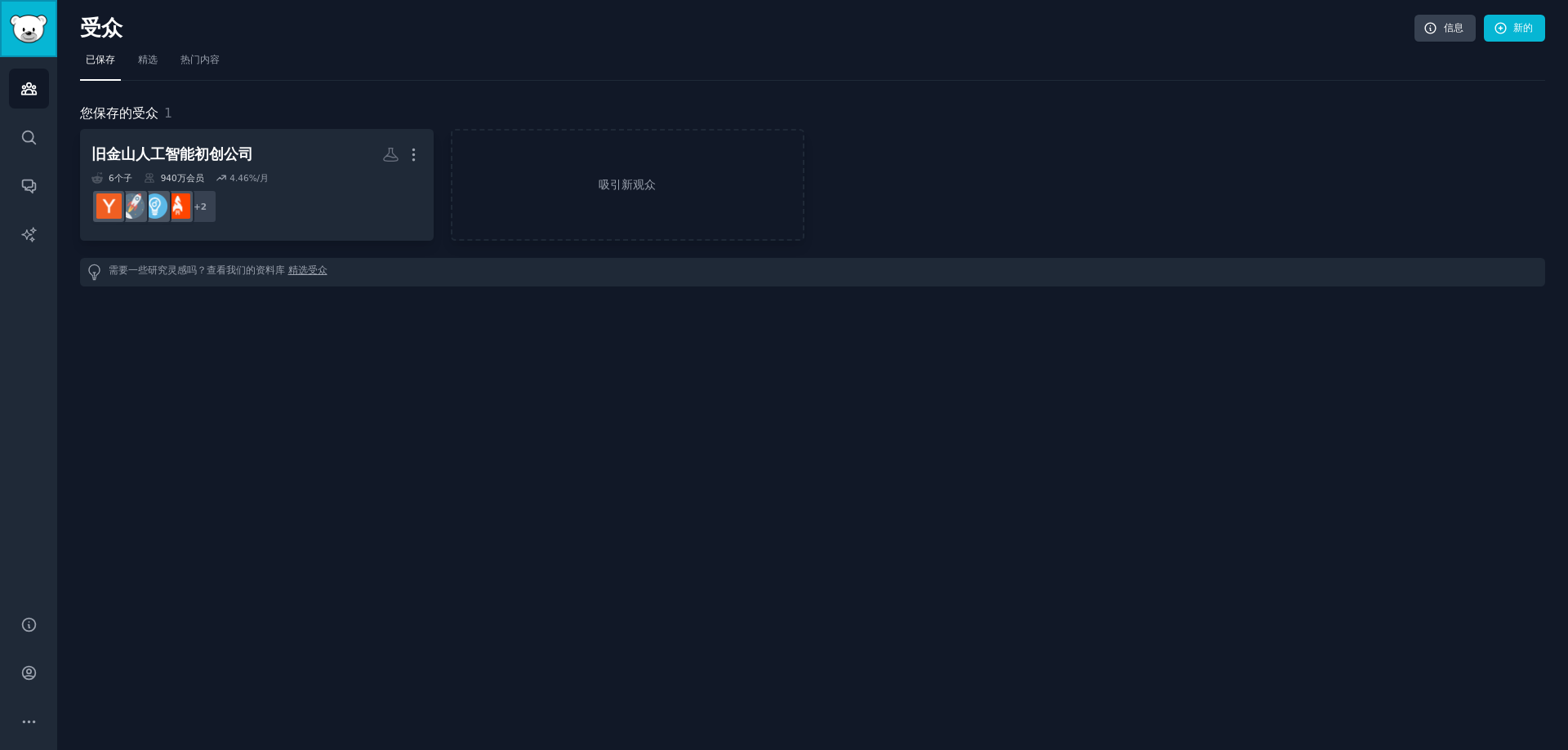
click at [29, 42] on img "侧边栏" at bounding box center [29, 29] width 37 height 29
click at [68, 29] on div "受众 信息 新的 已保存 精选 热门内容 您保存的受众 1 旧金山人工智能初创公司 自定义受众 更多的 6 个子 ​ 940万 会员 4.46 %/月 + 2…" at bounding box center [812, 375] width 1510 height 750
click at [42, 27] on img "侧边栏" at bounding box center [29, 29] width 37 height 29
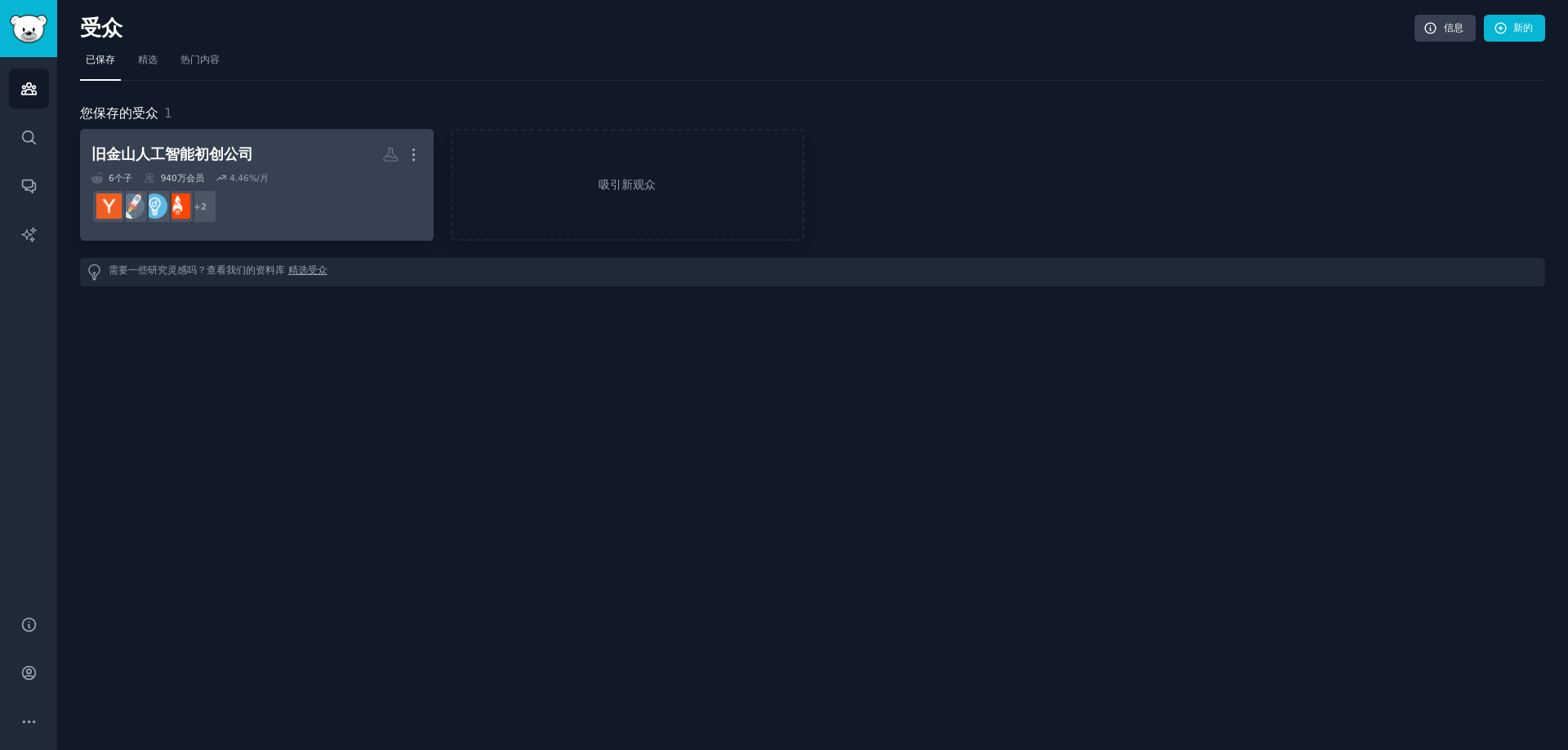
click at [193, 147] on font "旧金山人工智能初创公司" at bounding box center [172, 154] width 161 height 17
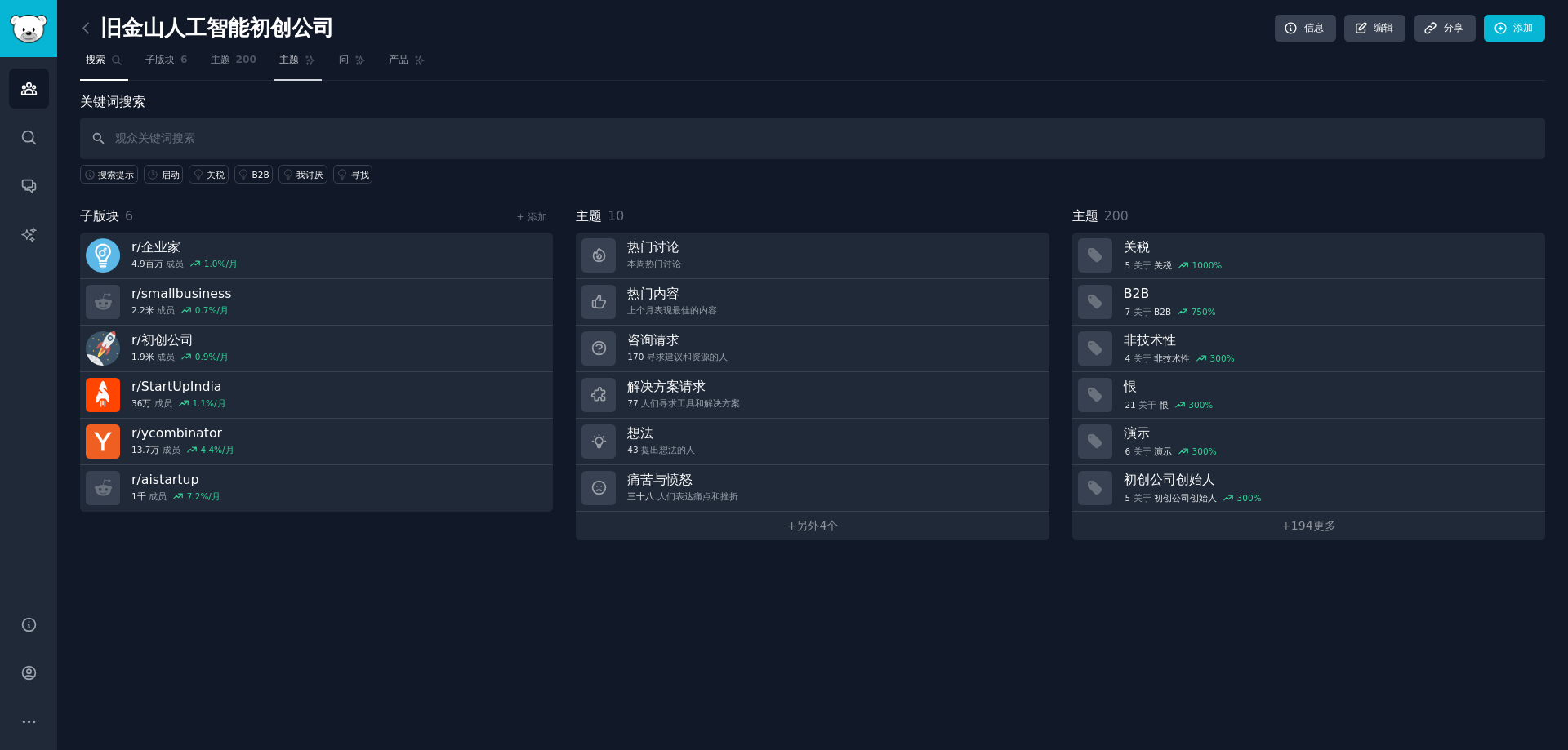
click at [315, 65] on icon at bounding box center [311, 61] width 12 height 12
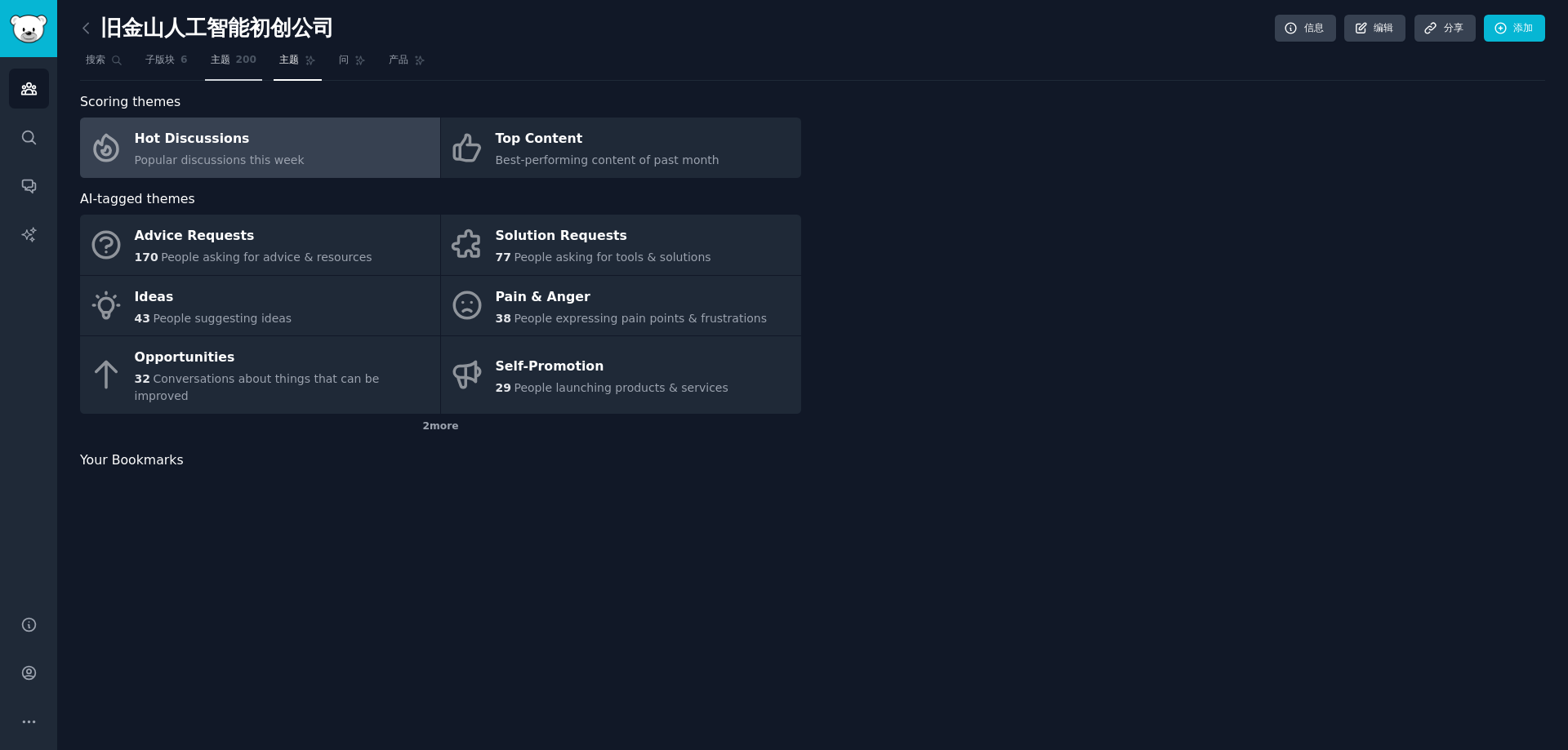
click at [259, 65] on link "主题 200" at bounding box center [233, 64] width 58 height 33
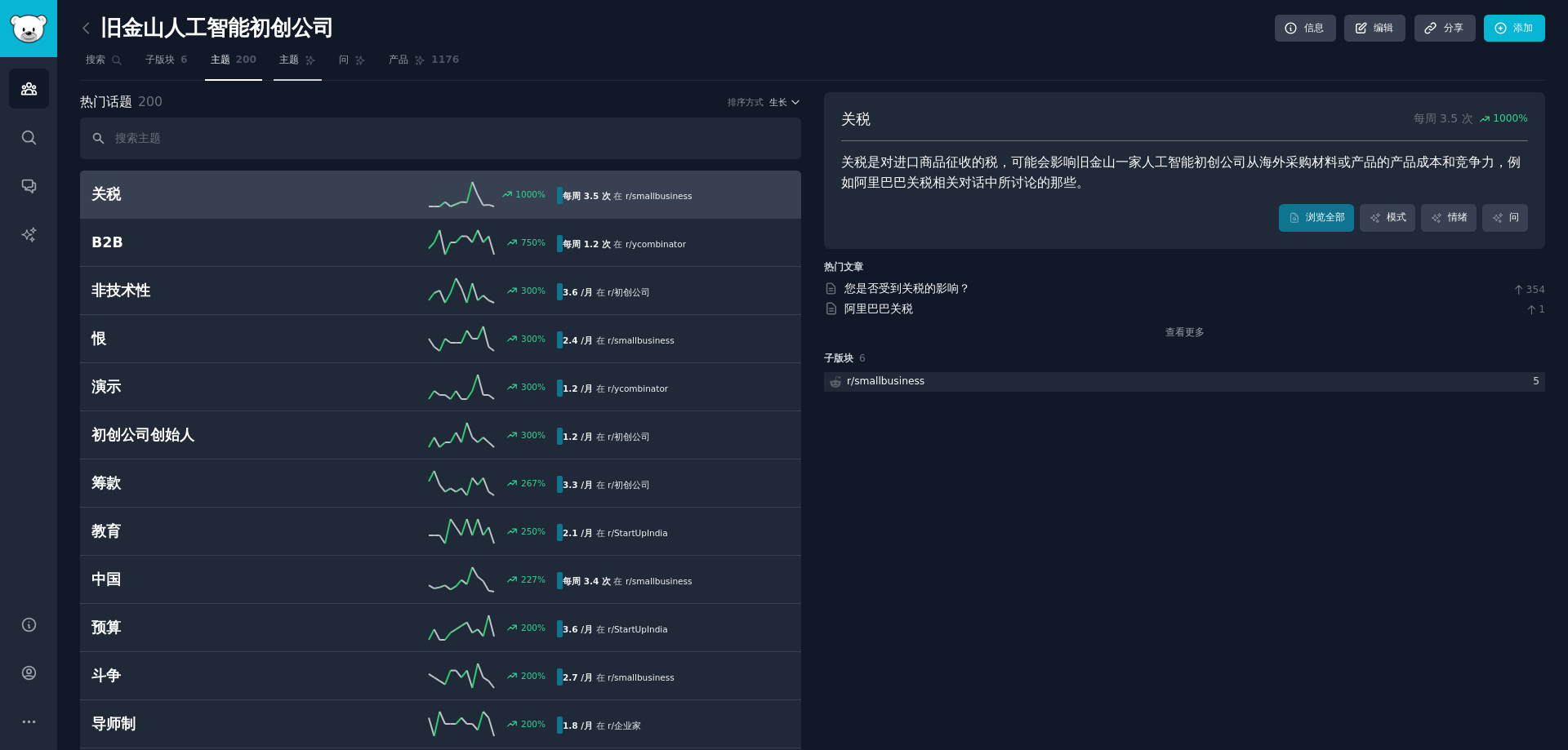
click at [292, 71] on link "主题" at bounding box center [297, 64] width 48 height 33
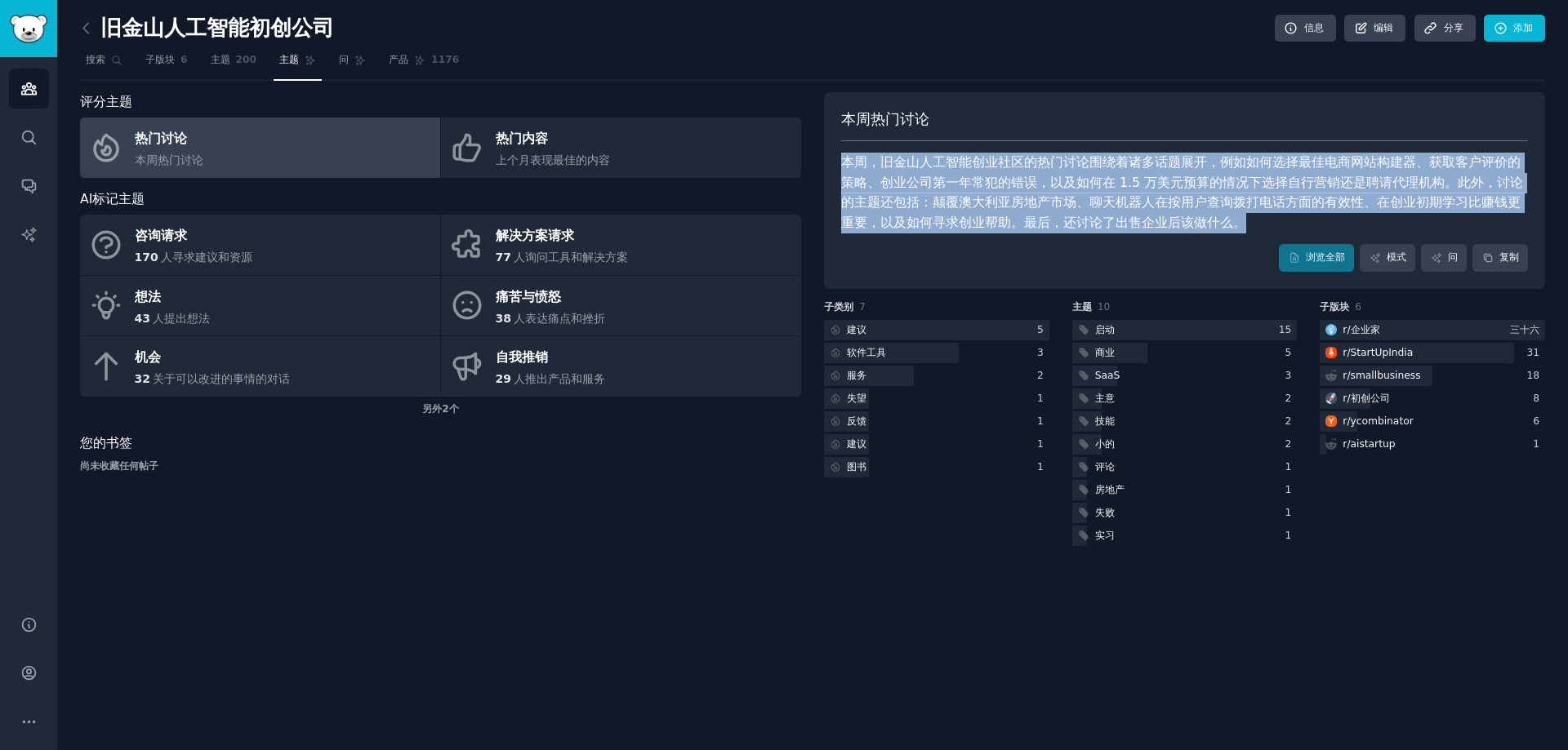
drag, startPoint x: 1259, startPoint y: 236, endPoint x: 1028, endPoint y: 108, distance: 264.1
click at [1028, 108] on div "本周热门讨论 本周，旧金山人工智能创业社区的热门讨论围绕着诸多话题展开，例如如何选择最佳电商网站构建器、获取客户评价的策略、创业公司第一年常犯的错误，以及如何…" at bounding box center [1184, 191] width 721 height 197
click at [1028, 109] on div "本周热门讨论" at bounding box center [1184, 125] width 686 height 32
drag, startPoint x: 1045, startPoint y: 128, endPoint x: 1234, endPoint y: 248, distance: 223.9
click at [1234, 248] on div "本周热门讨论 本周，旧金山人工智能创业社区的热门讨论围绕着诸多话题展开，例如如何选择最佳电商网站构建器、获取客户评价的策略、创业公司第一年常犯的错误，以及如何…" at bounding box center [1184, 191] width 721 height 197
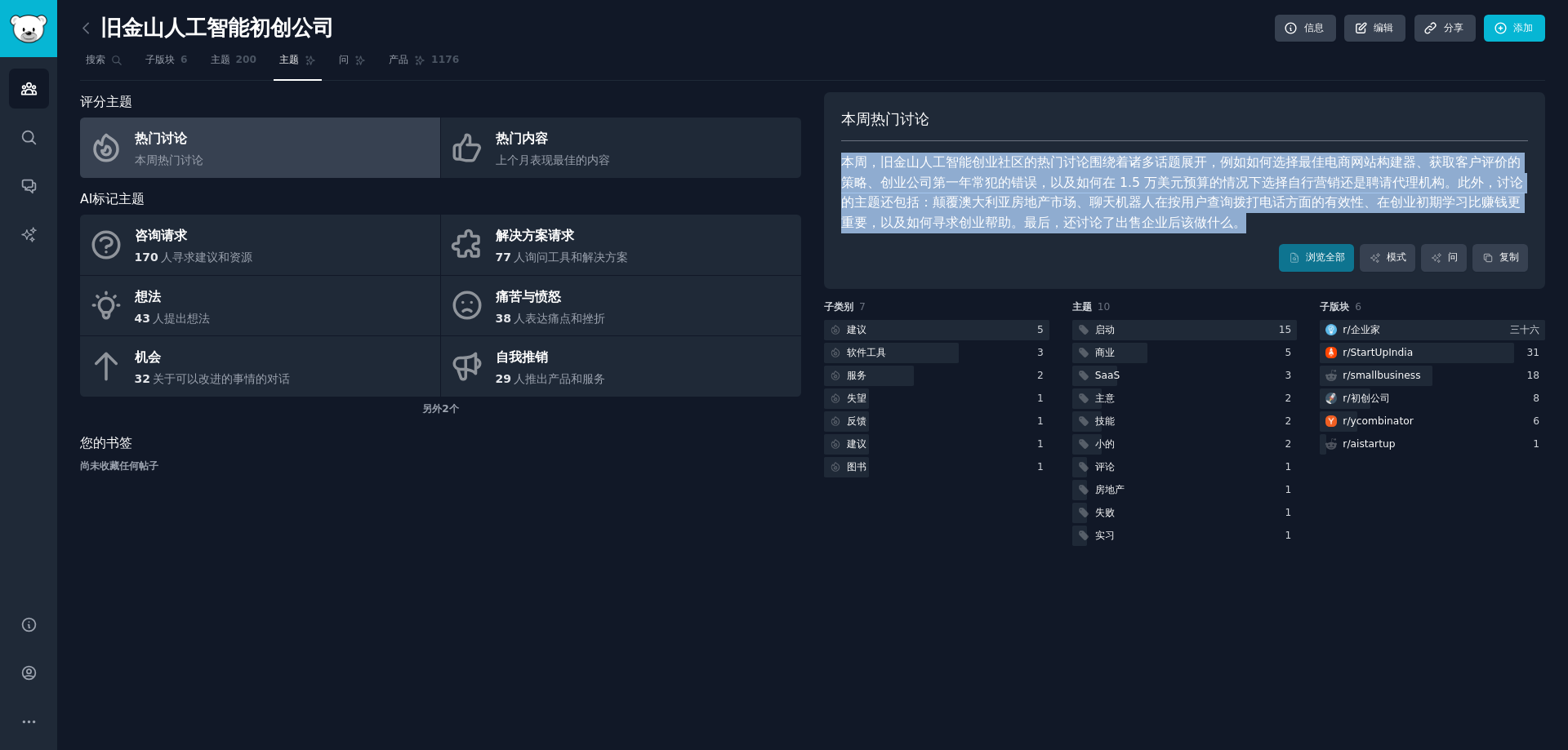
click at [1234, 248] on div "浏览全部 模式 问 复制" at bounding box center [1184, 258] width 686 height 28
drag, startPoint x: 1250, startPoint y: 239, endPoint x: 1158, endPoint y: 130, distance: 142.6
click at [1158, 130] on div "本周热门讨论 本周，旧金山人工智能创业社区的热门讨论围绕着诸多话题展开，例如如何选择最佳电商网站构建器、获取客户评价的策略、创业公司第一年常犯的错误，以及如何…" at bounding box center [1184, 191] width 721 height 197
click at [1158, 130] on div "本周热门讨论" at bounding box center [1184, 125] width 686 height 32
drag, startPoint x: 961, startPoint y: 109, endPoint x: 1254, endPoint y: 239, distance: 320.5
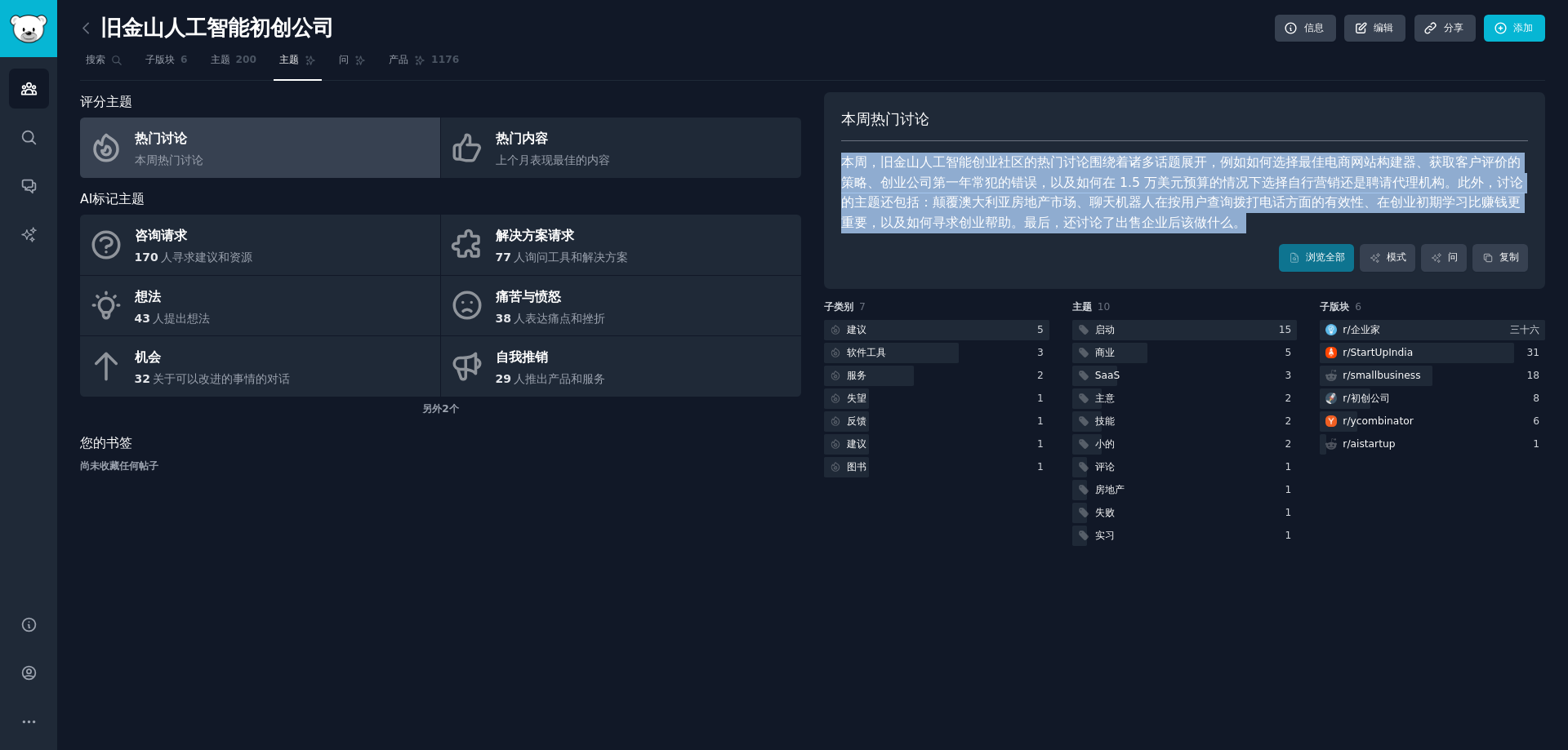
click at [1254, 239] on div "本周热门讨论 本周，旧金山人工智能创业社区的热门讨论围绕着诸多话题展开，例如如何选择最佳电商网站构建器、获取客户评价的策略、创业公司第一年常犯的错误，以及如何…" at bounding box center [1184, 191] width 721 height 197
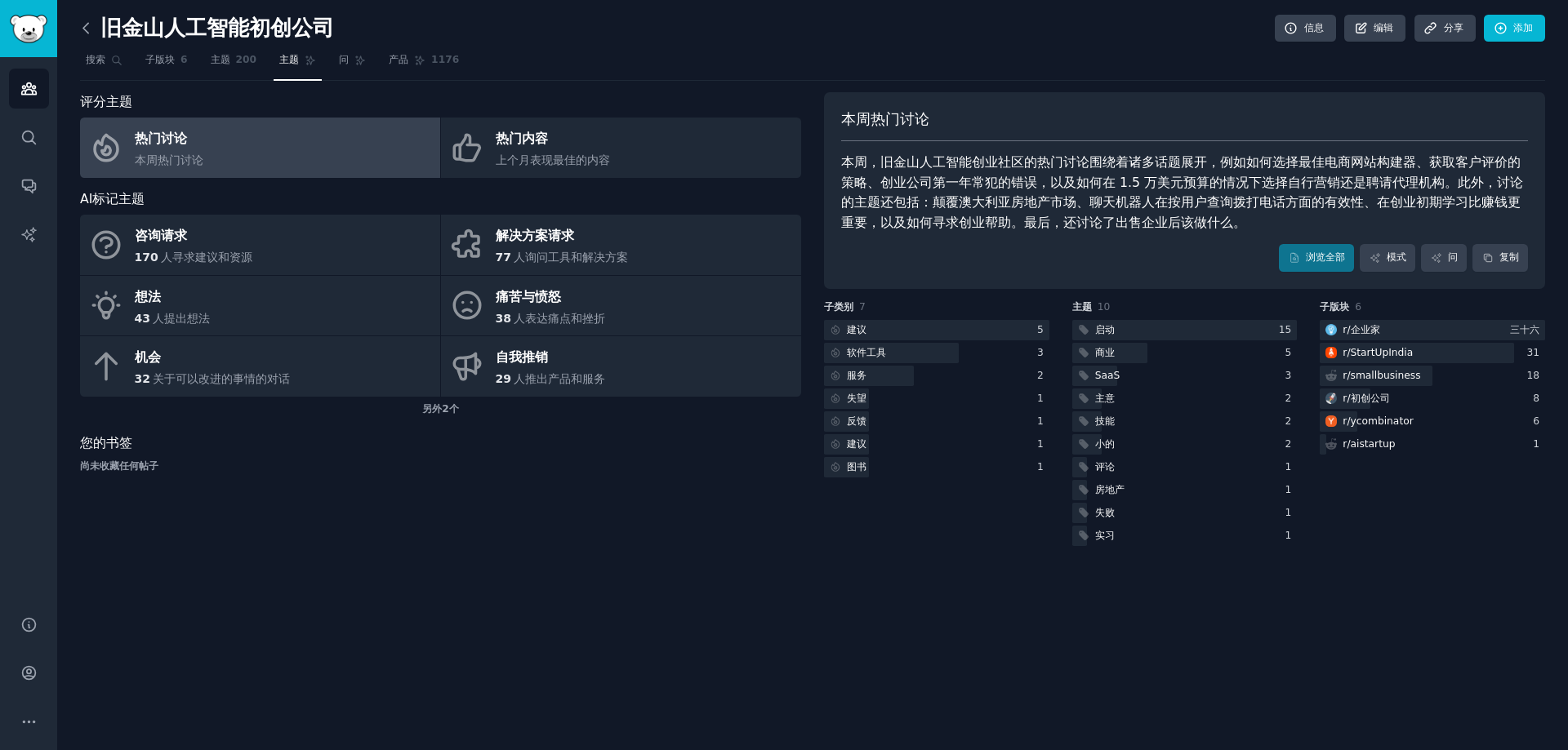
click at [88, 31] on icon at bounding box center [86, 28] width 17 height 17
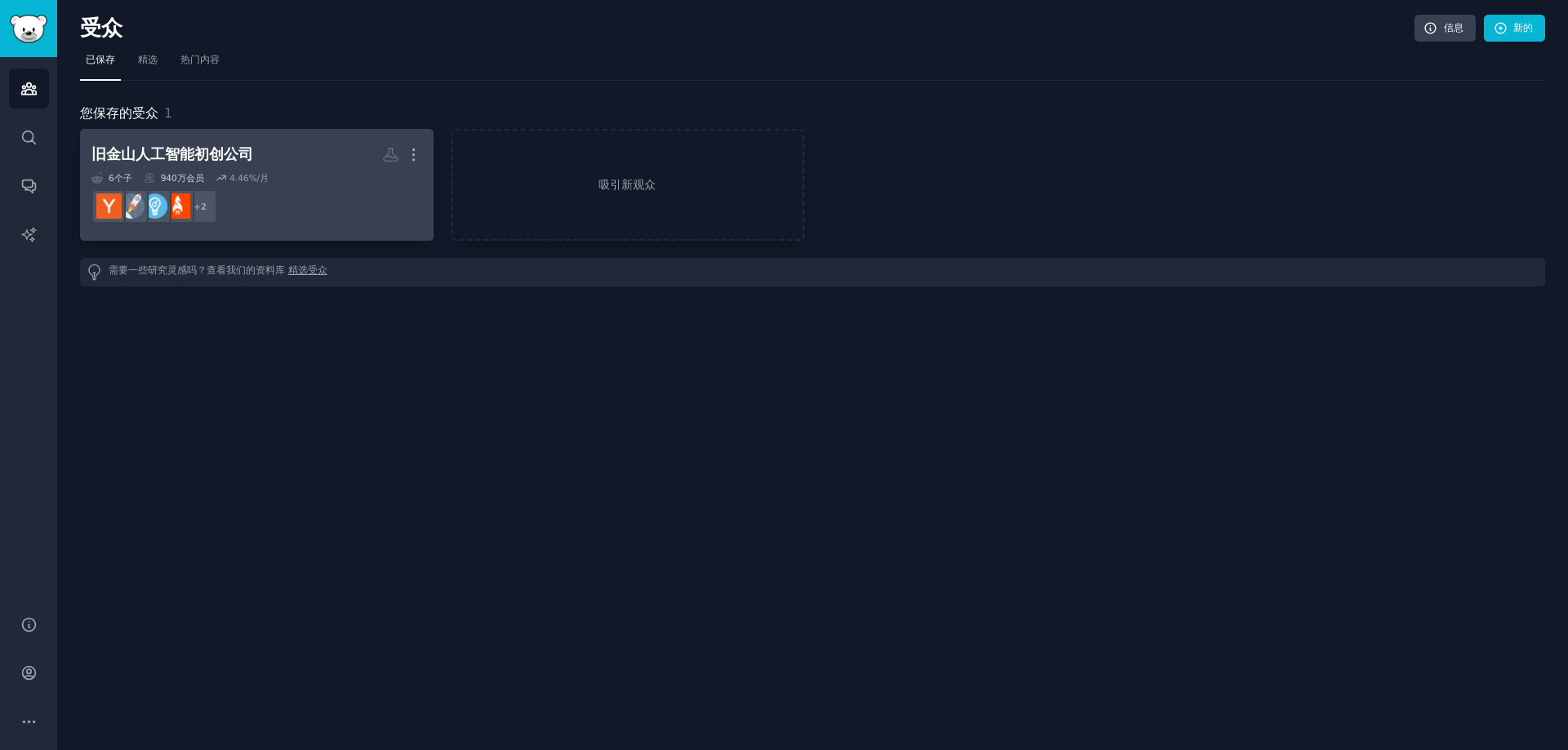
click at [251, 159] on h2 "旧金山人工智能初创公司 更多的" at bounding box center [257, 154] width 330 height 29
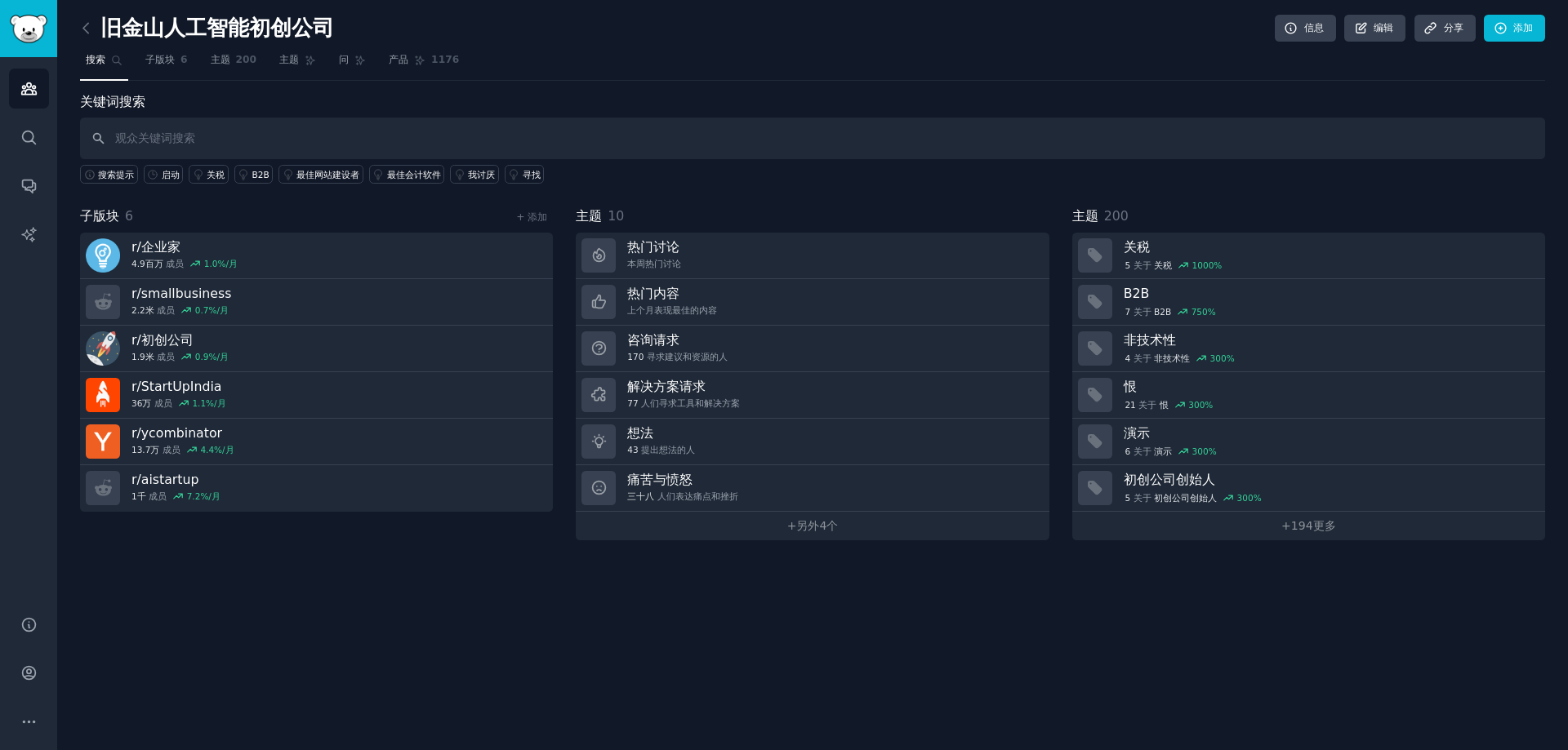
drag, startPoint x: 278, startPoint y: 550, endPoint x: 778, endPoint y: 624, distance: 505.4
click at [773, 635] on div "旧金山人工智能初创公司 信息 编辑 分享 添加 搜索 子版块 6 主题 200 主题 问 产品 1176 关键词搜索 搜索提示 启动 关税 B2B 最佳网站建…" at bounding box center [812, 375] width 1510 height 750
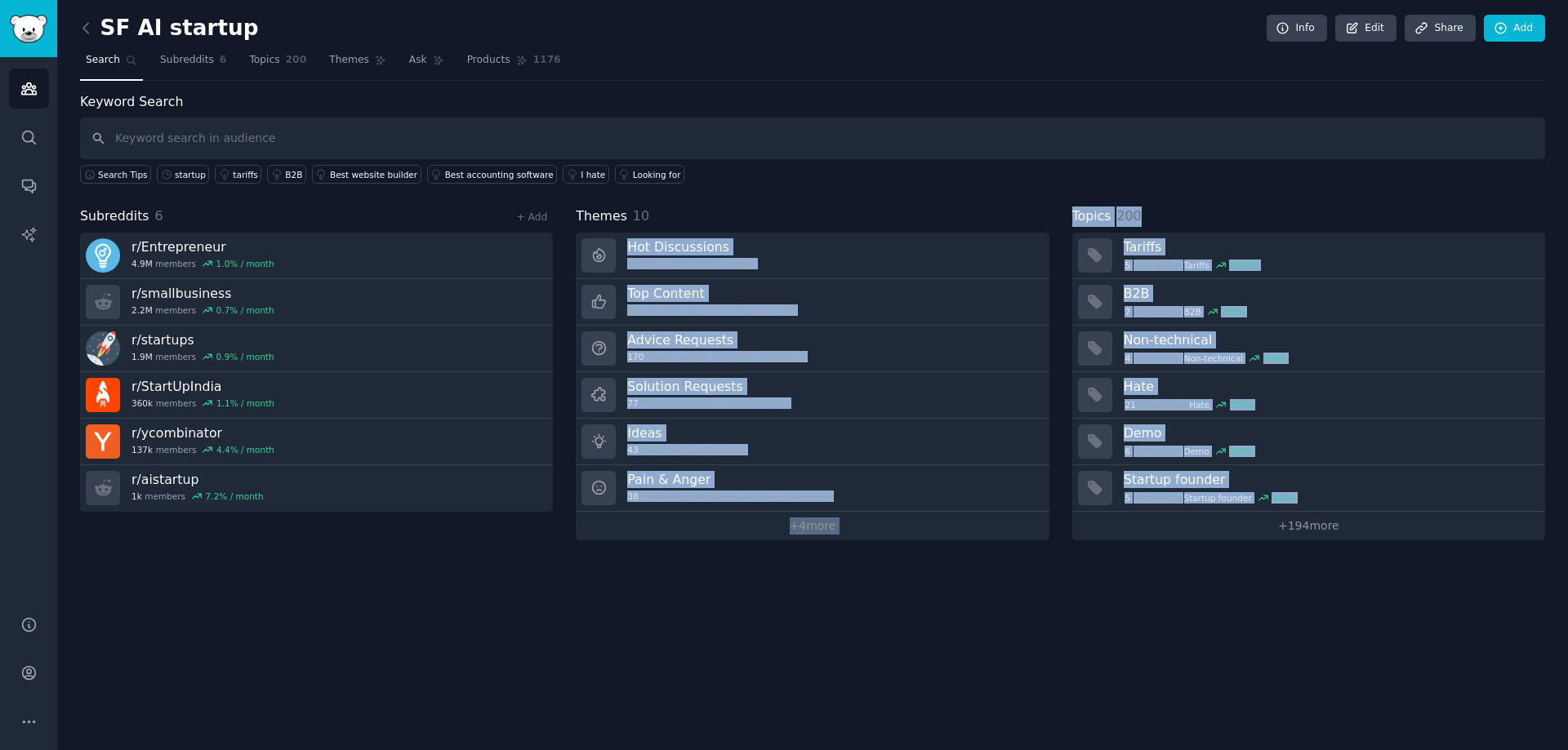
drag, startPoint x: 953, startPoint y: 427, endPoint x: 1070, endPoint y: 617, distance: 223.1
click at [1070, 617] on div "SF AI startup Info Edit Share Add Search Subreddits 6 Topics 200 Themes Ask Pro…" at bounding box center [812, 375] width 1510 height 750
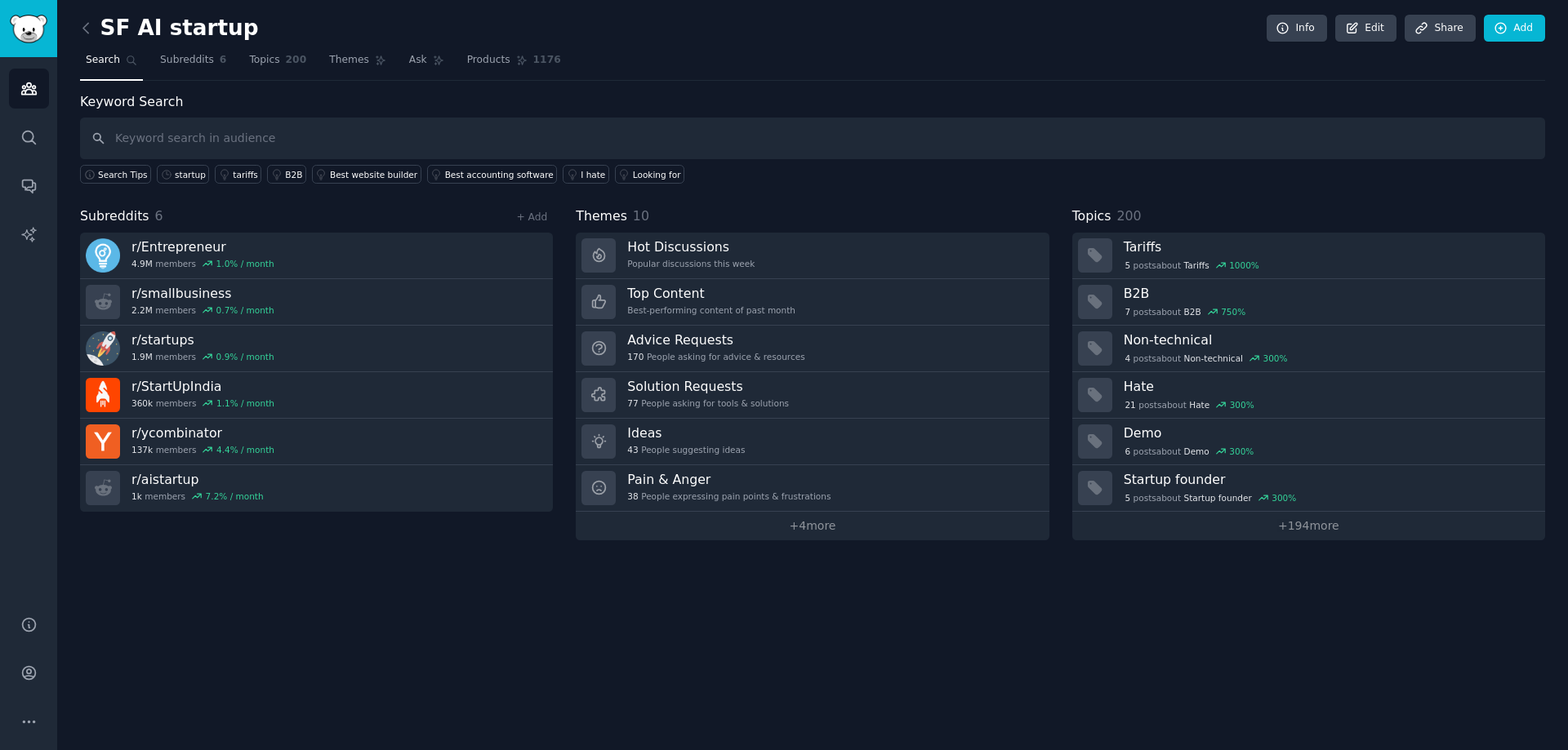
click at [1351, 623] on div "SF AI startup Info Edit Share Add Search Subreddits 6 Topics 200 Themes Ask Pro…" at bounding box center [812, 375] width 1510 height 750
click at [943, 150] on input "text" at bounding box center [812, 139] width 1465 height 41
click at [812, 665] on div "SF AI startup Info Edit Share Add Search Subreddits 6 Topics 200 Themes Ask Pro…" at bounding box center [812, 375] width 1510 height 750
